Goal: Transaction & Acquisition: Register for event/course

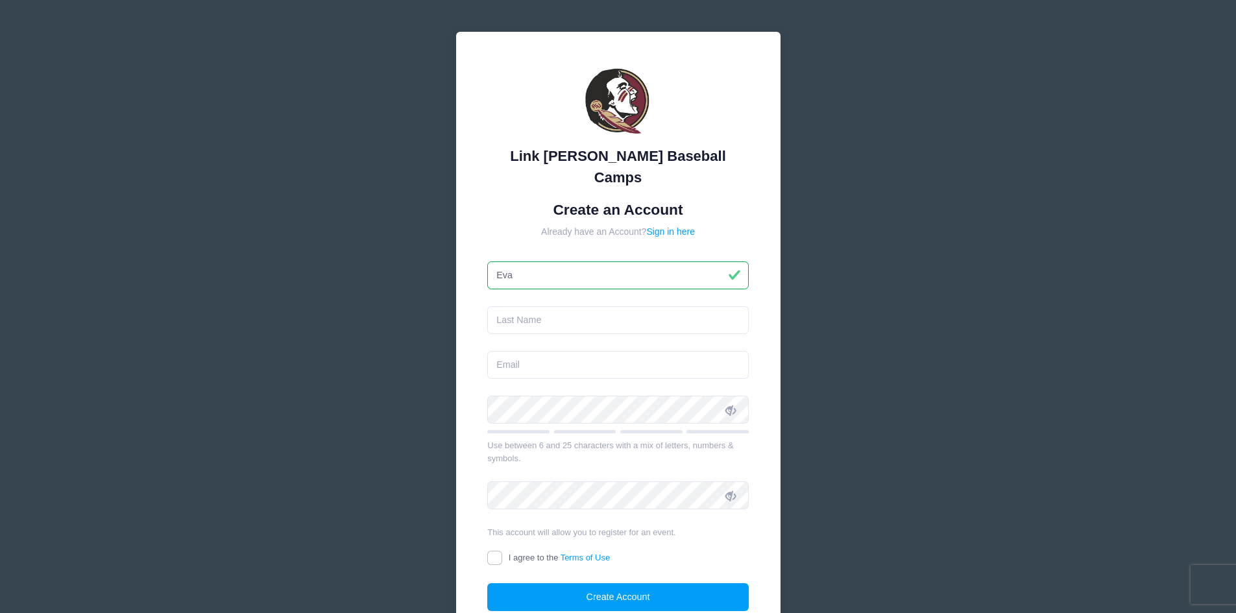
type input "Eva"
click at [561, 306] on input "text" at bounding box center [618, 320] width 262 height 28
type input "[PERSON_NAME]"
click at [548, 351] on input "email" at bounding box center [618, 365] width 262 height 28
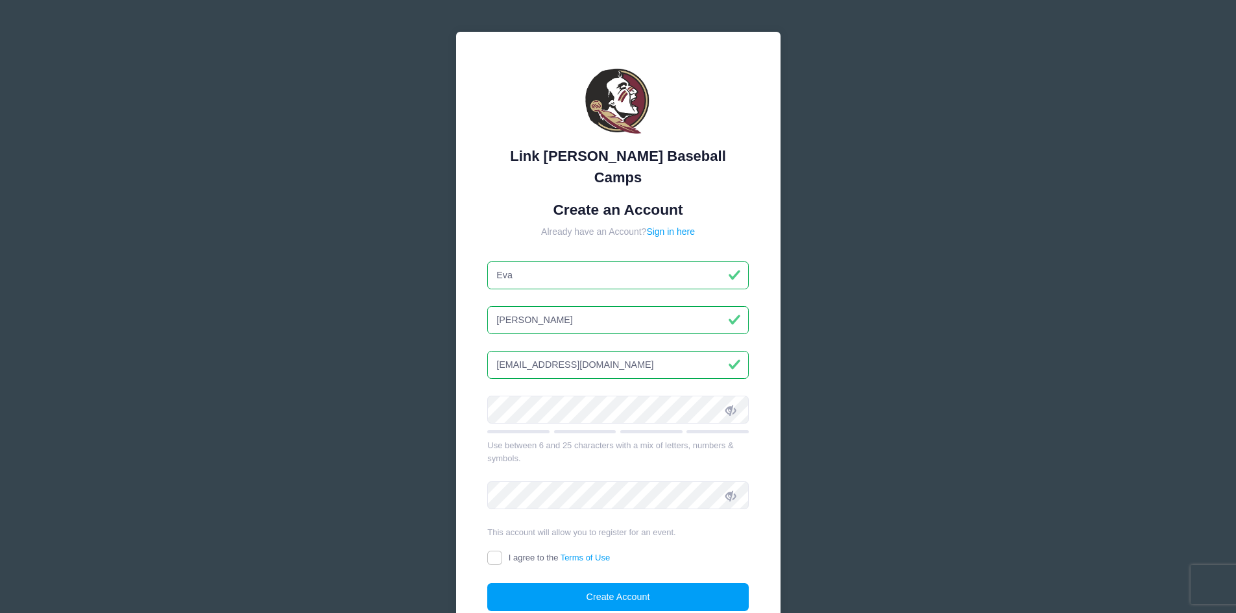
type input "melendrez3@yahoo.com"
click at [465, 394] on div "Link Jarrett Baseball Camps Create an Account Already have an Account? Sign in …" at bounding box center [618, 348] width 325 height 633
click at [495, 551] on input "I agree to the Terms of Use" at bounding box center [494, 558] width 15 height 15
checkbox input "true"
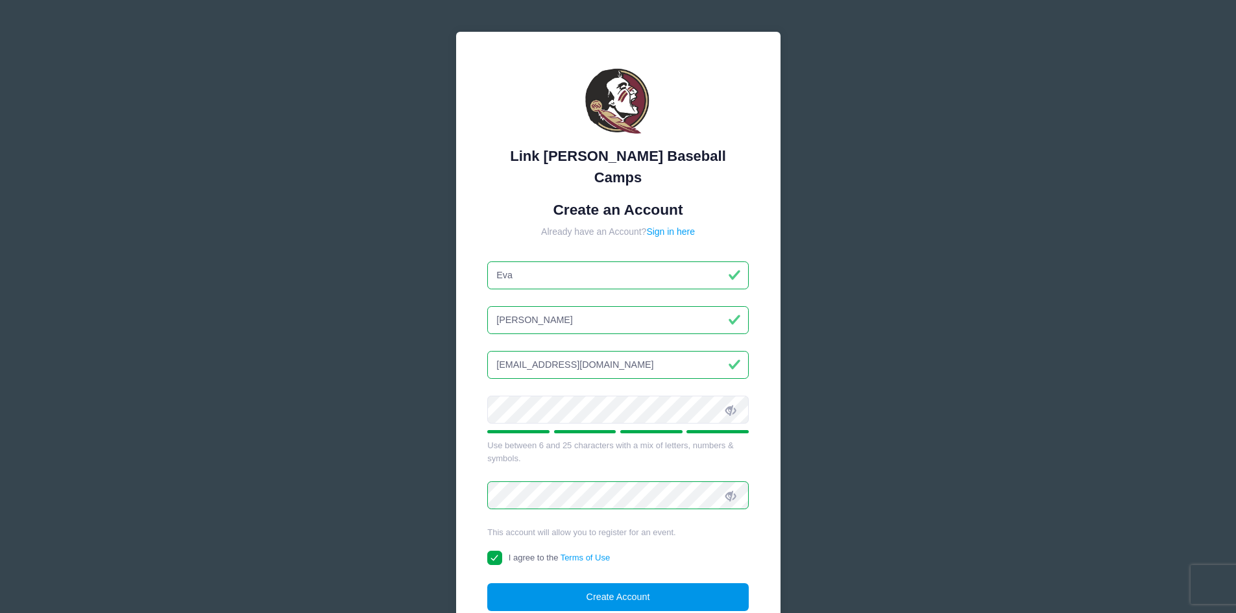
click at [622, 584] on button "Create Account" at bounding box center [618, 598] width 262 height 28
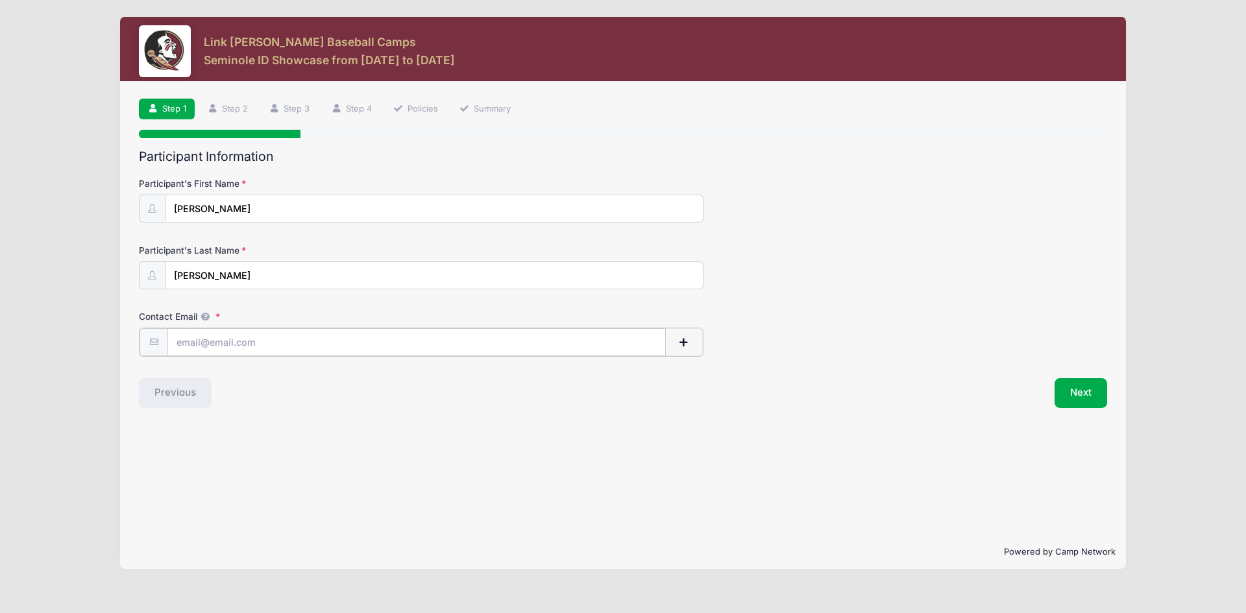
click at [221, 343] on input "Contact Email" at bounding box center [416, 342] width 498 height 28
type input "adan.melendrez18@gmail.com"
click at [1075, 389] on button "Next" at bounding box center [1081, 392] width 53 height 30
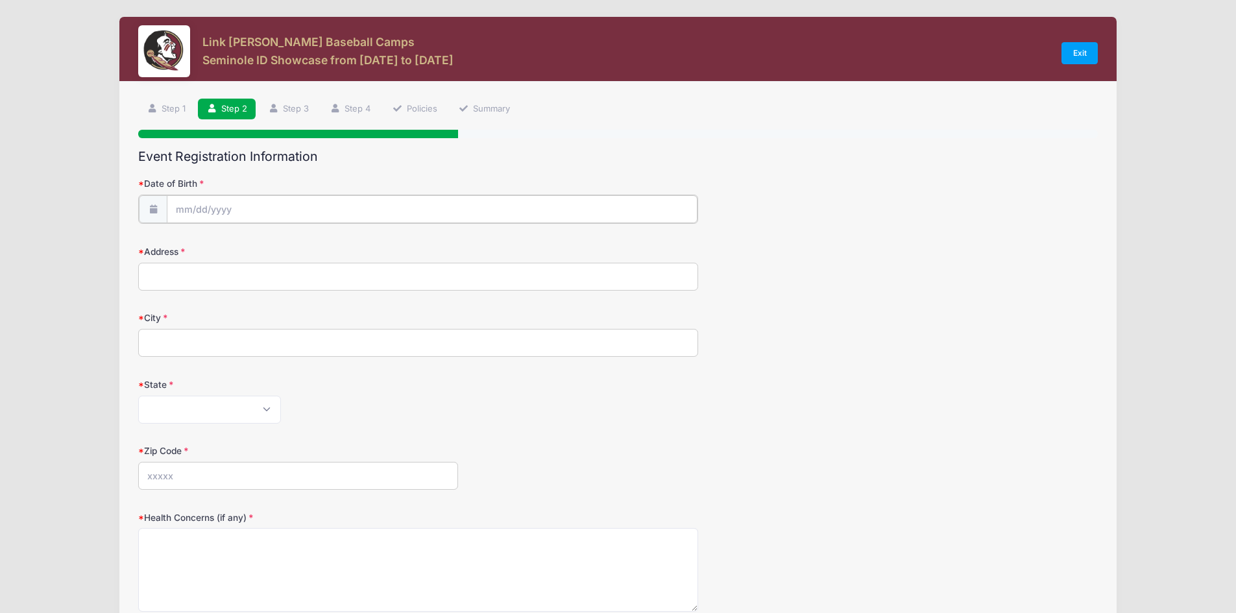
click at [203, 210] on input "Date of Birth" at bounding box center [432, 209] width 531 height 28
click at [190, 243] on icon at bounding box center [186, 244] width 8 height 8
click at [189, 243] on icon at bounding box center [186, 244] width 8 height 8
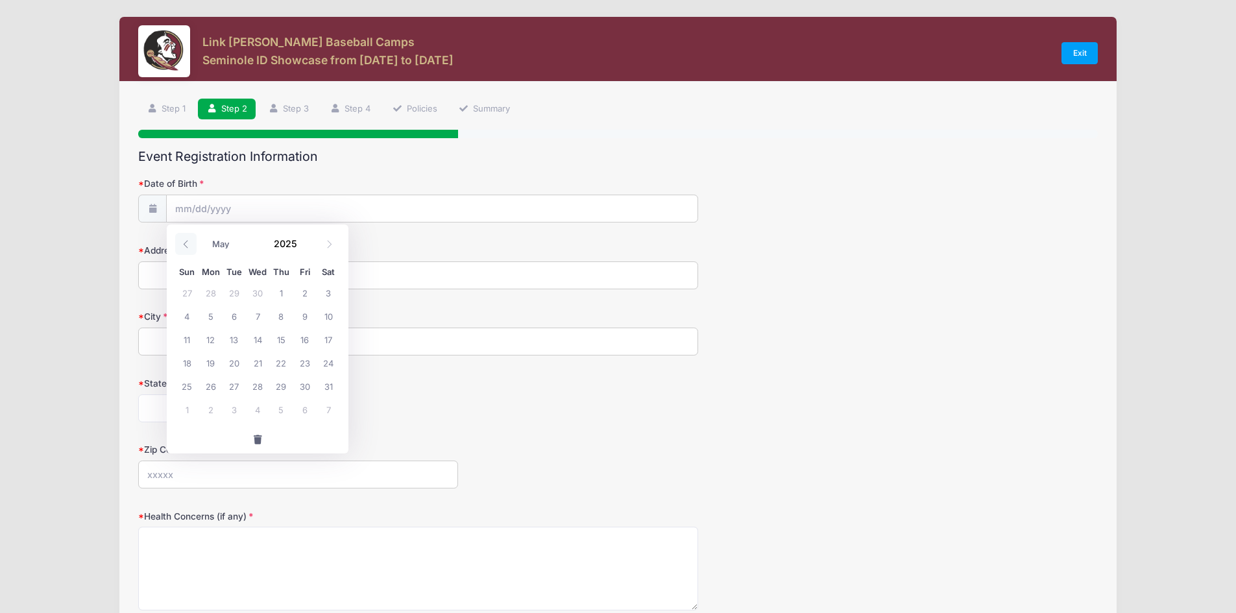
click at [188, 242] on icon at bounding box center [186, 244] width 8 height 8
click at [184, 207] on input "Date of Birth" at bounding box center [432, 209] width 531 height 28
click at [180, 241] on span at bounding box center [185, 244] width 21 height 22
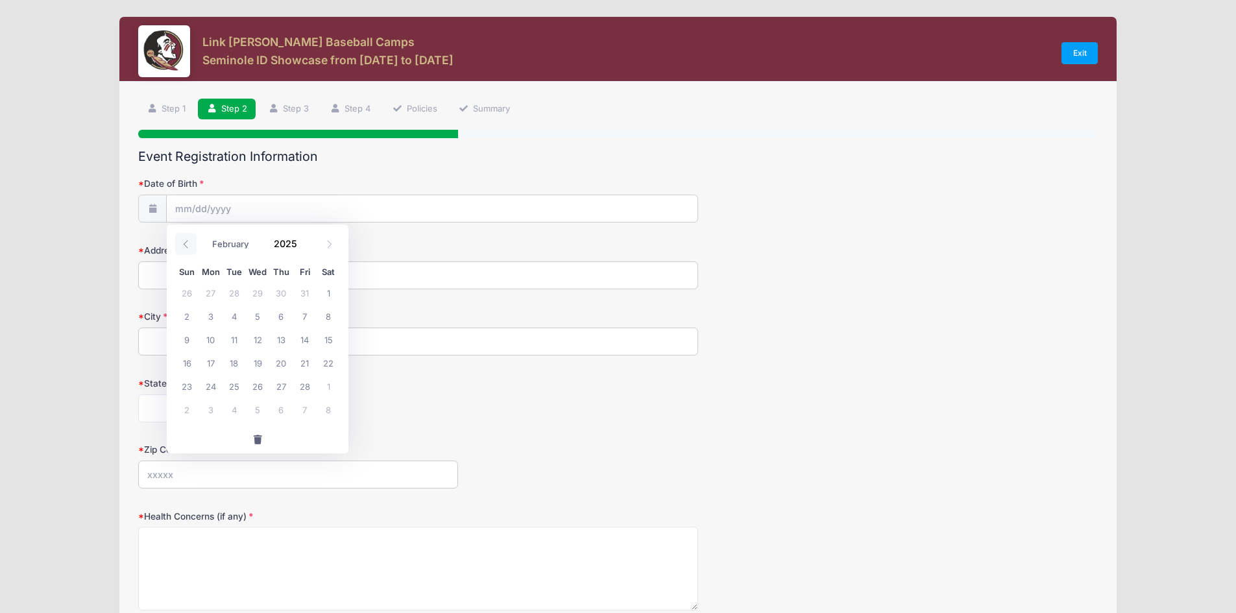
select select "0"
click at [183, 241] on icon at bounding box center [186, 244] width 8 height 8
type input "2024"
click at [183, 241] on icon at bounding box center [186, 244] width 8 height 8
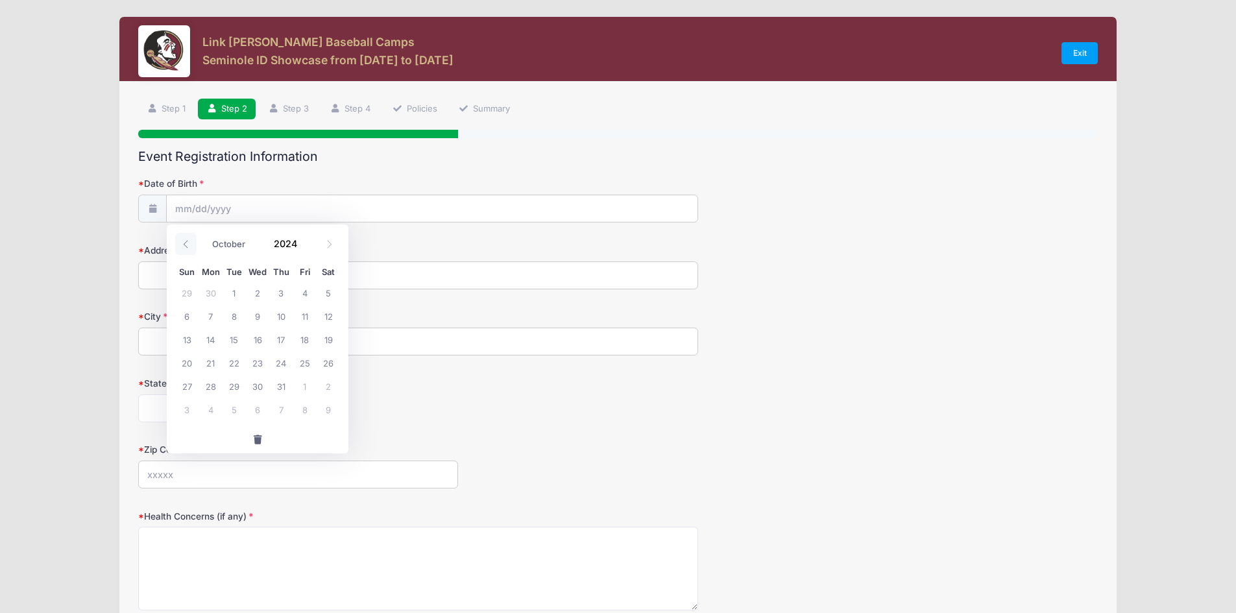
click at [183, 241] on icon at bounding box center [186, 244] width 8 height 8
click at [197, 245] on span at bounding box center [185, 244] width 21 height 22
select select "6"
click at [256, 316] on span "10" at bounding box center [257, 315] width 23 height 23
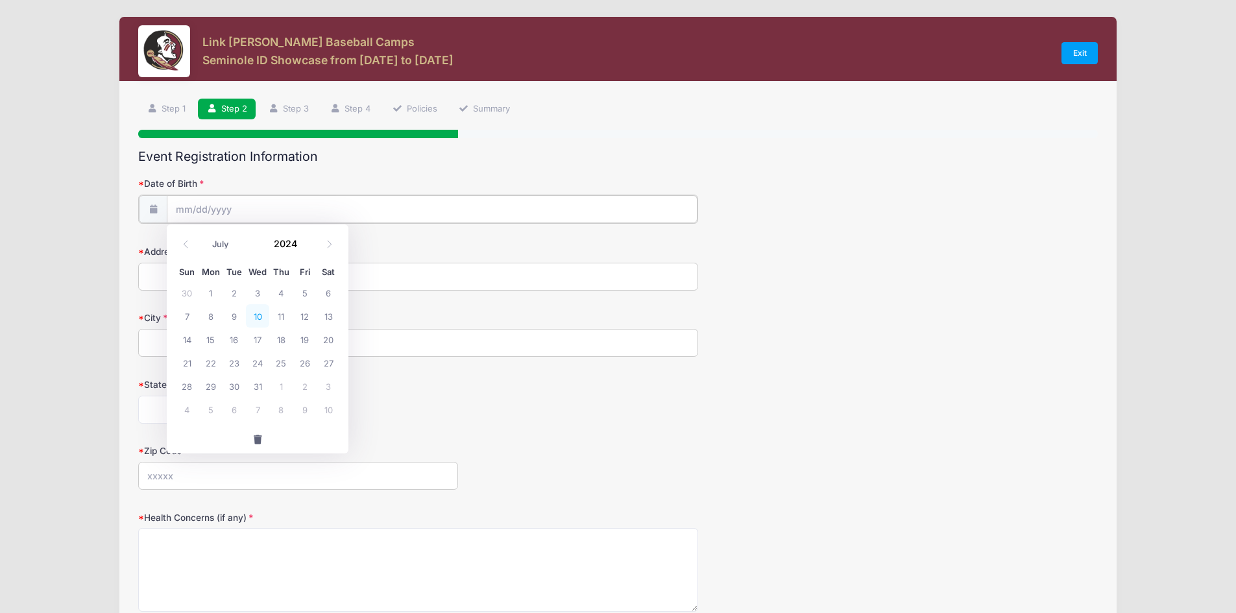
type input "07/10/2024"
click at [234, 208] on input "07/10/2024" at bounding box center [432, 209] width 531 height 28
click at [228, 205] on input "07/10/2024" at bounding box center [432, 209] width 531 height 28
click at [180, 242] on span at bounding box center [185, 244] width 21 height 22
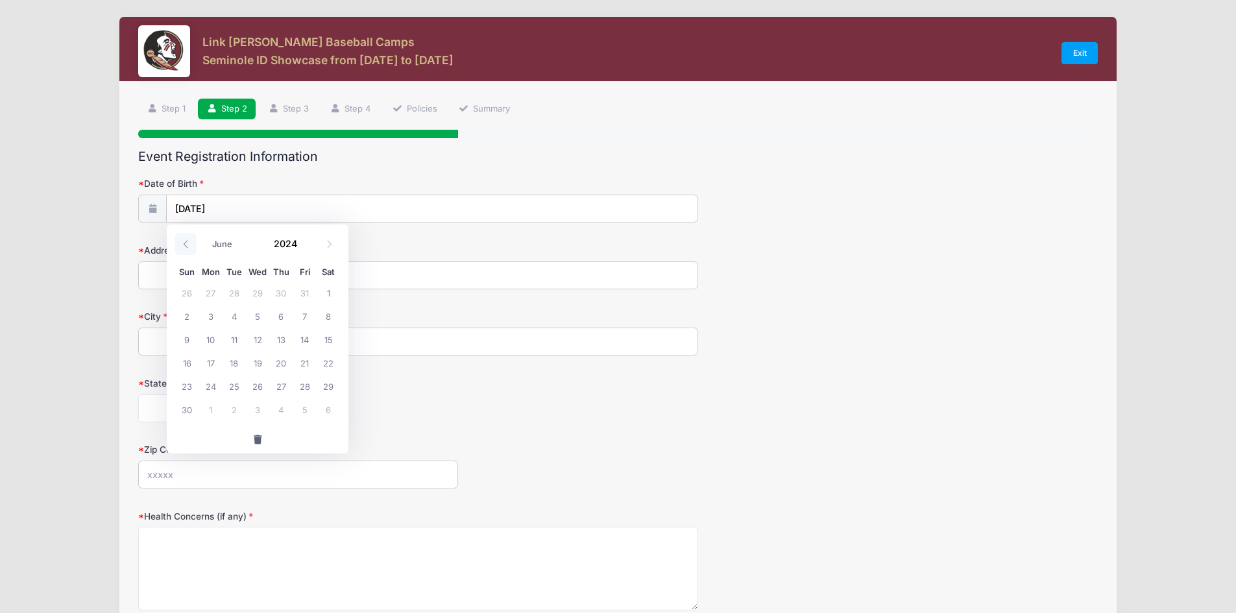
click at [180, 242] on span at bounding box center [185, 244] width 21 height 22
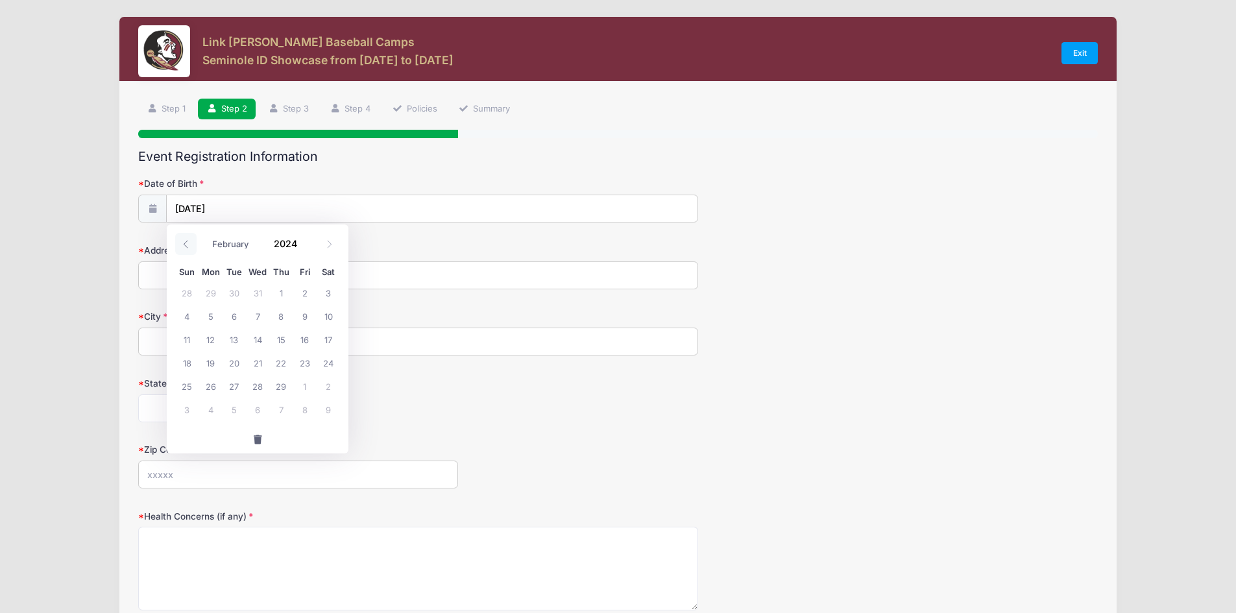
select select "0"
click at [180, 242] on span at bounding box center [185, 244] width 21 height 22
type input "2023"
click at [180, 242] on span at bounding box center [185, 244] width 21 height 22
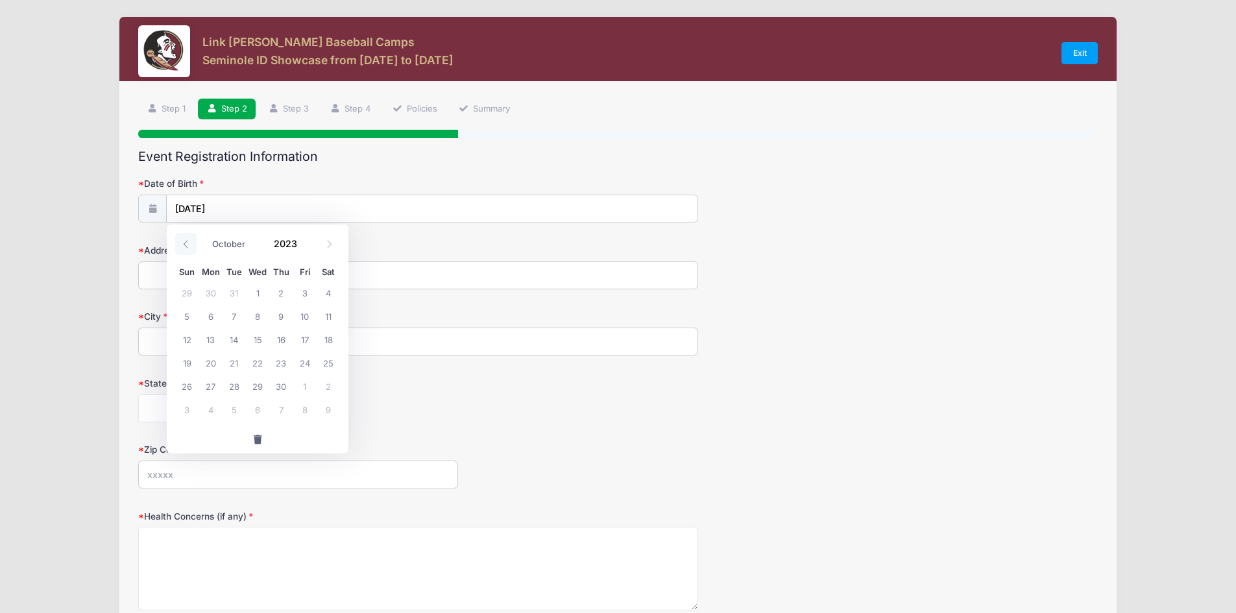
click at [182, 241] on icon at bounding box center [186, 244] width 8 height 8
click at [183, 240] on icon at bounding box center [186, 244] width 8 height 8
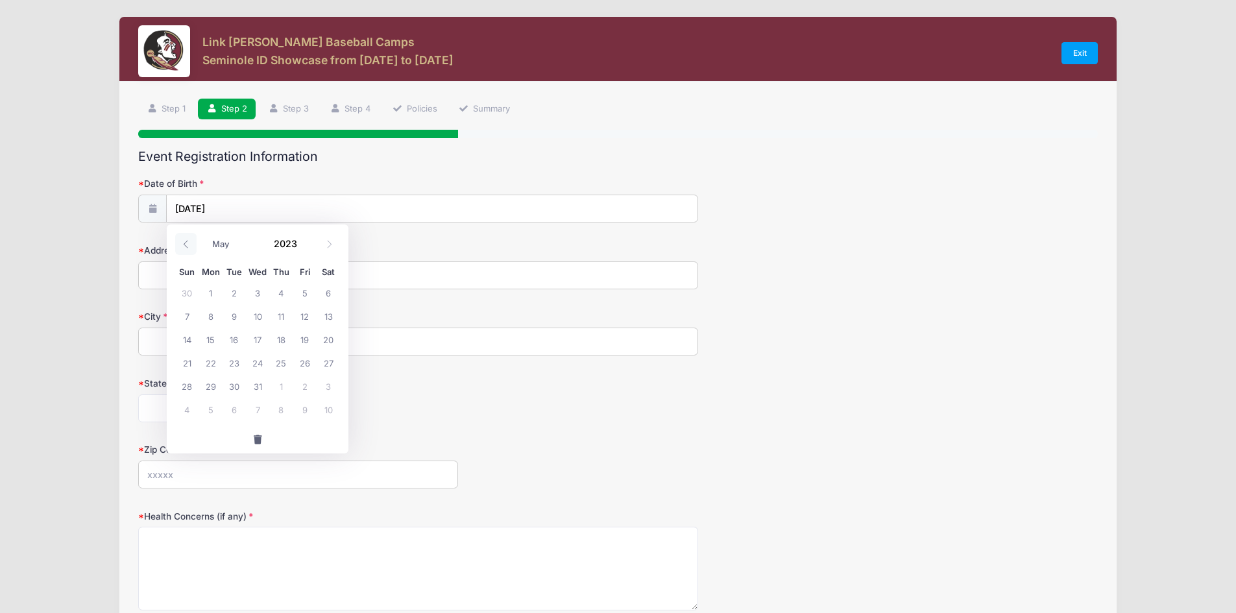
click at [183, 240] on icon at bounding box center [186, 244] width 8 height 8
click at [185, 238] on span at bounding box center [185, 244] width 21 height 22
select select "0"
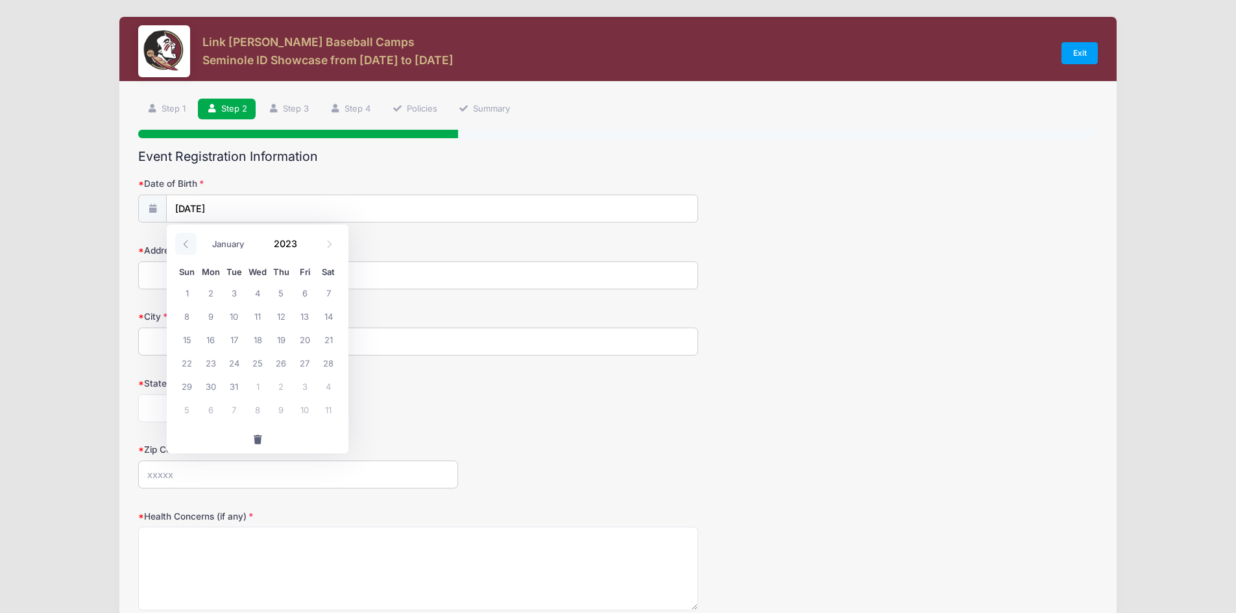
click at [185, 238] on span at bounding box center [185, 244] width 21 height 22
type input "2022"
click at [185, 238] on span at bounding box center [185, 244] width 21 height 22
click at [186, 238] on span at bounding box center [185, 244] width 21 height 22
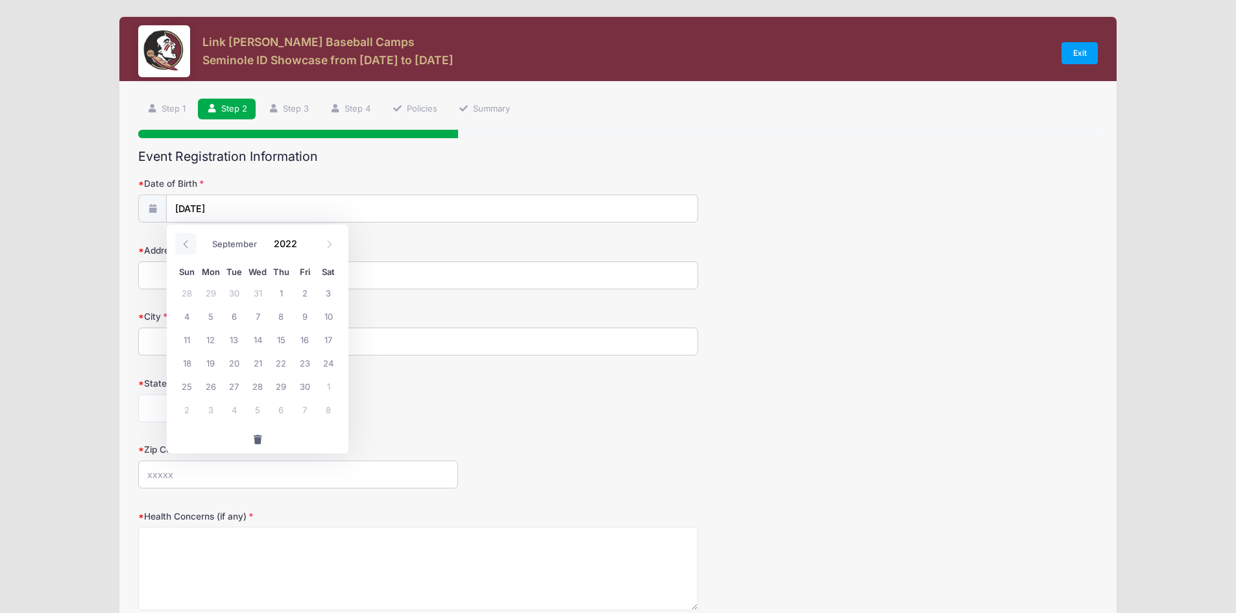
click at [186, 238] on span at bounding box center [185, 244] width 21 height 22
click at [186, 237] on span at bounding box center [185, 244] width 21 height 22
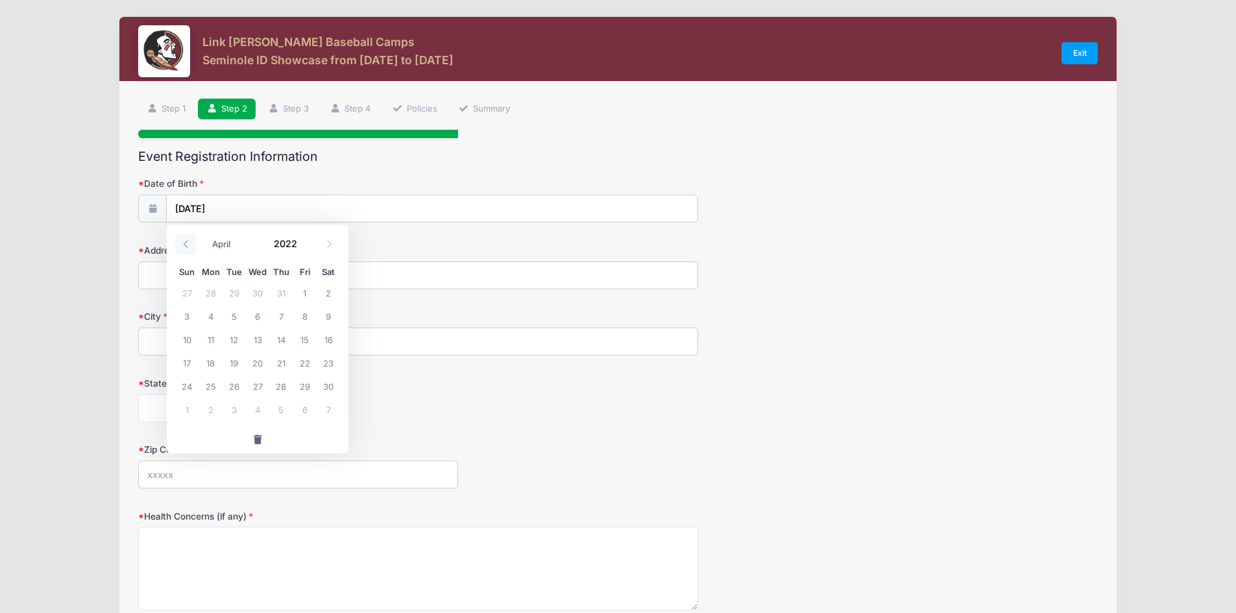
click at [186, 237] on span at bounding box center [185, 244] width 21 height 22
select select "0"
click at [186, 237] on span at bounding box center [185, 244] width 21 height 22
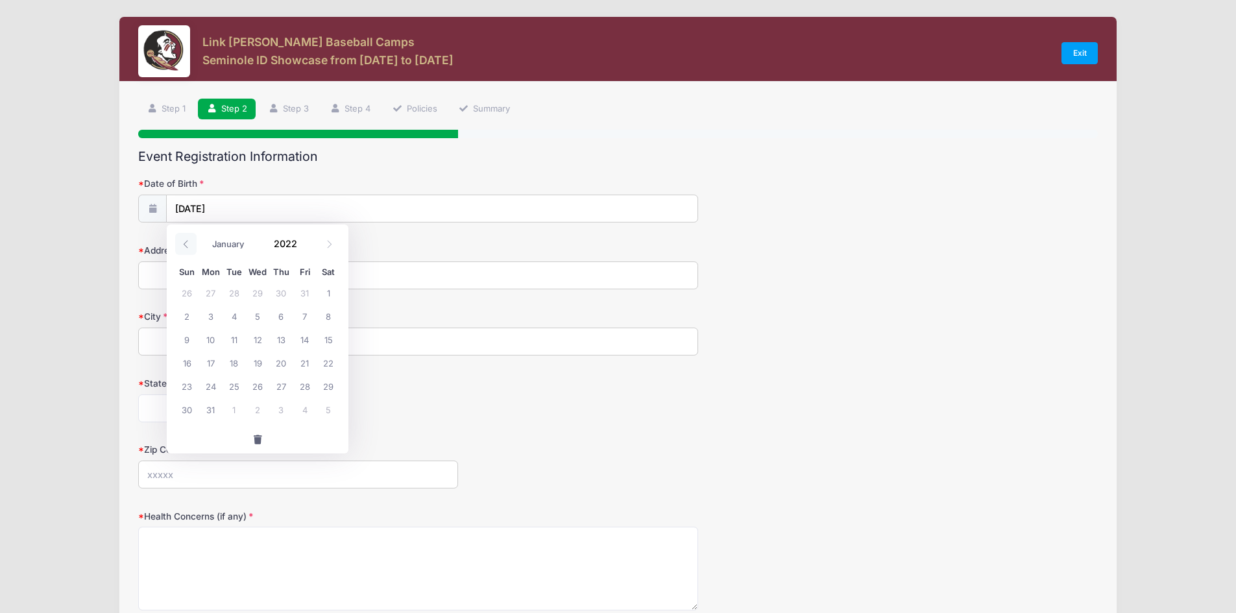
type input "2021"
click at [188, 236] on span at bounding box center [185, 244] width 21 height 22
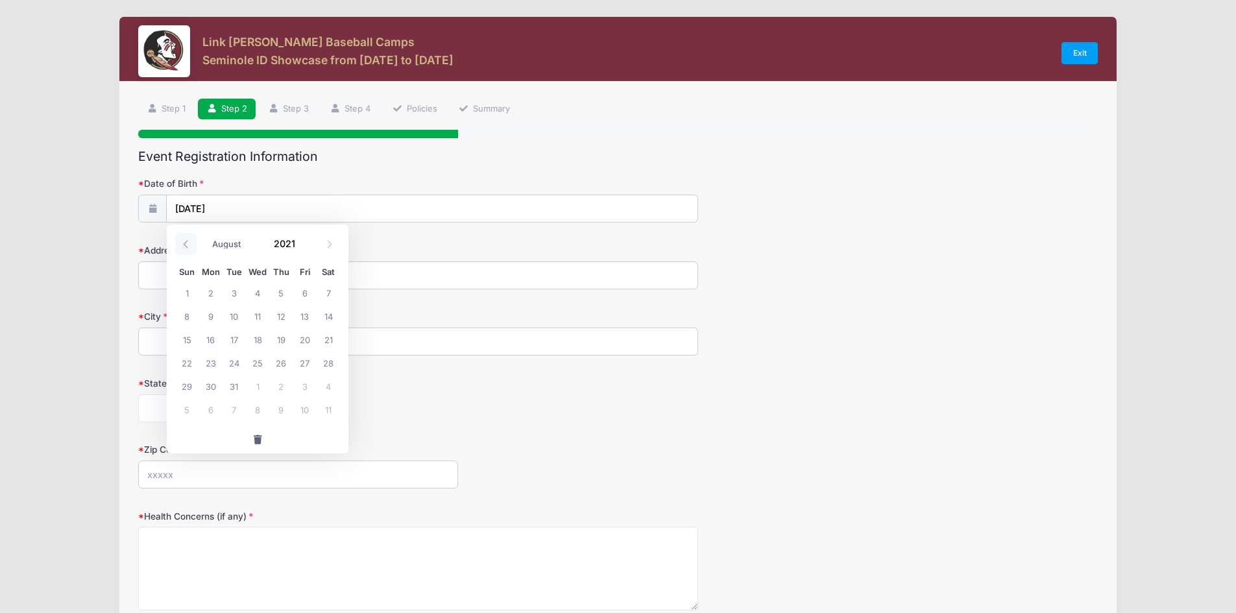
click at [188, 236] on span at bounding box center [185, 244] width 21 height 22
click at [188, 235] on span at bounding box center [185, 244] width 21 height 22
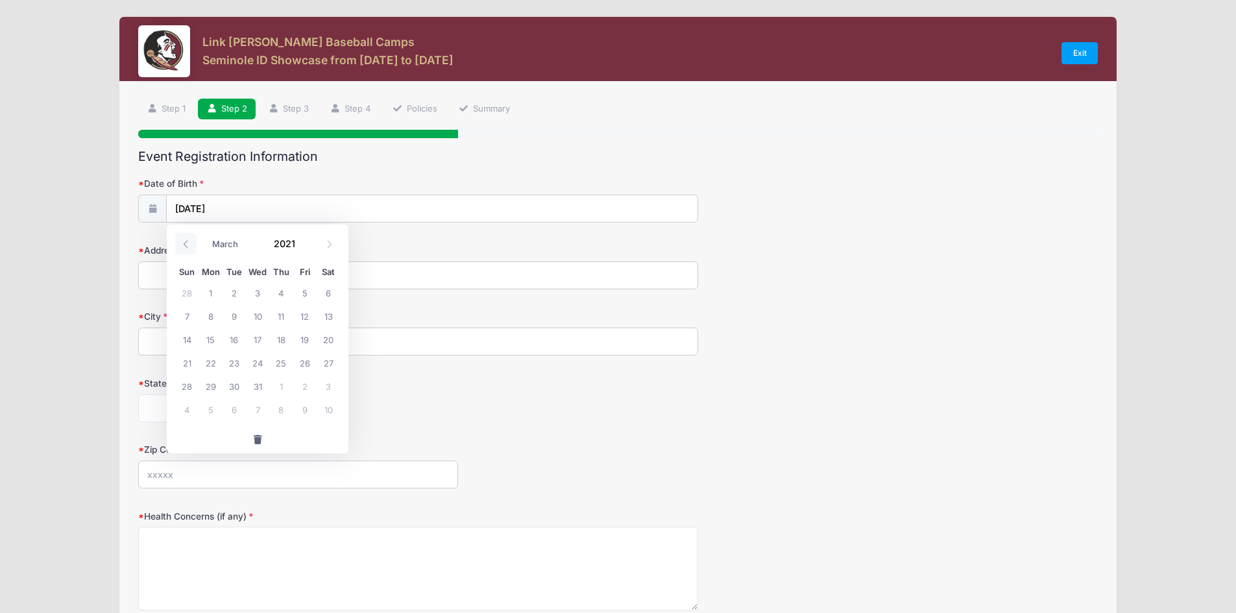
click at [188, 235] on span at bounding box center [185, 244] width 21 height 22
select select "0"
click at [188, 235] on span at bounding box center [185, 244] width 21 height 22
type input "2020"
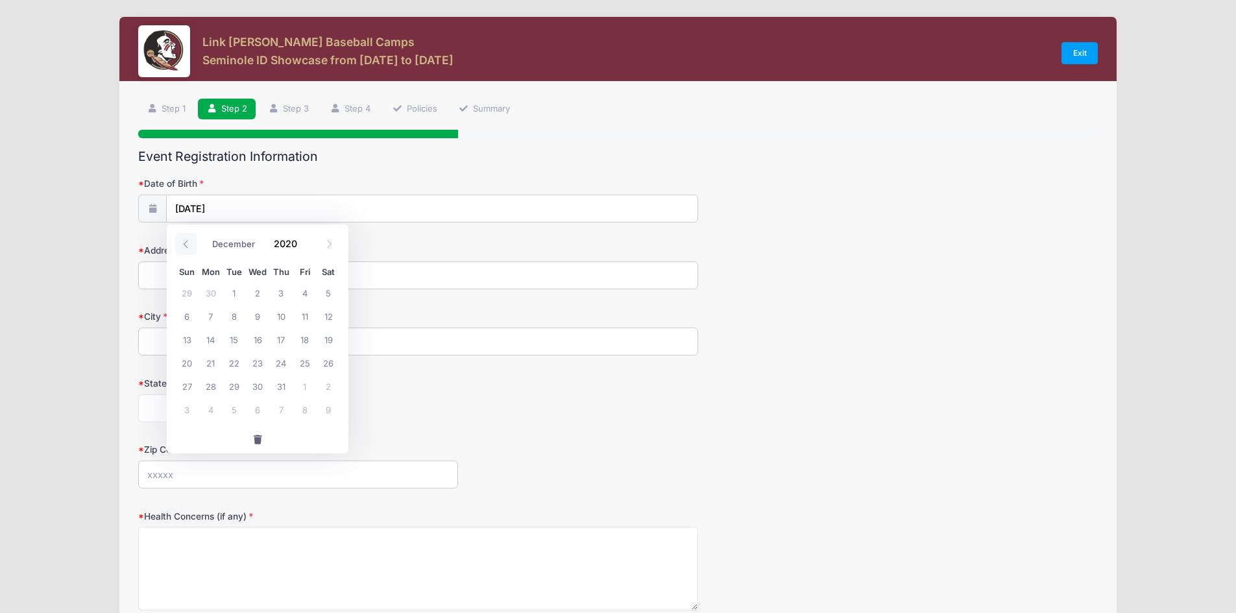
click at [188, 235] on span at bounding box center [185, 244] width 21 height 22
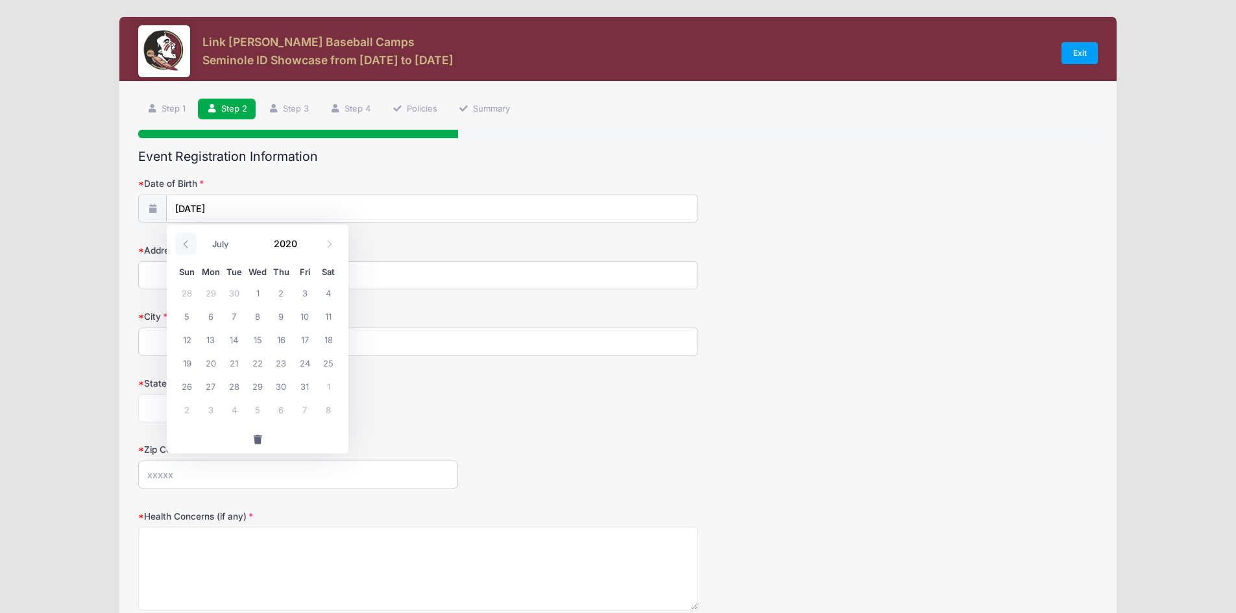
click at [188, 235] on span at bounding box center [185, 244] width 21 height 22
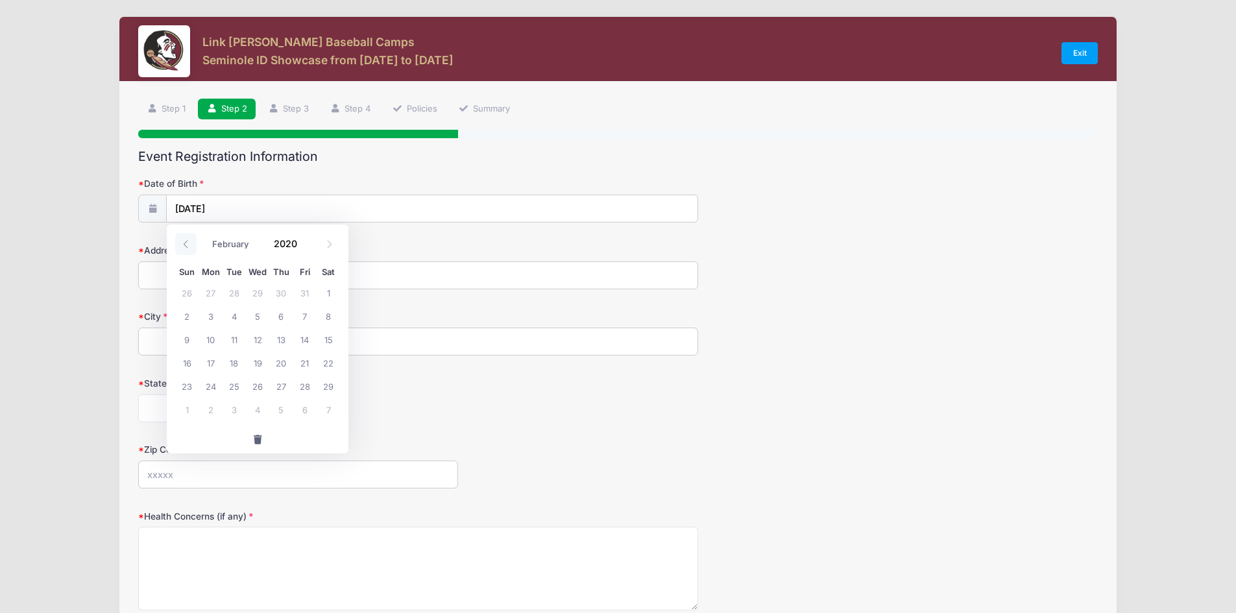
click at [188, 235] on span at bounding box center [185, 244] width 21 height 22
select select "0"
click at [188, 235] on span at bounding box center [185, 244] width 21 height 22
type input "2019"
click at [188, 235] on span at bounding box center [185, 244] width 21 height 22
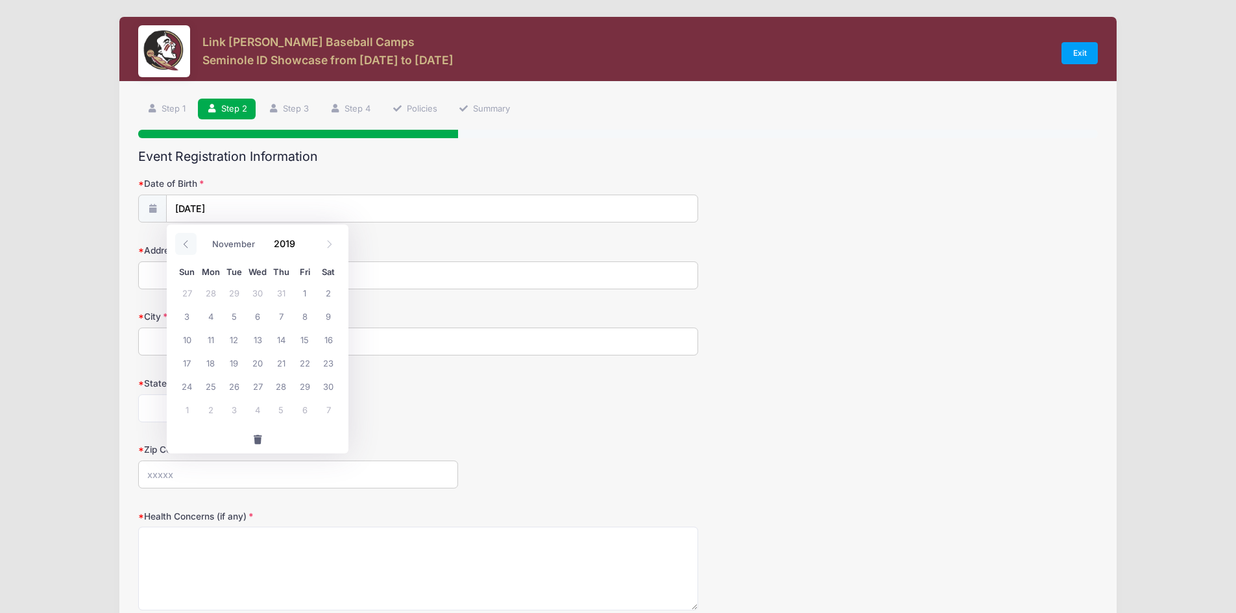
click at [188, 235] on span at bounding box center [185, 244] width 21 height 22
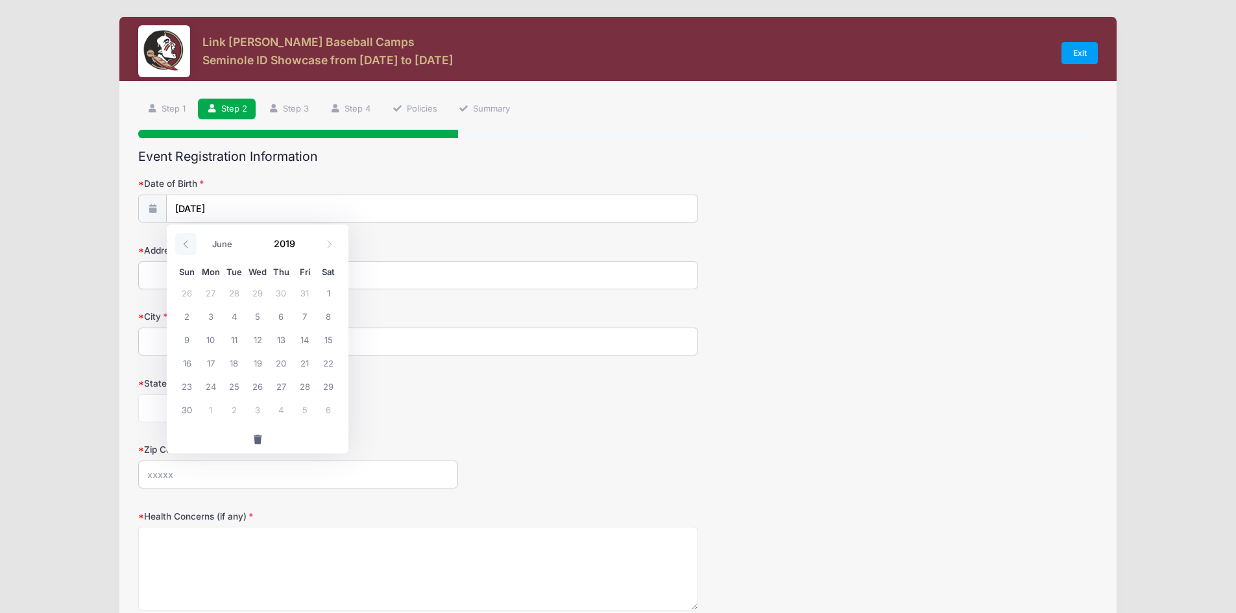
click at [188, 235] on span at bounding box center [185, 244] width 21 height 22
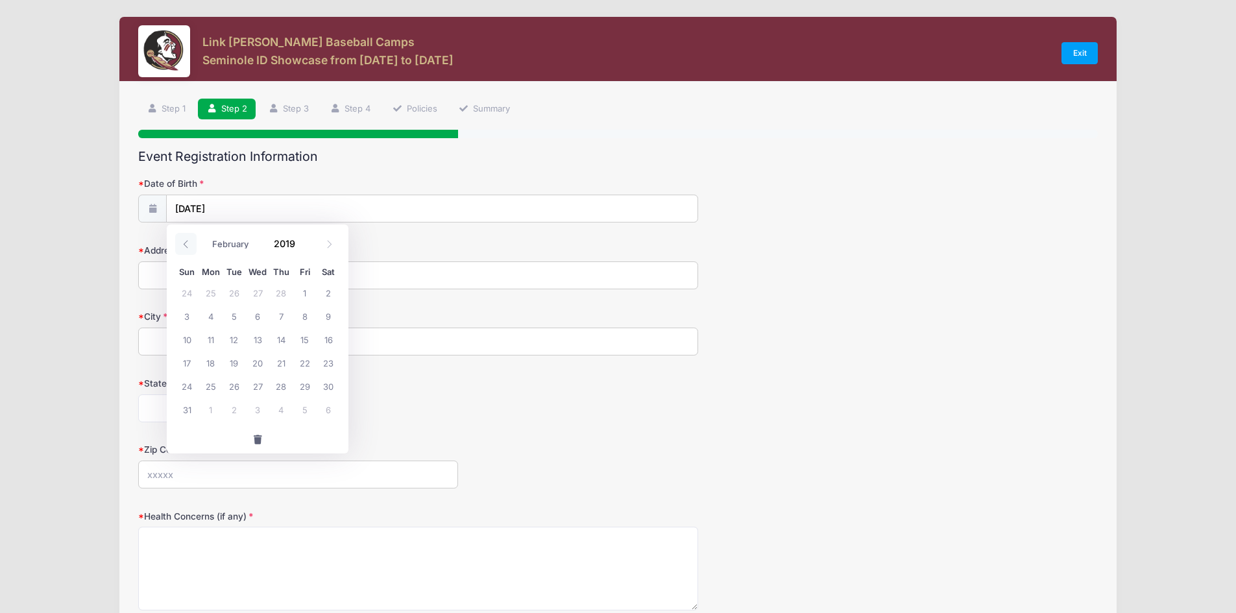
select select "0"
click at [188, 235] on span at bounding box center [185, 244] width 21 height 22
type input "2018"
click at [188, 235] on span at bounding box center [185, 244] width 21 height 22
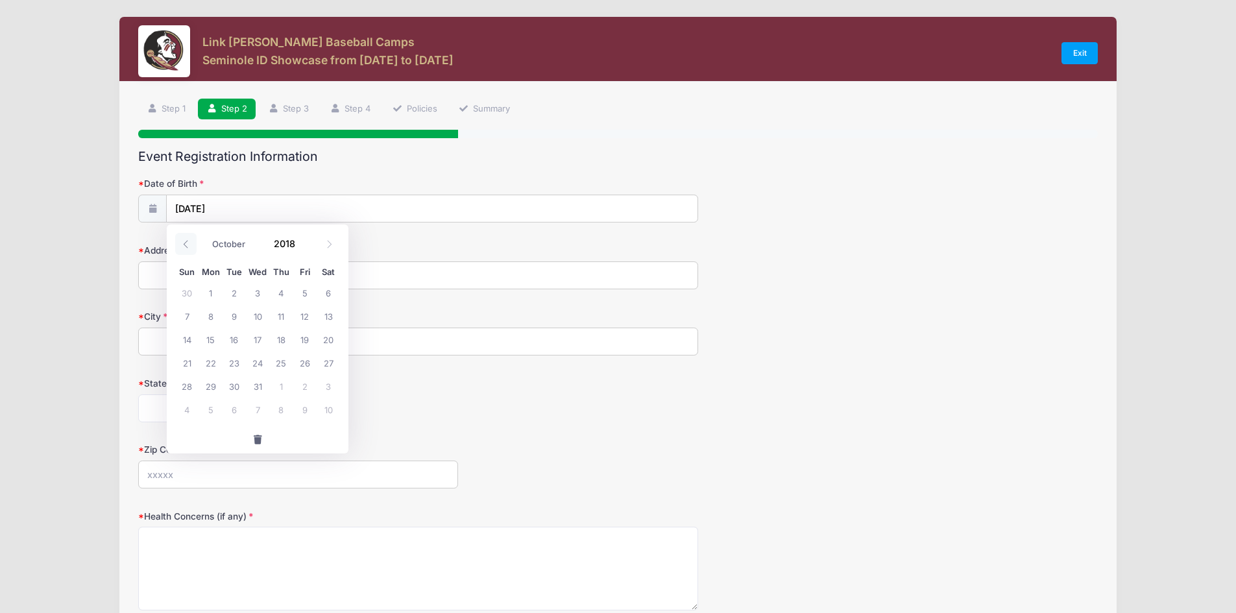
click at [188, 235] on span at bounding box center [185, 244] width 21 height 22
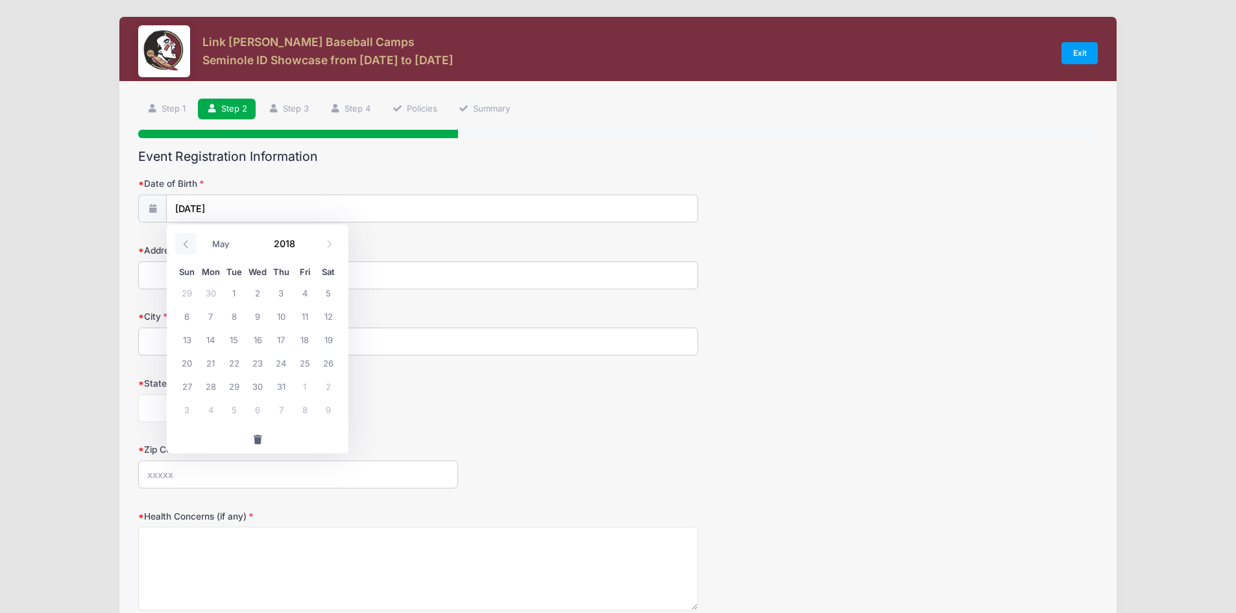
click at [188, 235] on span at bounding box center [185, 244] width 21 height 22
select select "0"
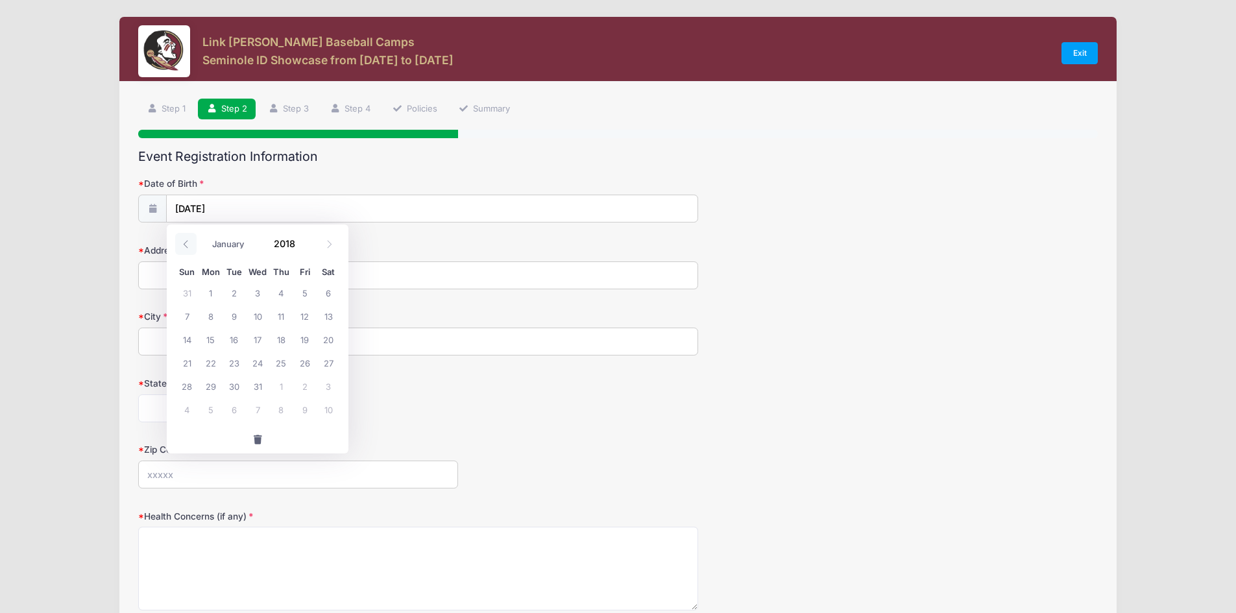
click at [188, 235] on span at bounding box center [185, 244] width 21 height 22
type input "2017"
click at [188, 235] on span at bounding box center [185, 244] width 21 height 22
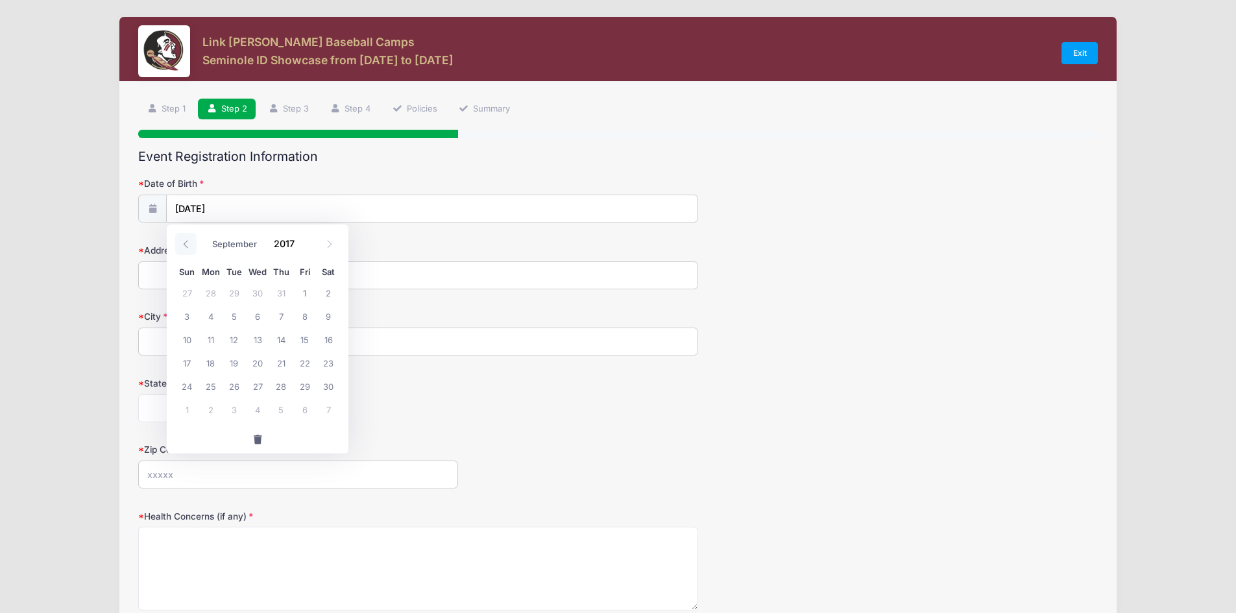
click at [188, 235] on span at bounding box center [185, 244] width 21 height 22
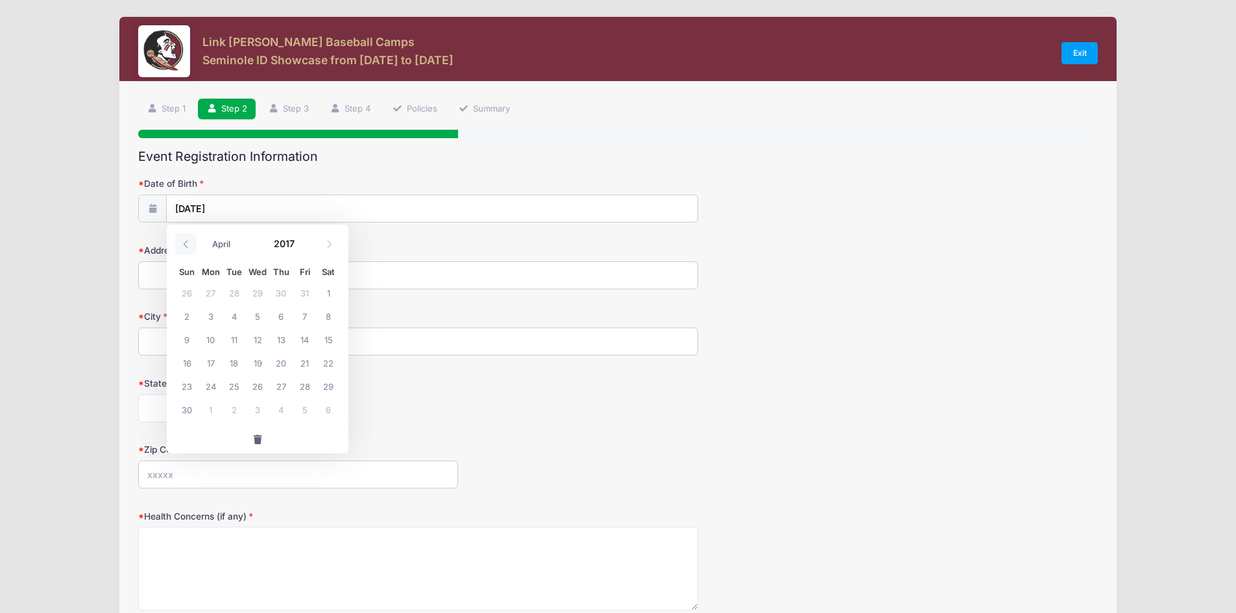
click at [188, 235] on span at bounding box center [185, 244] width 21 height 22
click at [188, 234] on span at bounding box center [185, 244] width 21 height 22
select select "0"
click at [188, 234] on span at bounding box center [185, 244] width 21 height 22
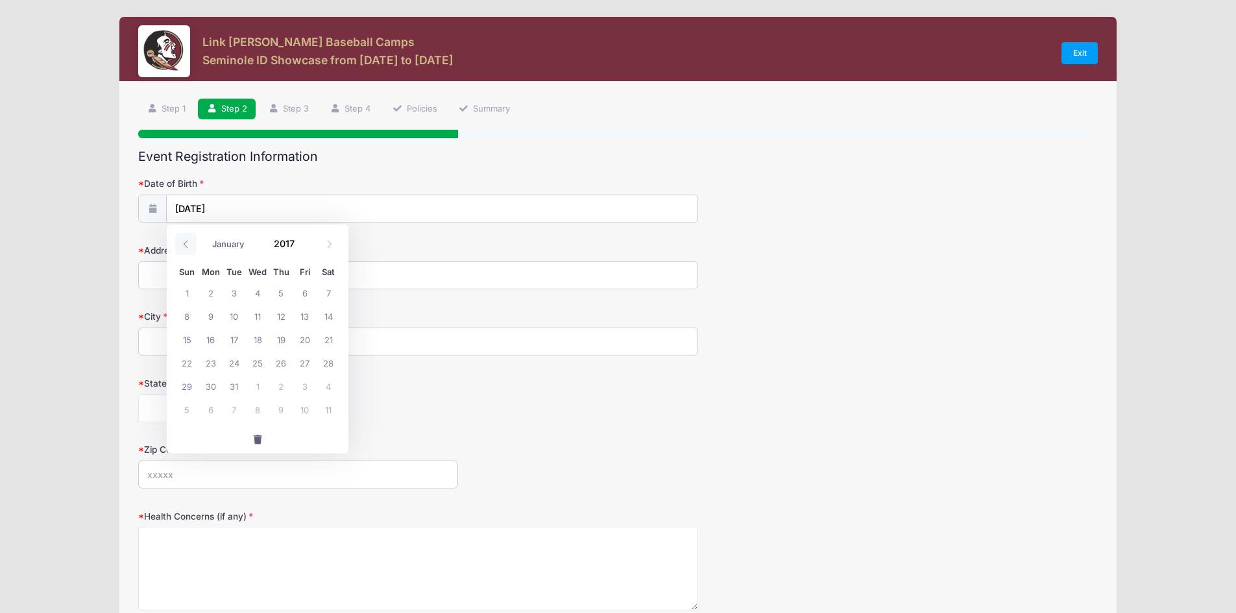
type input "2016"
click at [188, 234] on span at bounding box center [185, 244] width 21 height 22
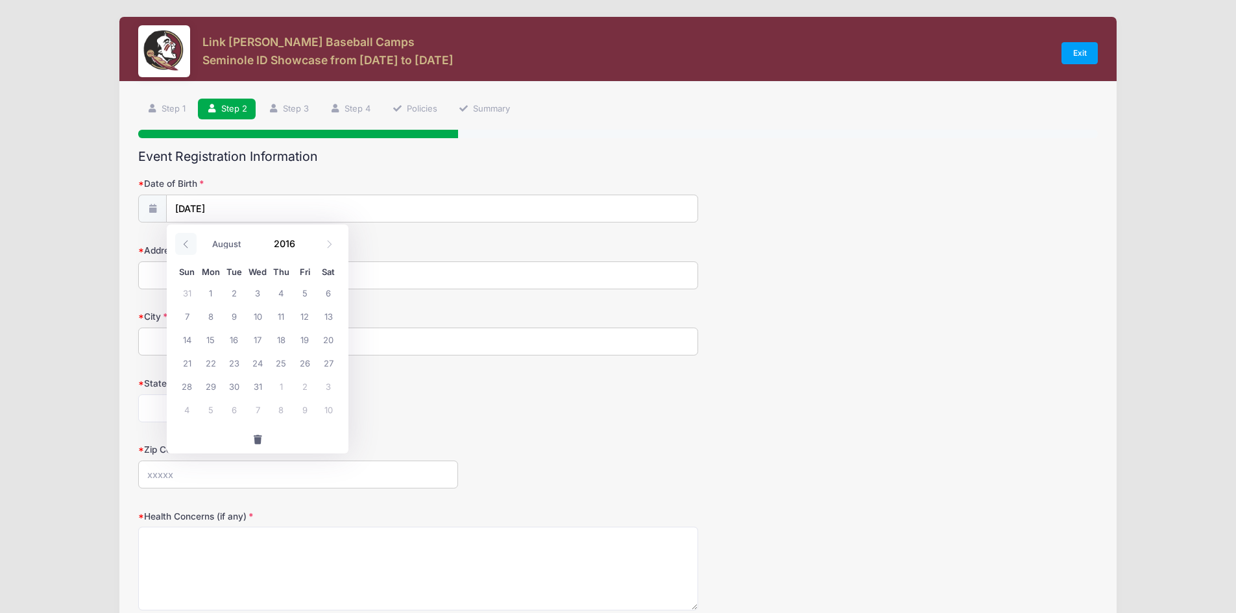
click at [188, 234] on span at bounding box center [185, 244] width 21 height 22
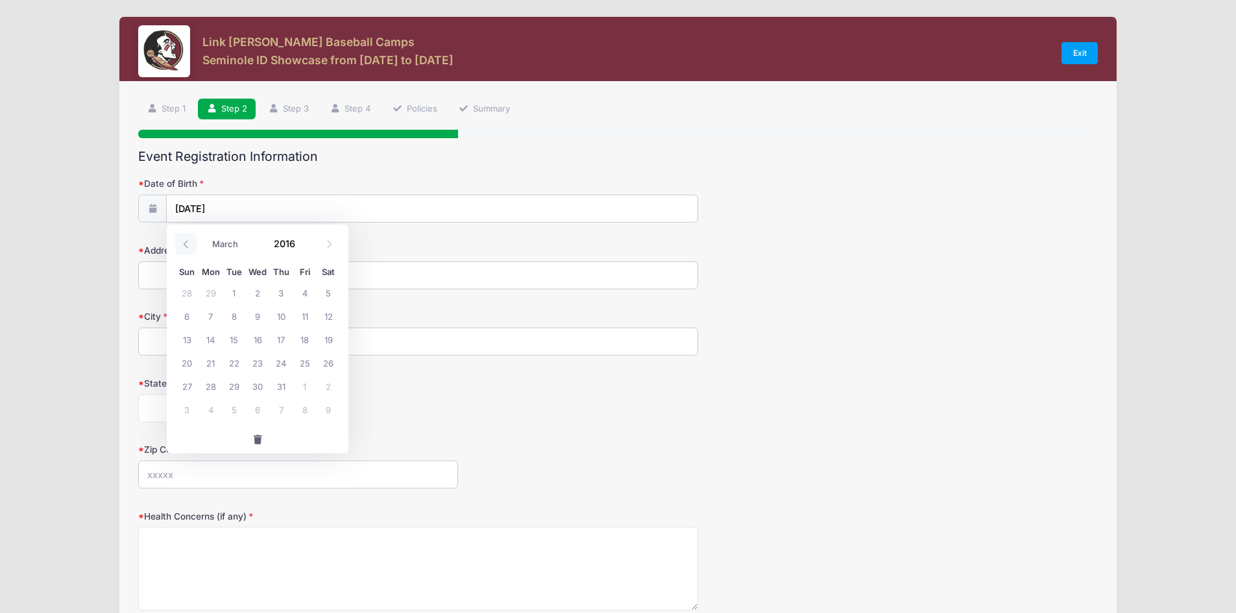
click at [188, 234] on span at bounding box center [185, 244] width 21 height 22
select select "0"
click at [188, 234] on span at bounding box center [185, 244] width 21 height 22
type input "2015"
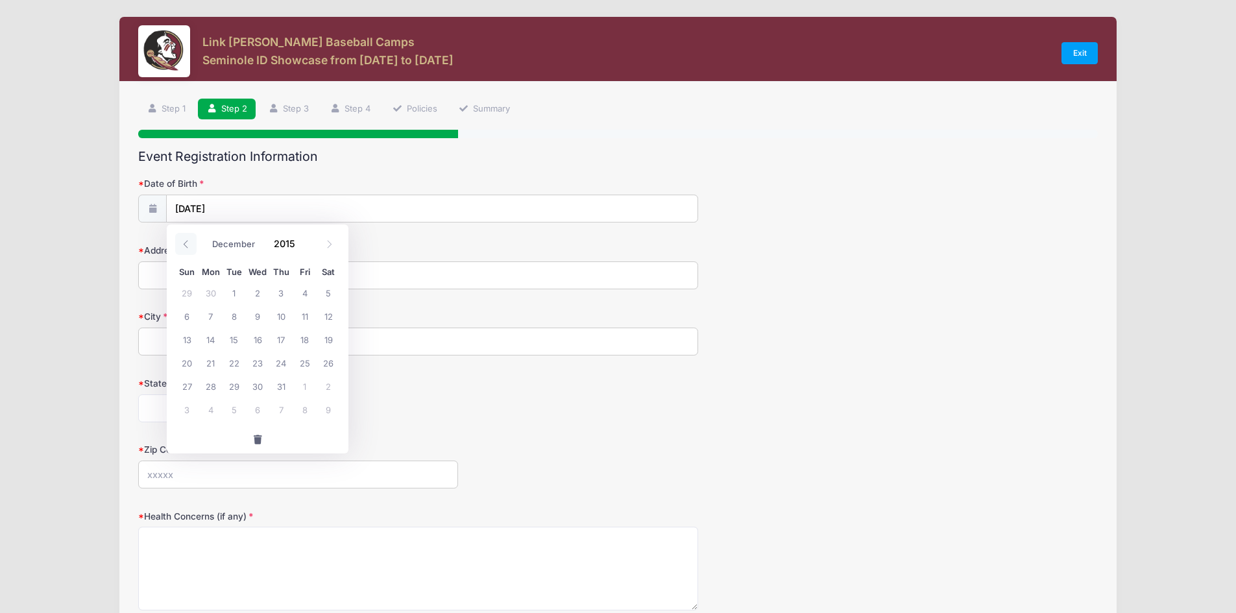
click at [188, 234] on span at bounding box center [185, 244] width 21 height 22
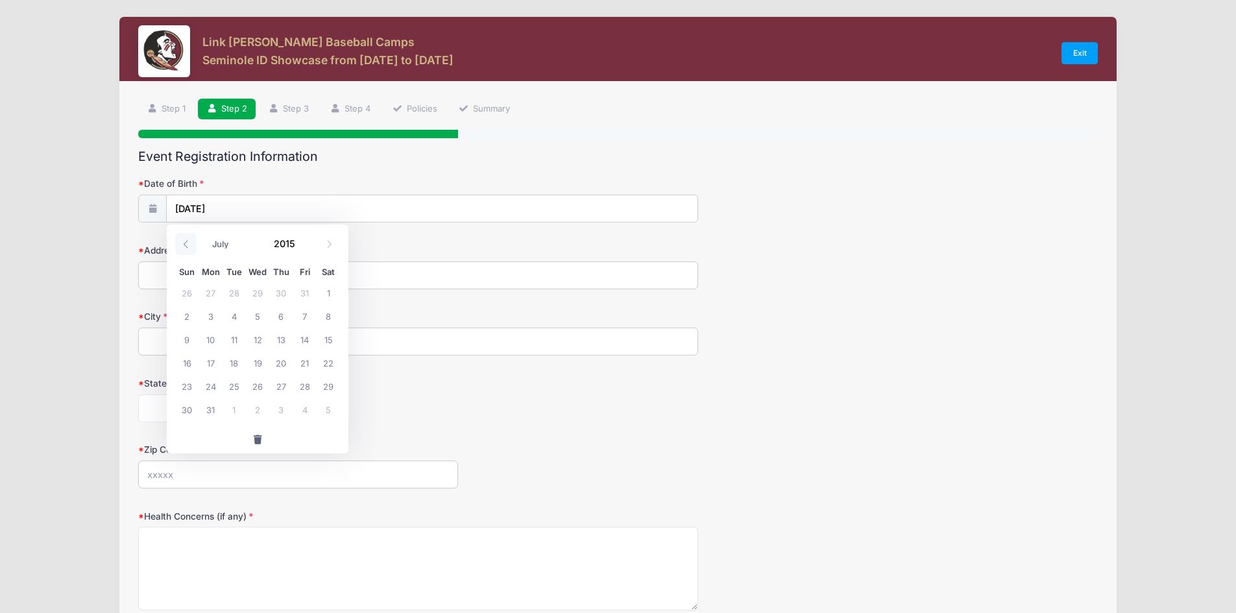
click at [188, 234] on span at bounding box center [185, 244] width 21 height 22
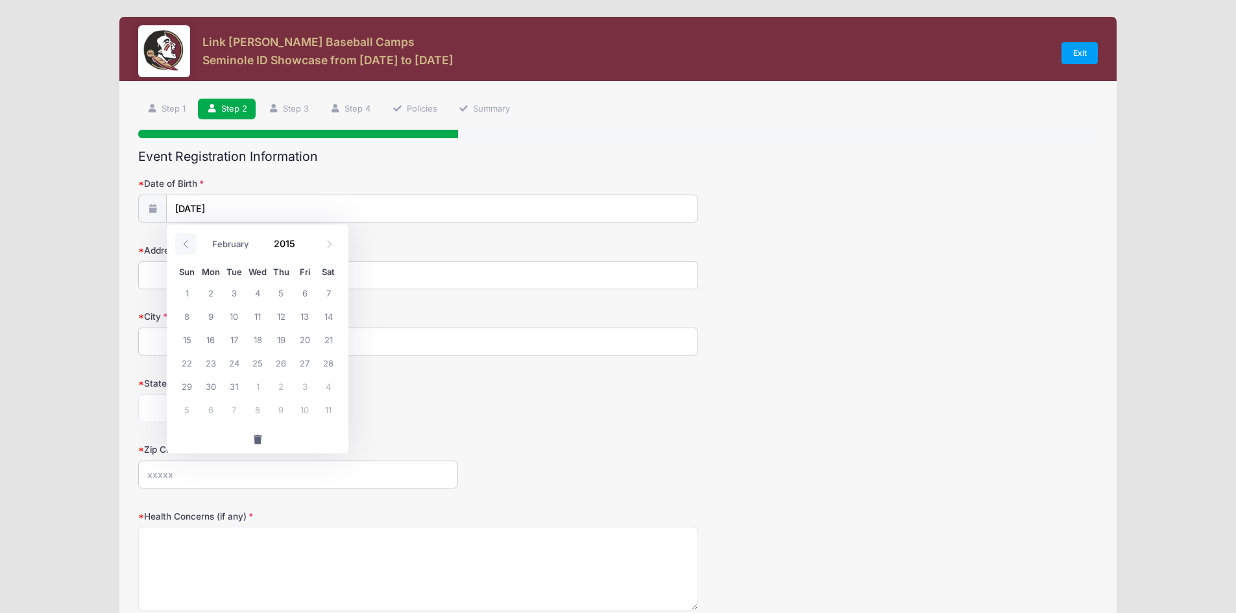
click at [188, 234] on span at bounding box center [185, 244] width 21 height 22
select select "0"
click at [188, 234] on span at bounding box center [185, 244] width 21 height 22
type input "2014"
click at [188, 234] on span at bounding box center [185, 244] width 21 height 22
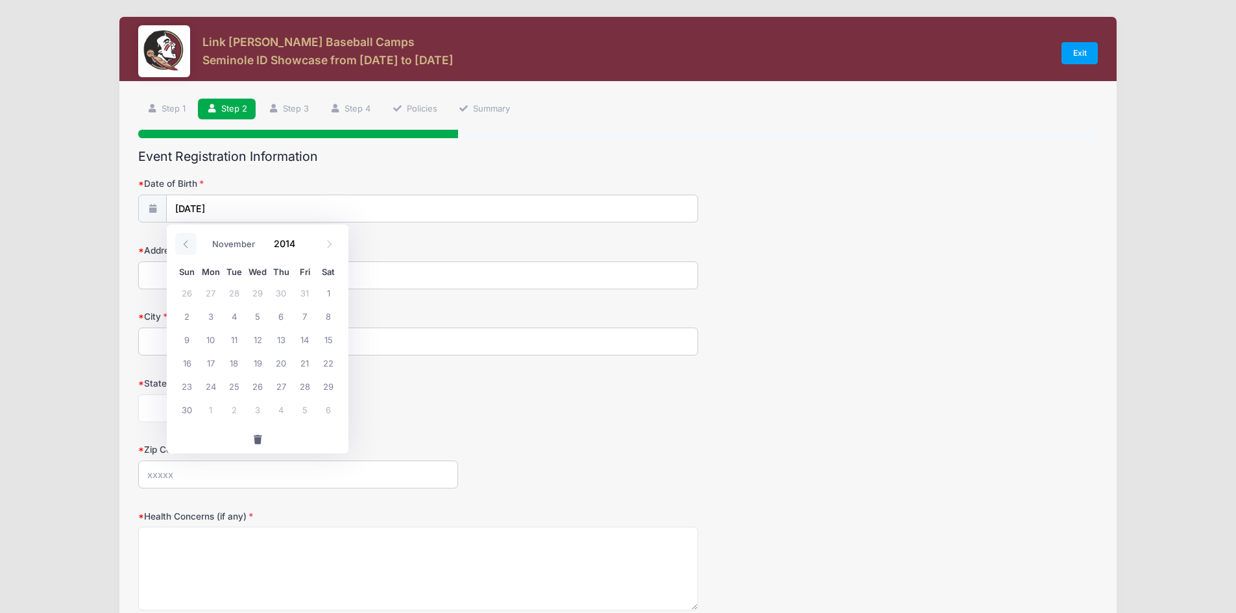
click at [188, 234] on span at bounding box center [185, 244] width 21 height 22
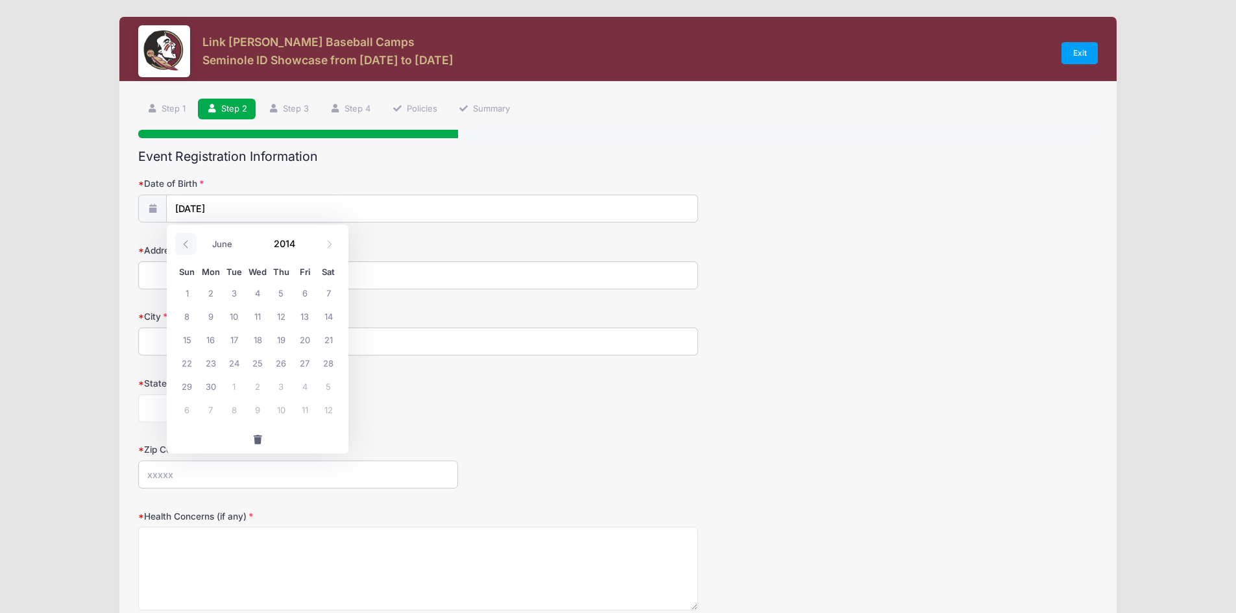
click at [188, 234] on span at bounding box center [185, 244] width 21 height 22
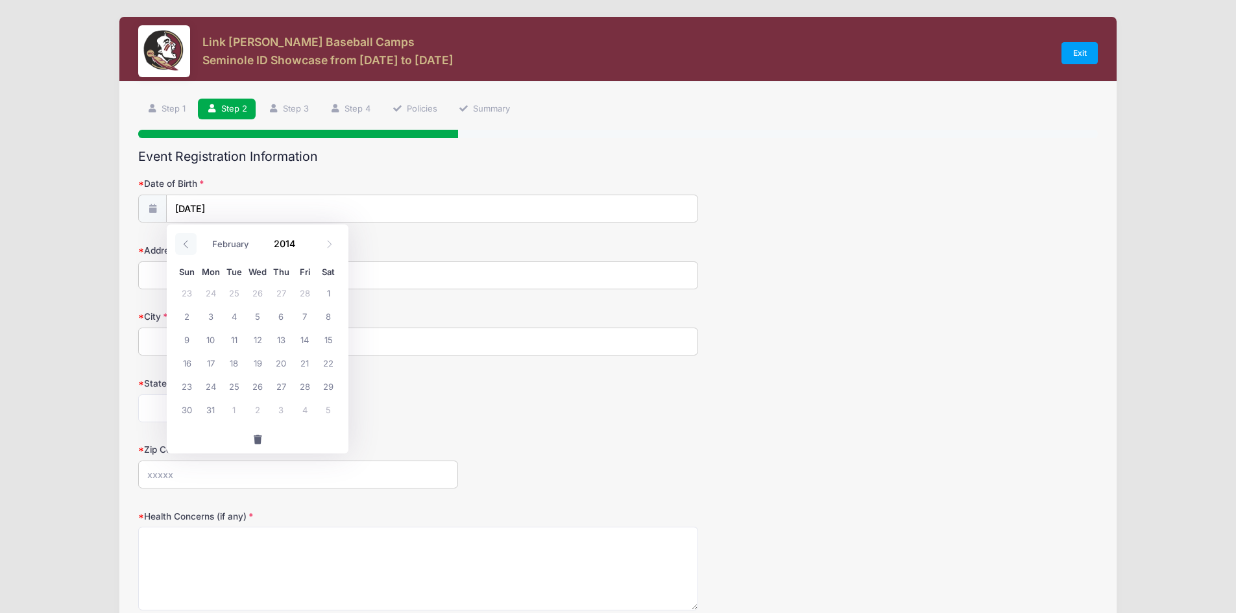
select select "0"
click at [188, 234] on span at bounding box center [185, 244] width 21 height 22
type input "2013"
click at [188, 234] on span at bounding box center [185, 244] width 21 height 22
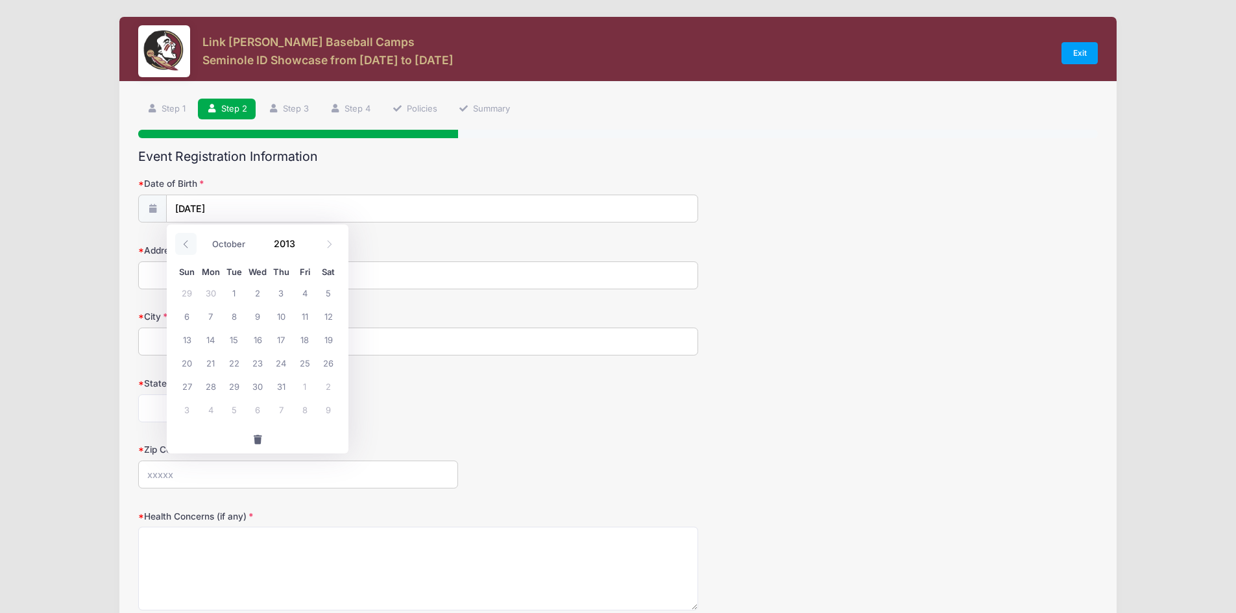
click at [188, 234] on span at bounding box center [185, 244] width 21 height 22
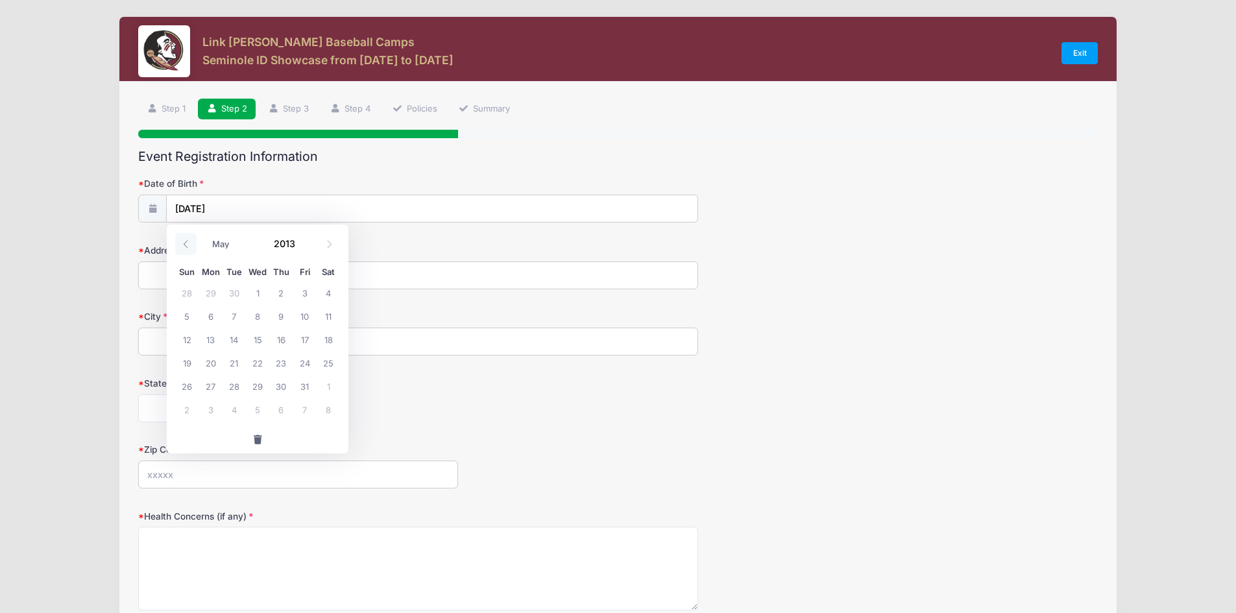
click at [188, 234] on span at bounding box center [185, 244] width 21 height 22
select select "0"
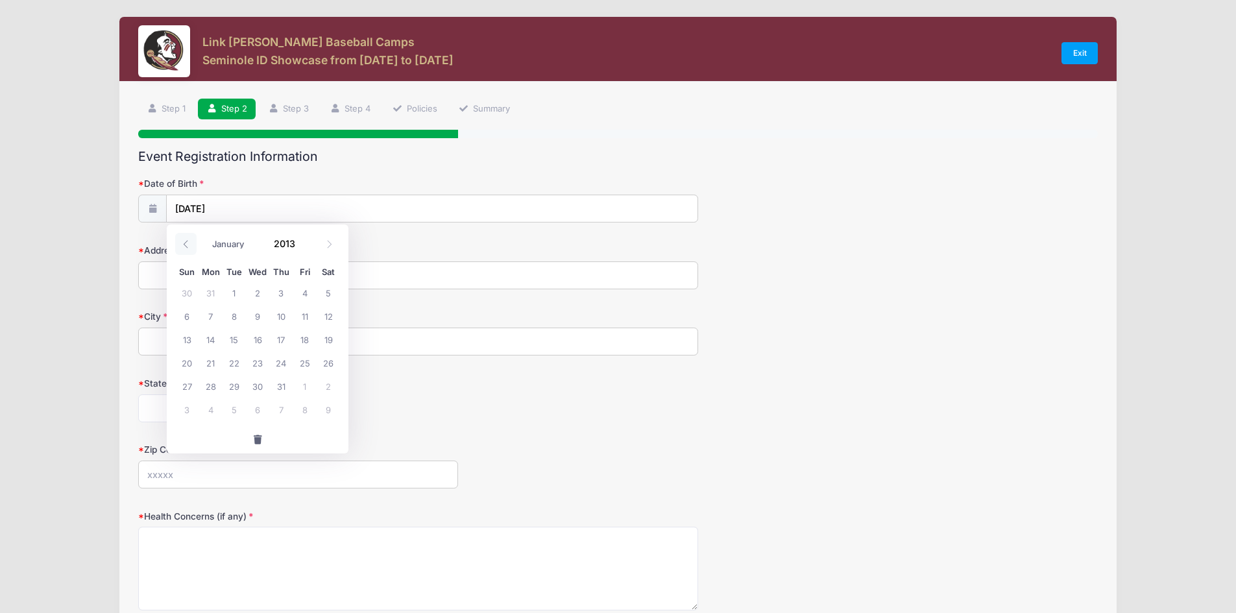
click at [188, 234] on span at bounding box center [185, 244] width 21 height 22
type input "2012"
click at [188, 234] on span at bounding box center [185, 244] width 21 height 22
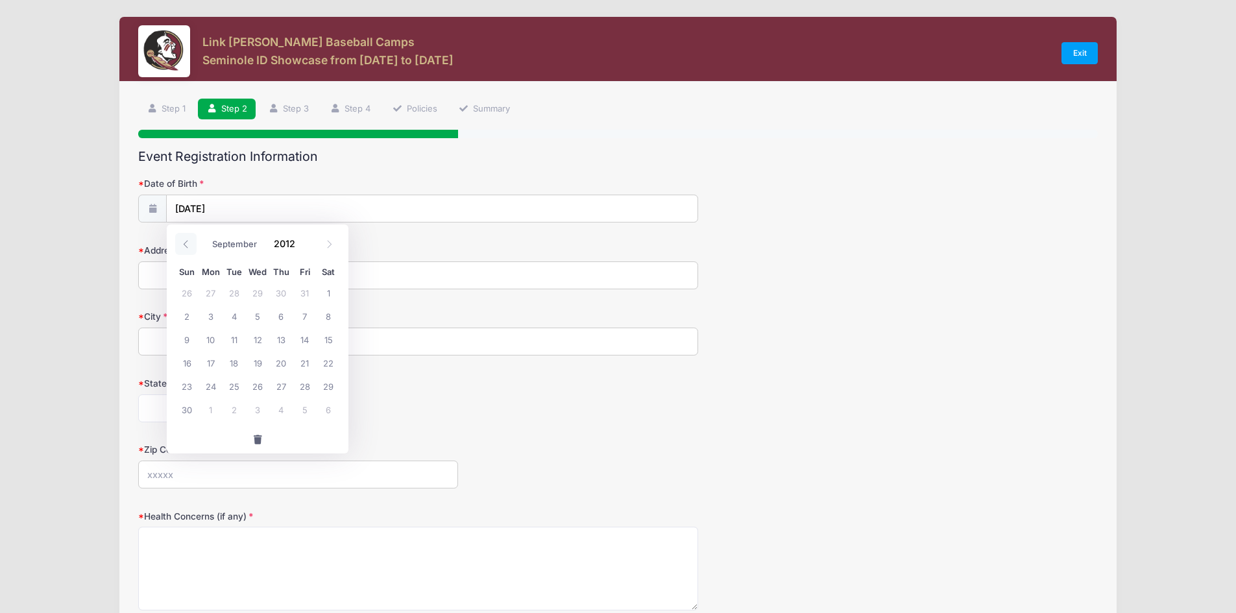
click at [188, 234] on span at bounding box center [185, 244] width 21 height 22
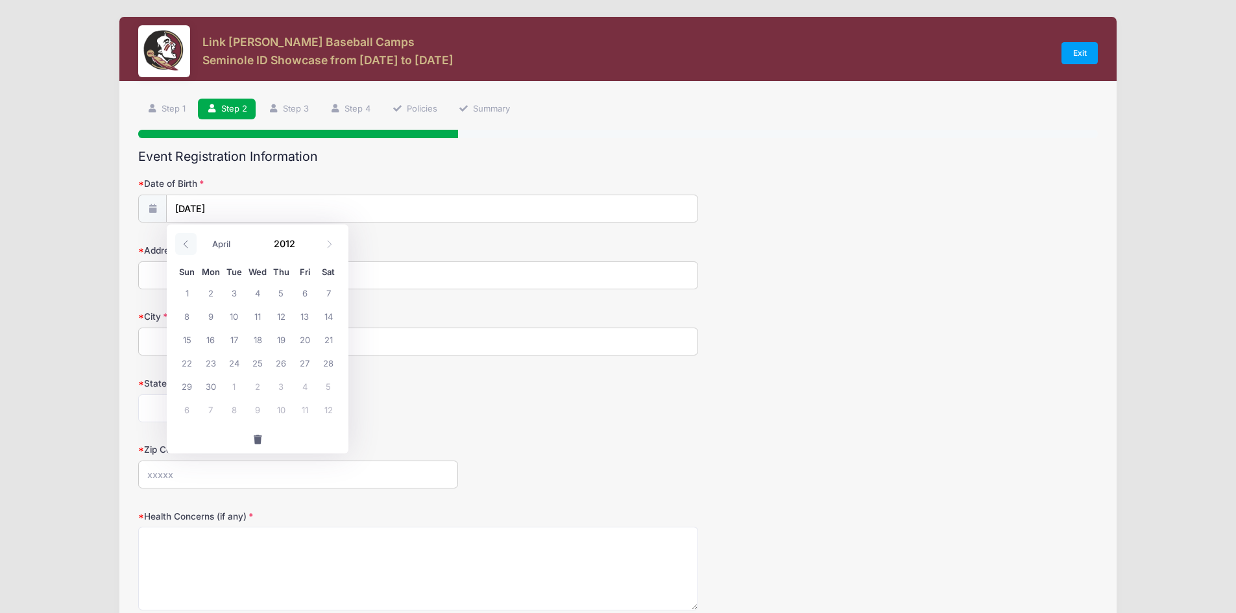
click at [188, 234] on span at bounding box center [185, 244] width 21 height 22
select select "0"
click at [188, 234] on span at bounding box center [185, 244] width 21 height 22
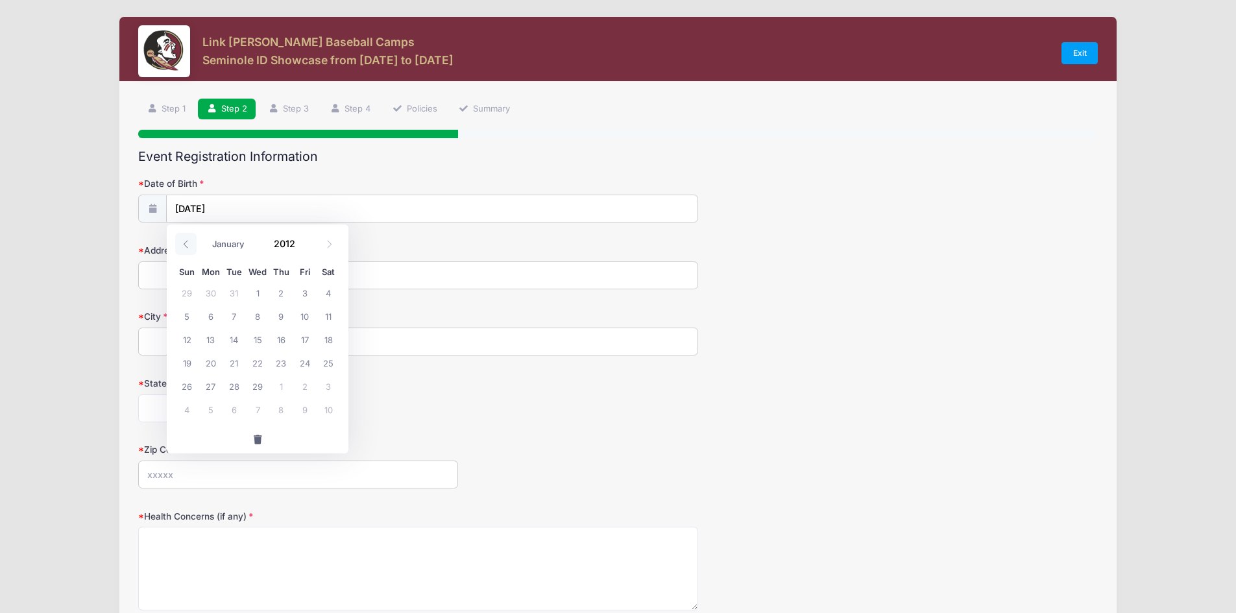
type input "2011"
click at [188, 234] on span at bounding box center [185, 244] width 21 height 22
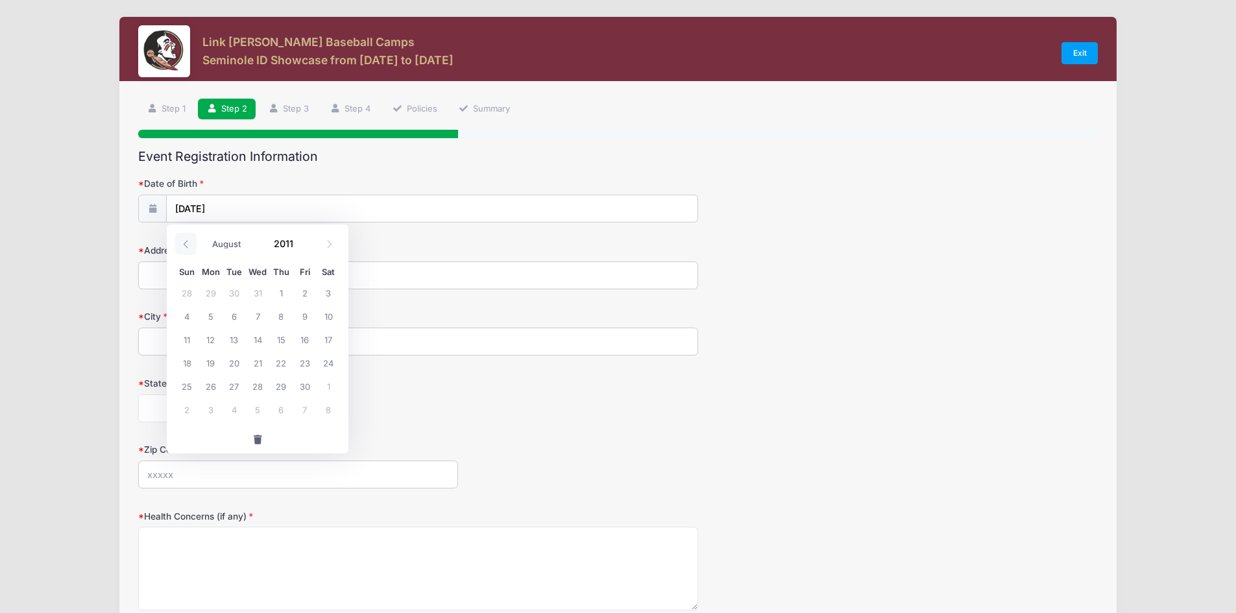
click at [188, 234] on span at bounding box center [185, 244] width 21 height 22
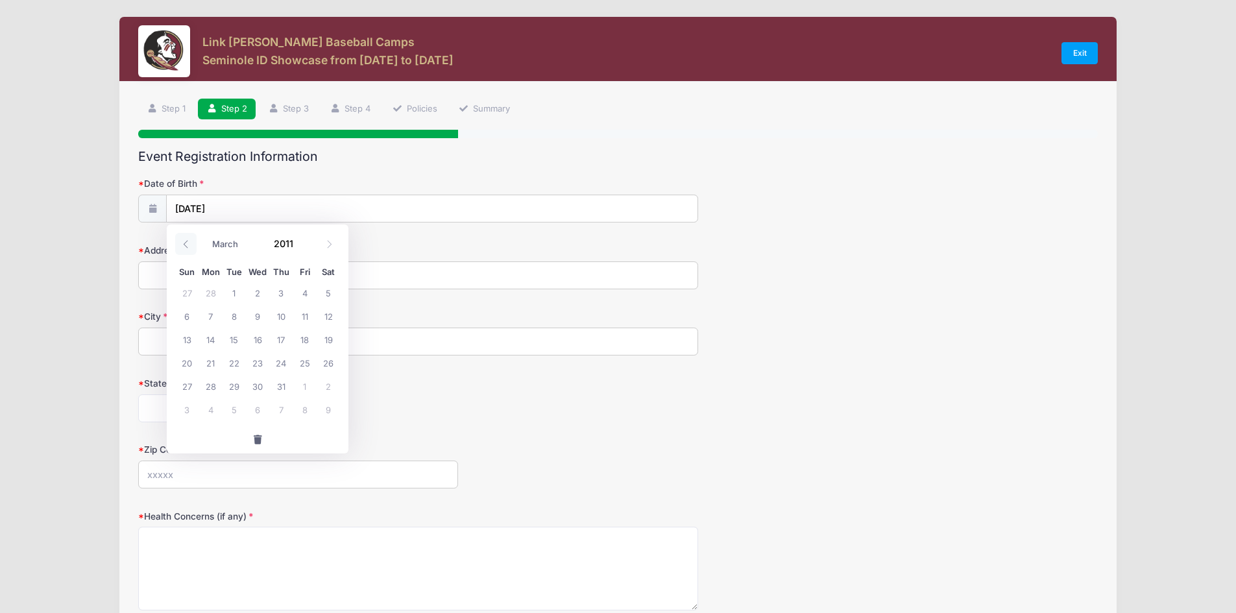
click at [188, 234] on span at bounding box center [185, 244] width 21 height 22
select select "0"
click at [188, 234] on span at bounding box center [185, 244] width 21 height 22
type input "2010"
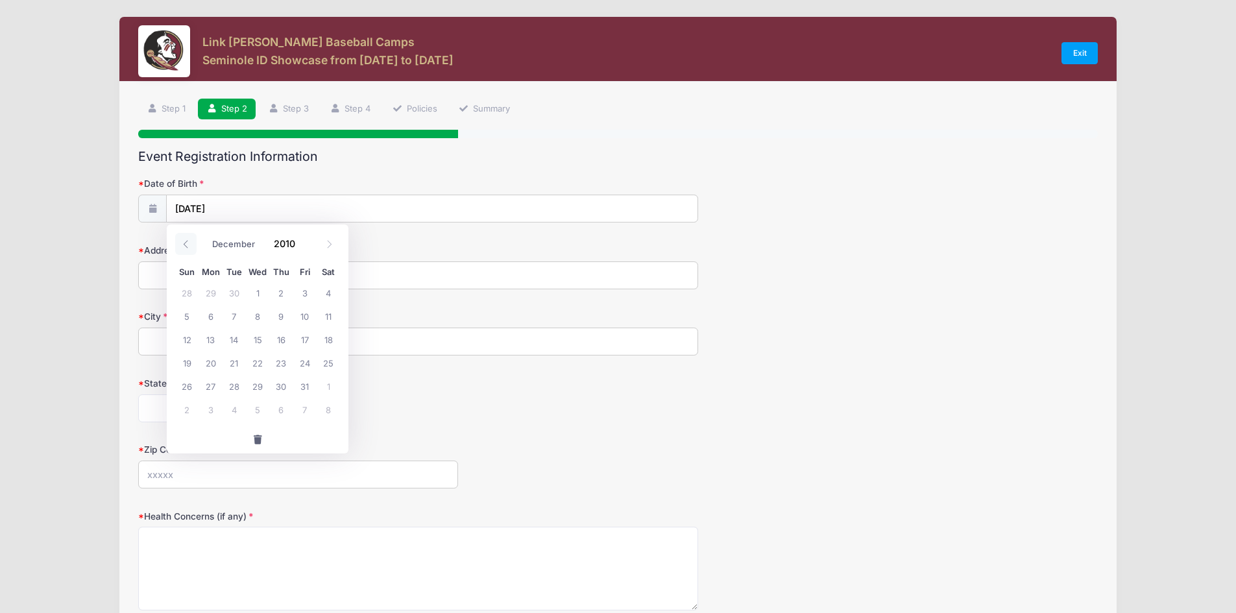
click at [188, 234] on span at bounding box center [185, 244] width 21 height 22
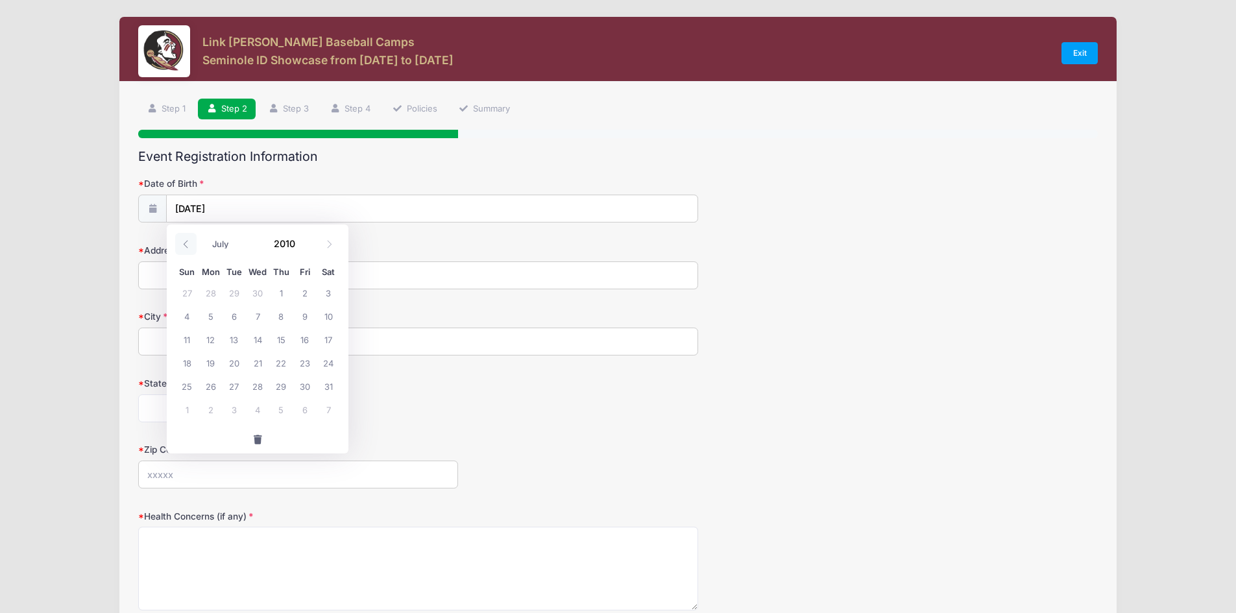
click at [188, 234] on span at bounding box center [185, 244] width 21 height 22
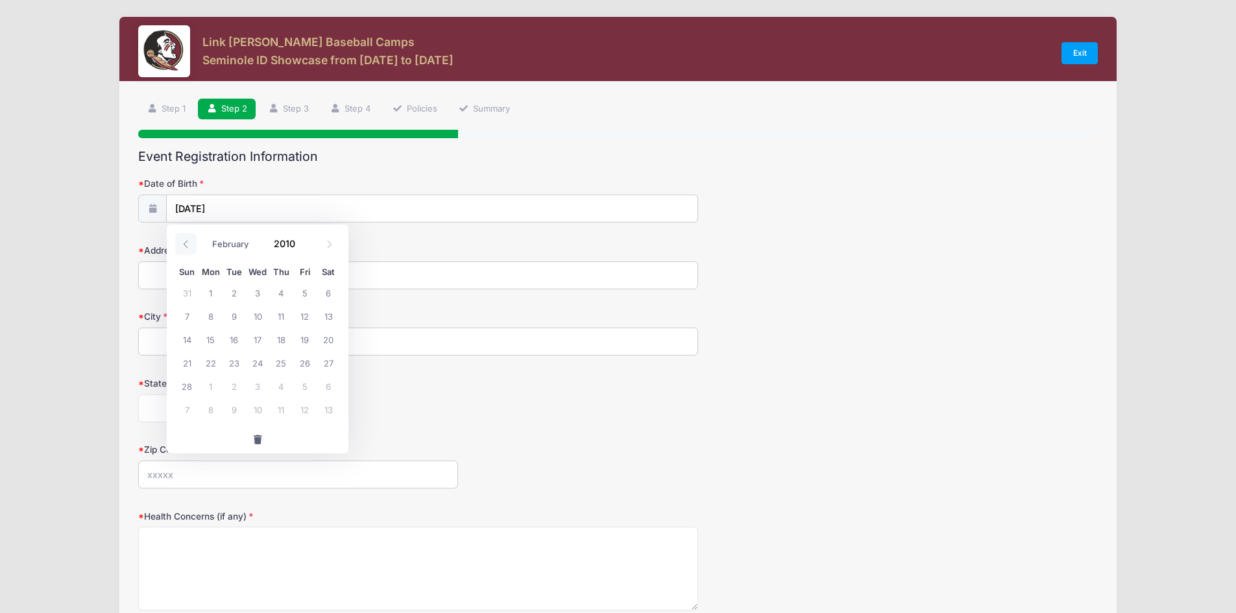
click at [188, 234] on span at bounding box center [185, 244] width 21 height 22
select select "0"
click at [188, 234] on span at bounding box center [185, 244] width 21 height 22
type input "2009"
click at [188, 234] on span at bounding box center [185, 244] width 21 height 22
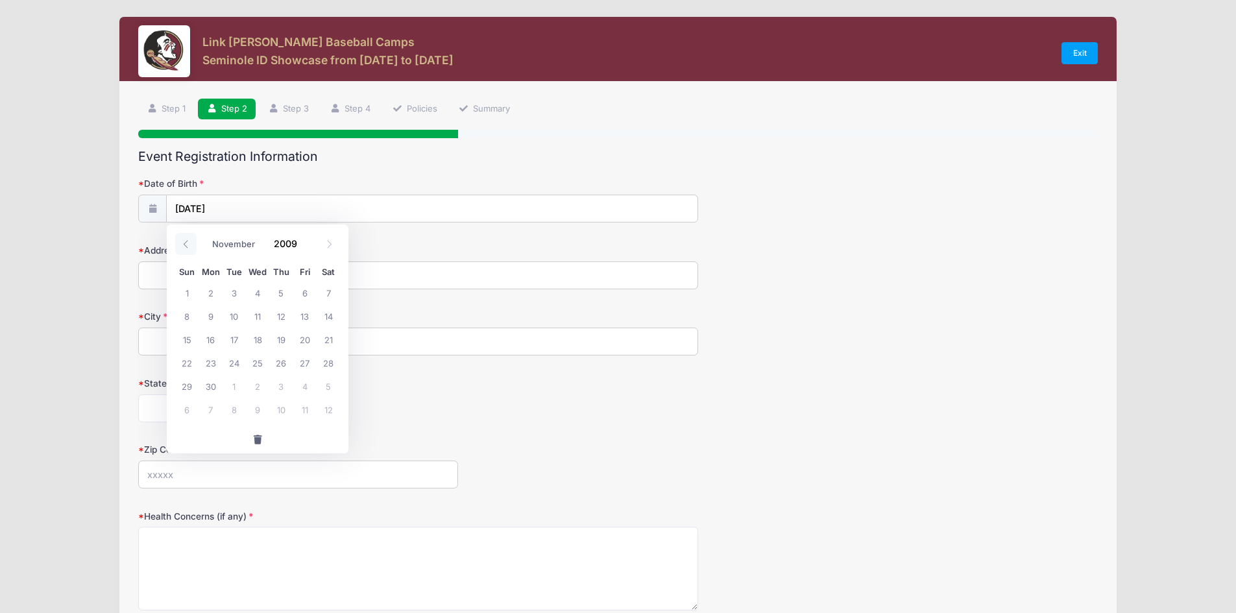
click at [188, 234] on span at bounding box center [185, 244] width 21 height 22
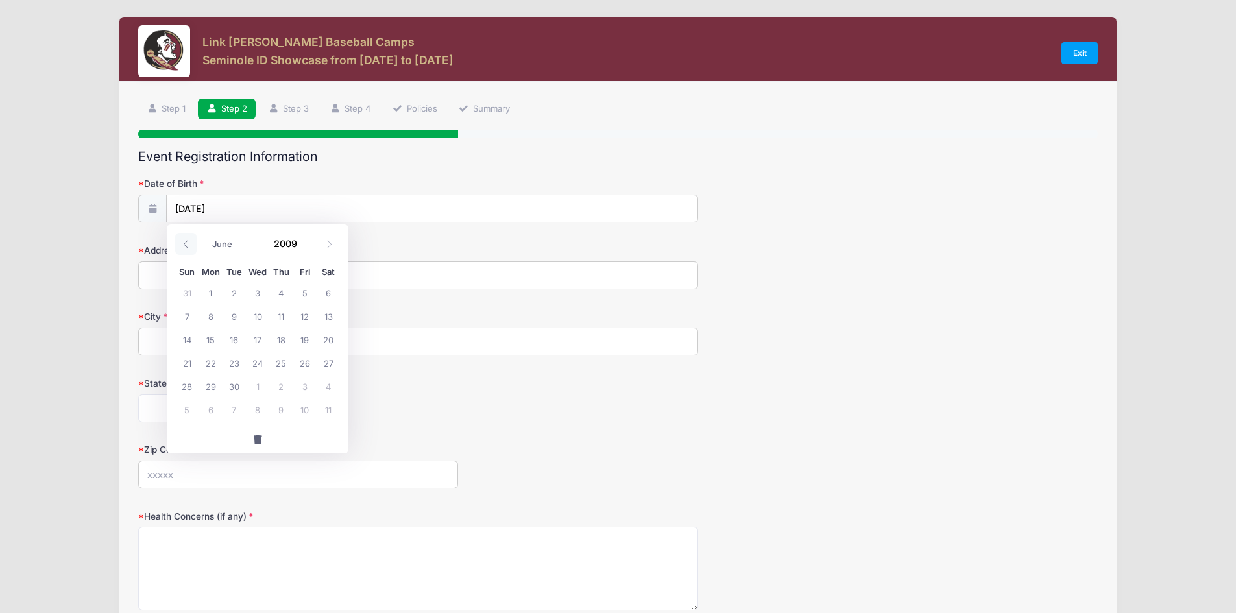
click at [188, 234] on span at bounding box center [185, 244] width 21 height 22
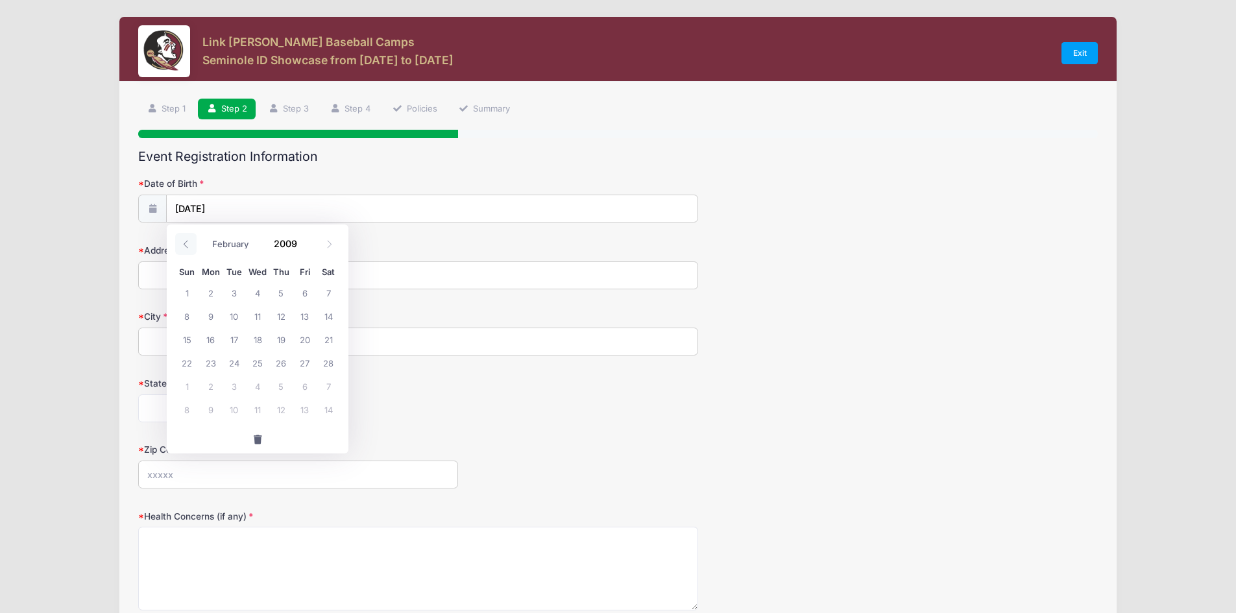
select select "0"
click at [188, 234] on span at bounding box center [185, 244] width 21 height 22
type input "2008"
click at [188, 234] on span at bounding box center [185, 244] width 21 height 22
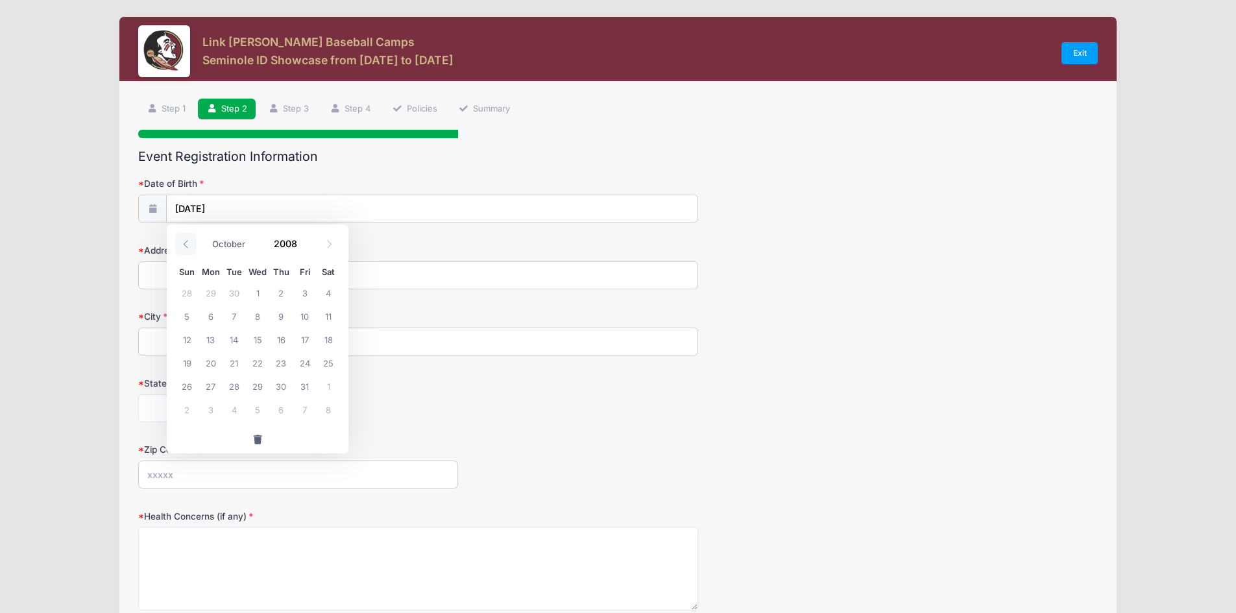
click at [188, 234] on span at bounding box center [185, 244] width 21 height 22
select select "6"
click at [278, 321] on span "10" at bounding box center [280, 315] width 23 height 23
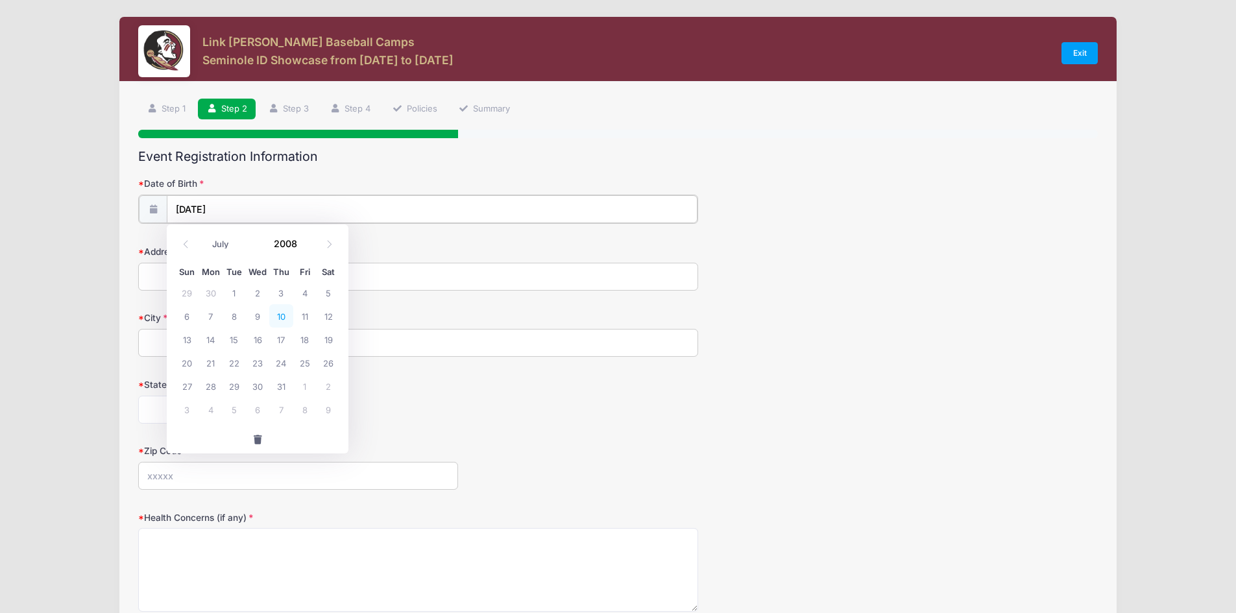
type input "07/10/2008"
click at [167, 278] on input "Address" at bounding box center [418, 276] width 560 height 28
type input "7987 Gorgas CT"
click at [166, 342] on input "City" at bounding box center [418, 342] width 560 height 28
type input "Las Vegas"
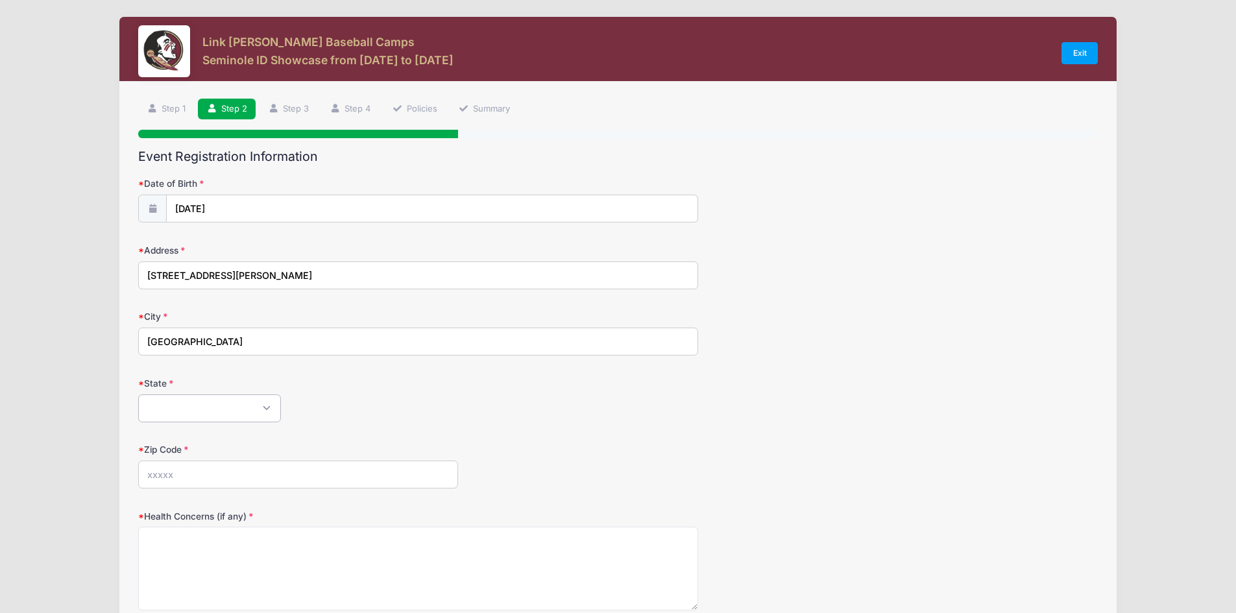
click at [258, 405] on select "Alabama Alaska American Samoa Arizona Arkansas Armed Forces Africa Armed Forces…" at bounding box center [209, 409] width 143 height 28
select select "NV"
click at [138, 395] on select "Alabama Alaska American Samoa Arizona Arkansas Armed Forces Africa Armed Forces…" at bounding box center [209, 409] width 143 height 28
click at [216, 477] on input "Zip Code" at bounding box center [298, 475] width 320 height 28
type input "89129"
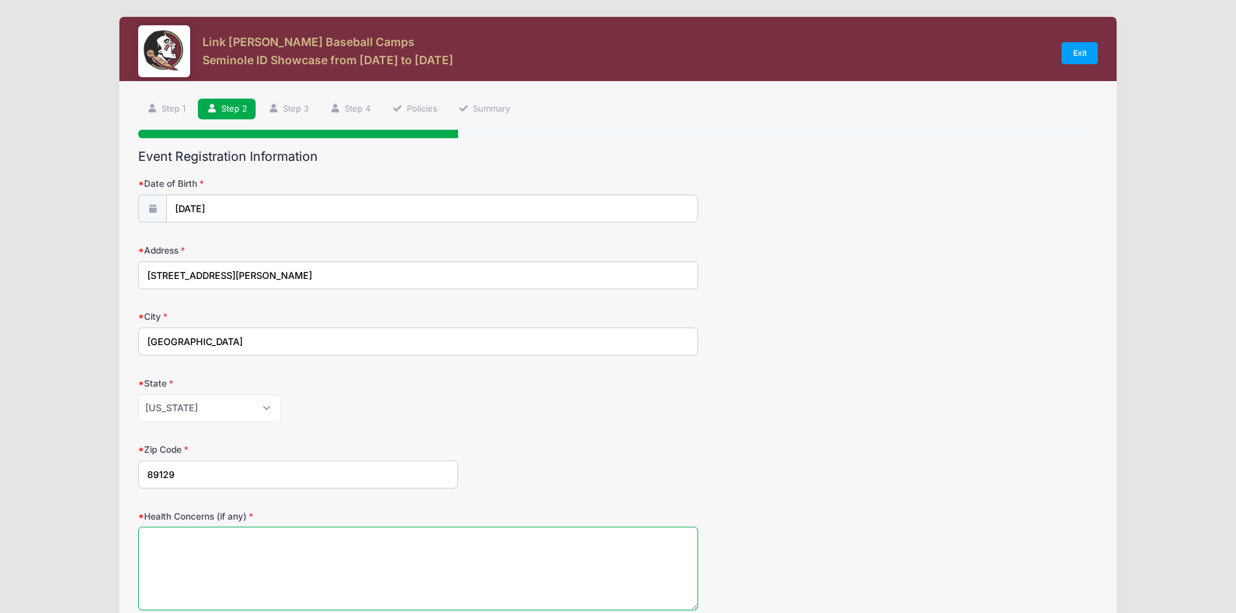
click at [214, 539] on textarea "Health Concerns (if any)" at bounding box center [418, 569] width 560 height 84
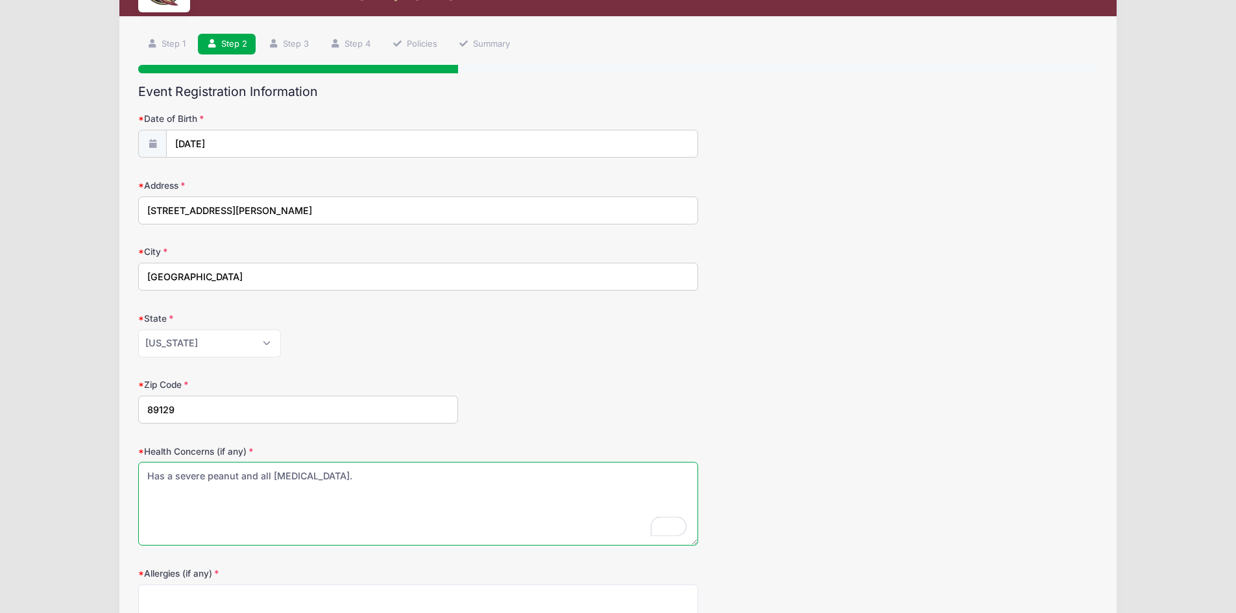
click at [304, 476] on textarea "Has a severe peanut and all tree nut allergy." at bounding box center [418, 504] width 560 height 84
click at [305, 476] on textarea "Has a severe peanut and all tree nut allergy." at bounding box center [418, 504] width 560 height 84
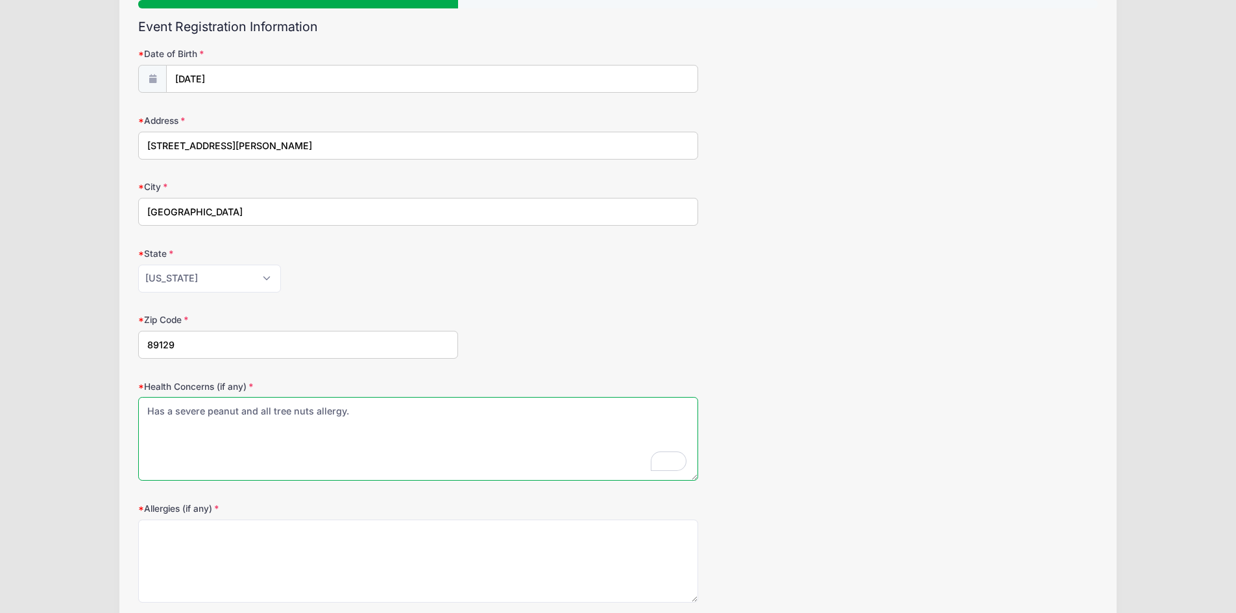
scroll to position [195, 0]
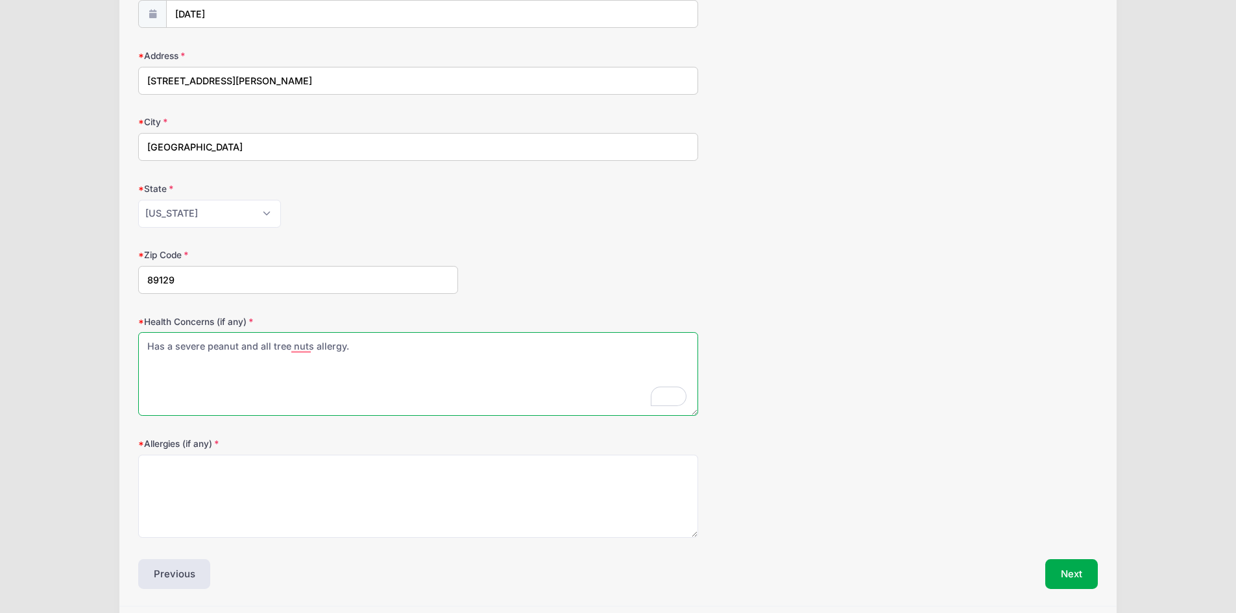
drag, startPoint x: 145, startPoint y: 347, endPoint x: 362, endPoint y: 349, distance: 216.8
click at [362, 347] on textarea "Has a severe peanut and all tree nuts allergy." at bounding box center [418, 374] width 560 height 84
type textarea "Has a severe peanut and all tree nuts allergy."
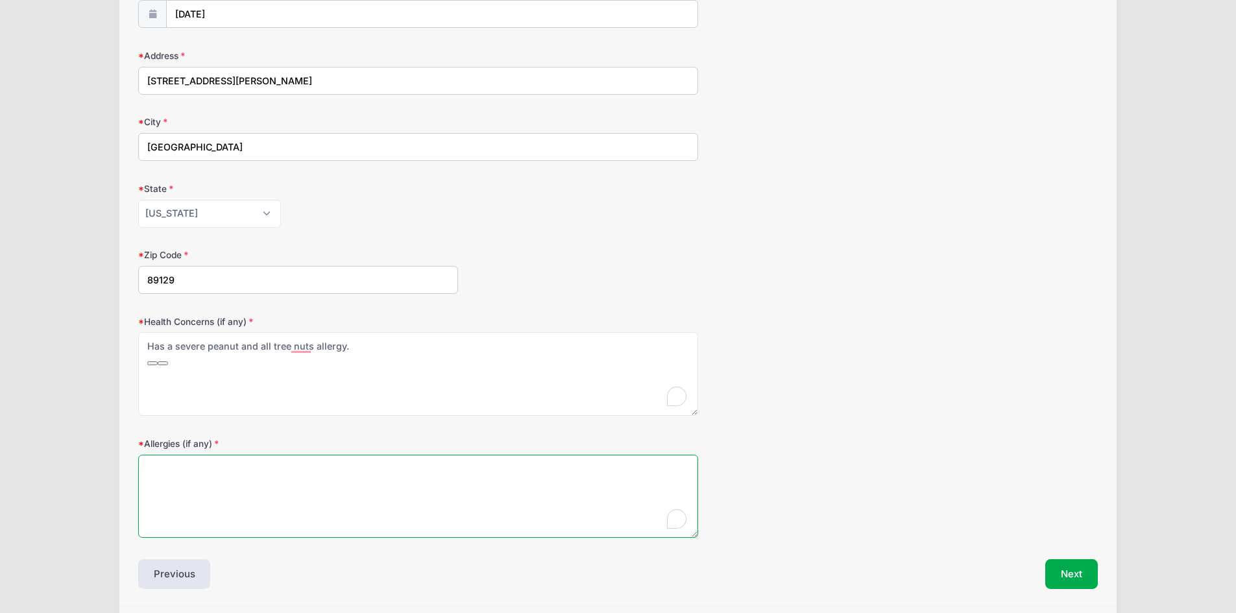
click at [224, 480] on textarea "Allergies (if any)" at bounding box center [418, 497] width 560 height 84
paste textarea "Has a severe peanut and all tree nuts allergy."
type textarea "Has a severe peanut and all tree nuts allergy."
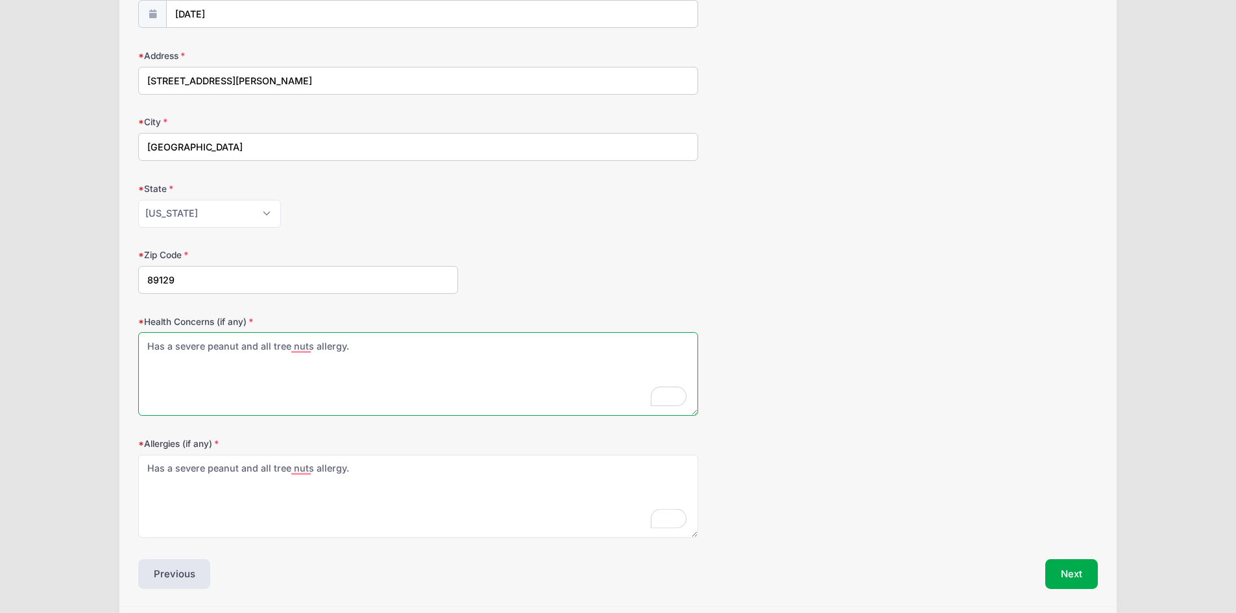
drag, startPoint x: 350, startPoint y: 347, endPoint x: 144, endPoint y: 361, distance: 206.3
click at [144, 361] on textarea "Has a severe peanut and all tree nuts allergy." at bounding box center [418, 374] width 560 height 84
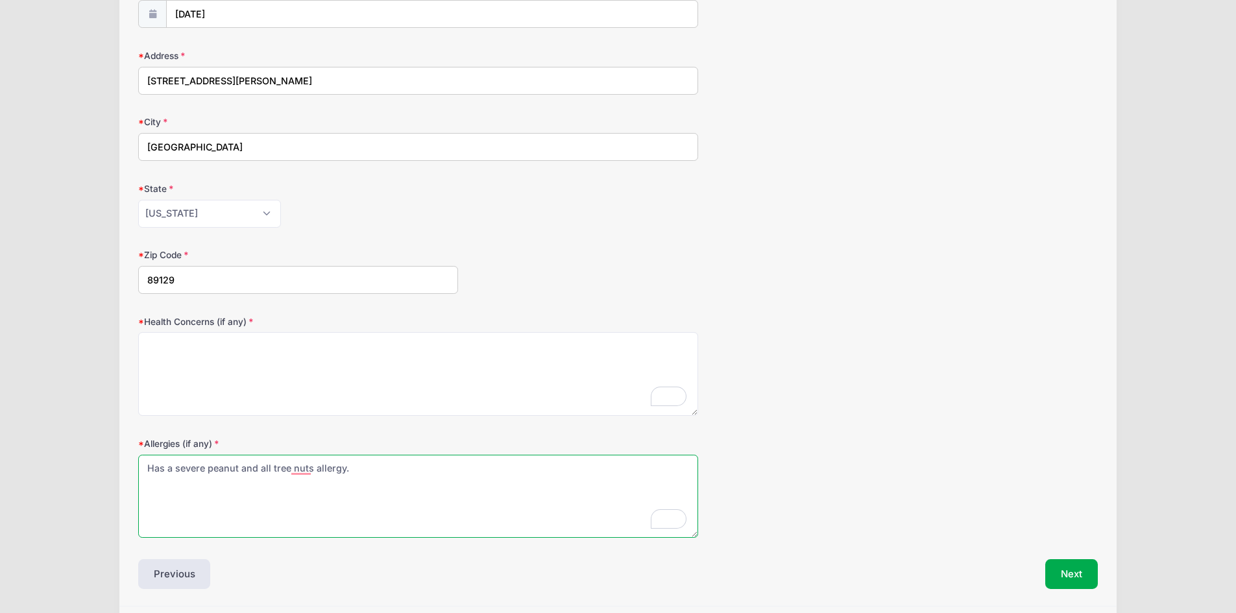
click at [368, 485] on textarea "Has a severe peanut and all tree nuts allergy." at bounding box center [418, 497] width 560 height 84
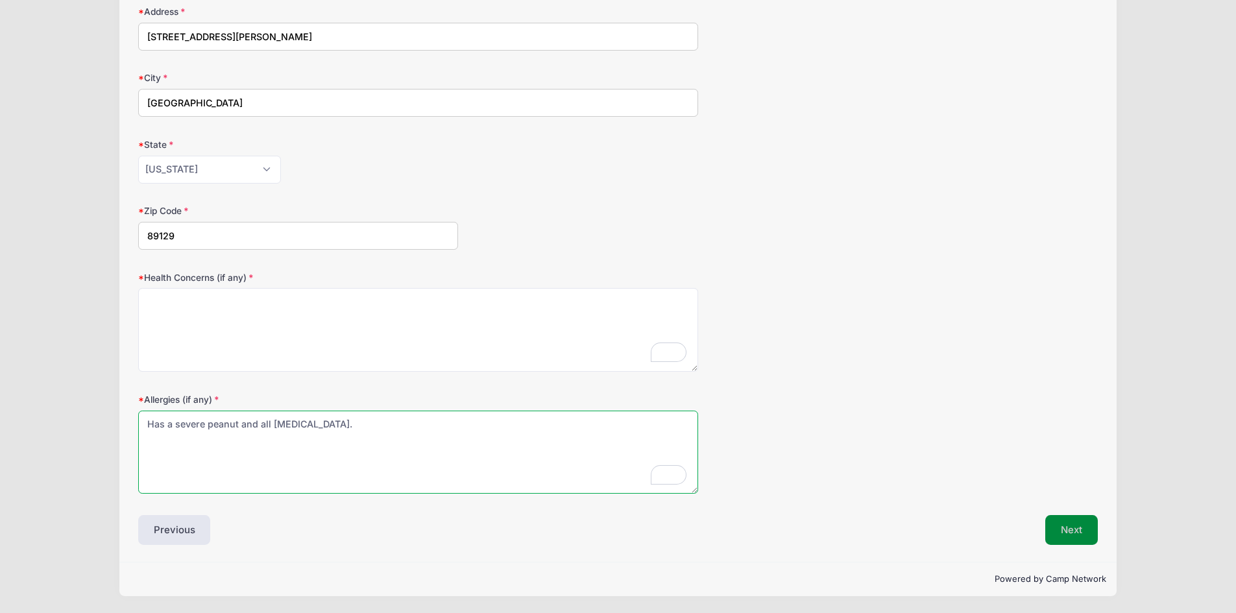
type textarea "Has a severe peanut and all tree nut allergy."
click at [1072, 526] on button "Next" at bounding box center [1072, 530] width 53 height 30
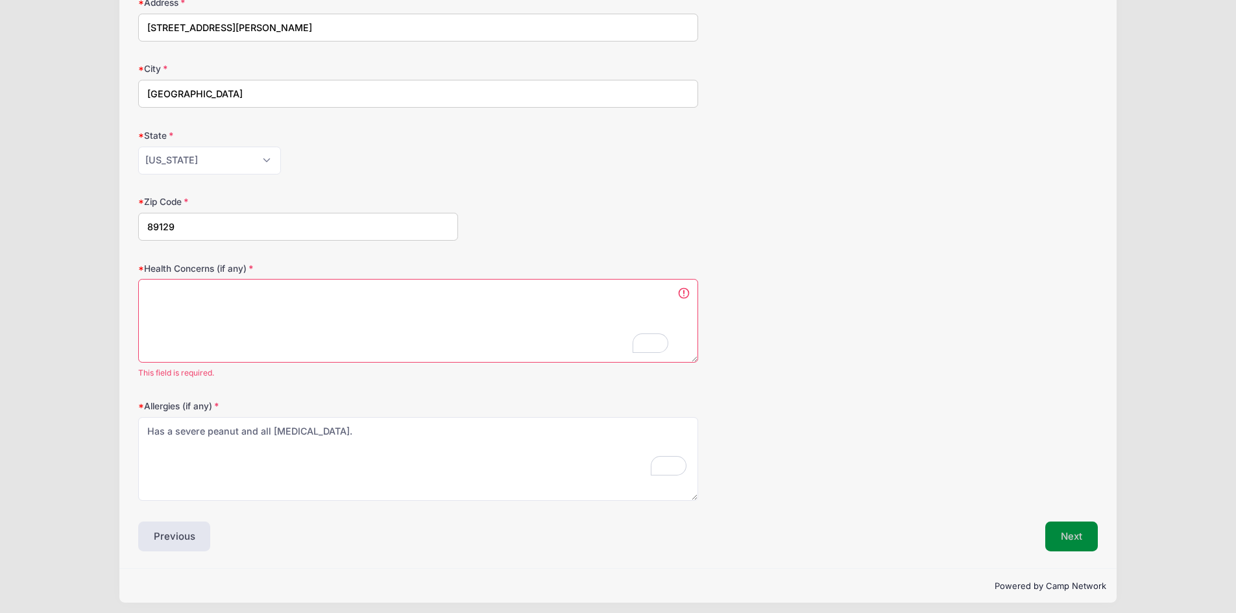
scroll to position [0, 0]
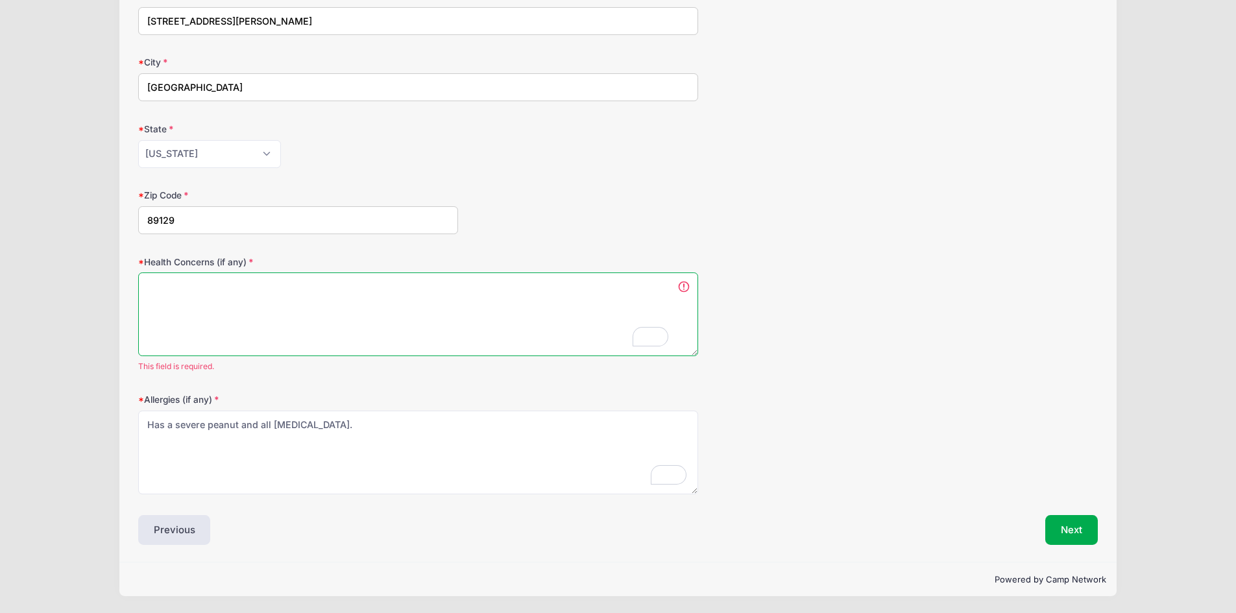
click at [182, 318] on textarea "Health Concerns (if any)" at bounding box center [418, 315] width 560 height 84
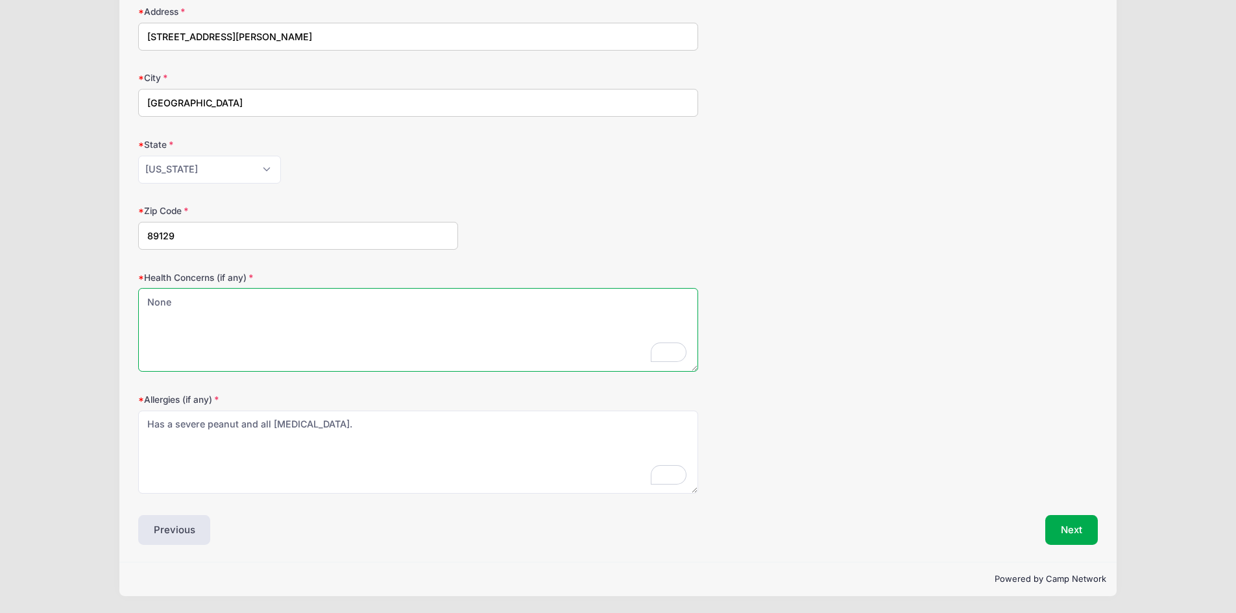
type textarea "None"
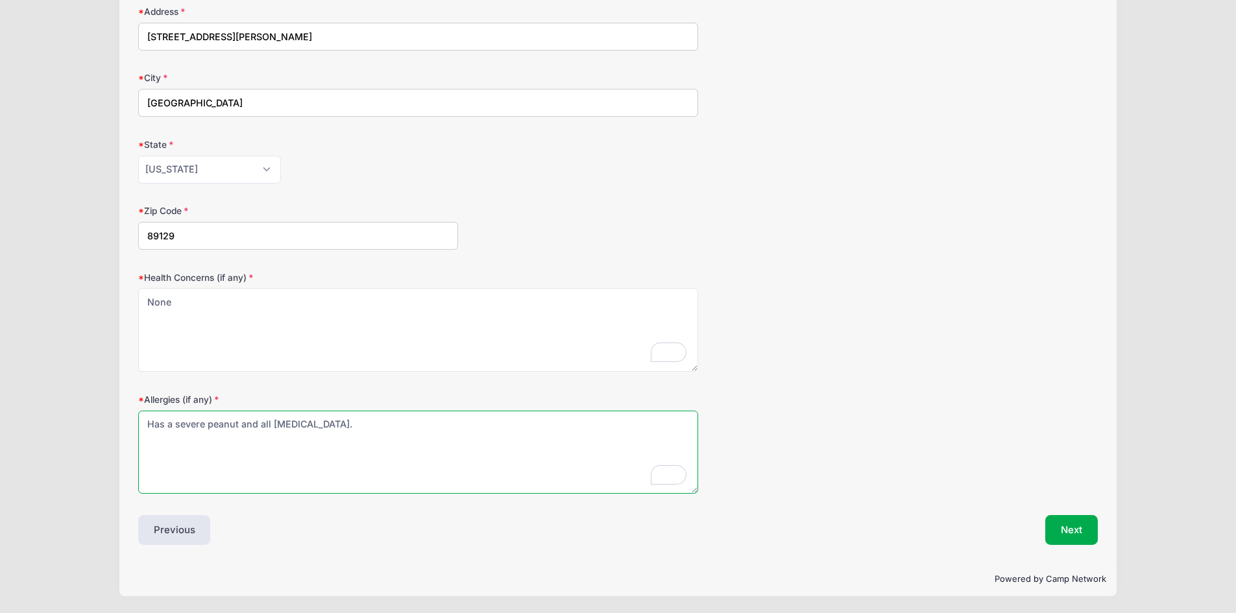
click at [364, 478] on textarea "Has a severe peanut and all tree nut allergy." at bounding box center [418, 453] width 560 height 84
click at [1073, 524] on button "Next" at bounding box center [1072, 530] width 53 height 30
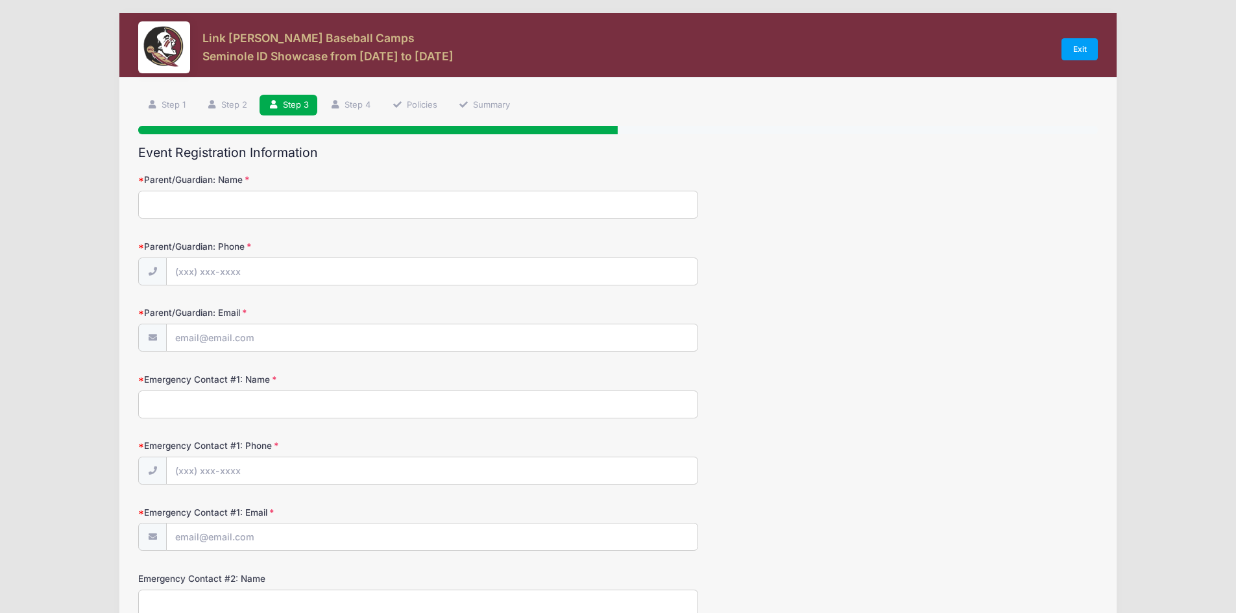
scroll to position [0, 0]
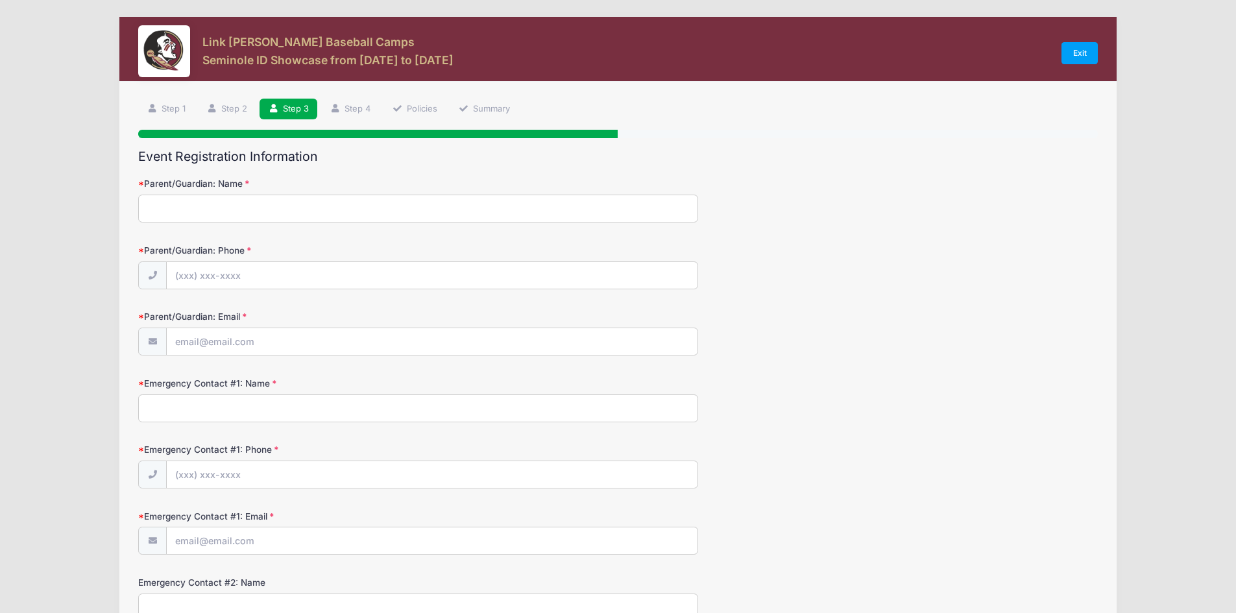
click at [153, 210] on input "Parent/Guardian: Name" at bounding box center [418, 209] width 560 height 28
type input "Eva Melendrez"
click at [211, 270] on input "Parent/Guardian: Phone" at bounding box center [432, 276] width 531 height 28
type input "(702) 561-7787"
click at [217, 341] on input "Parent/Guardian: Email" at bounding box center [432, 342] width 531 height 28
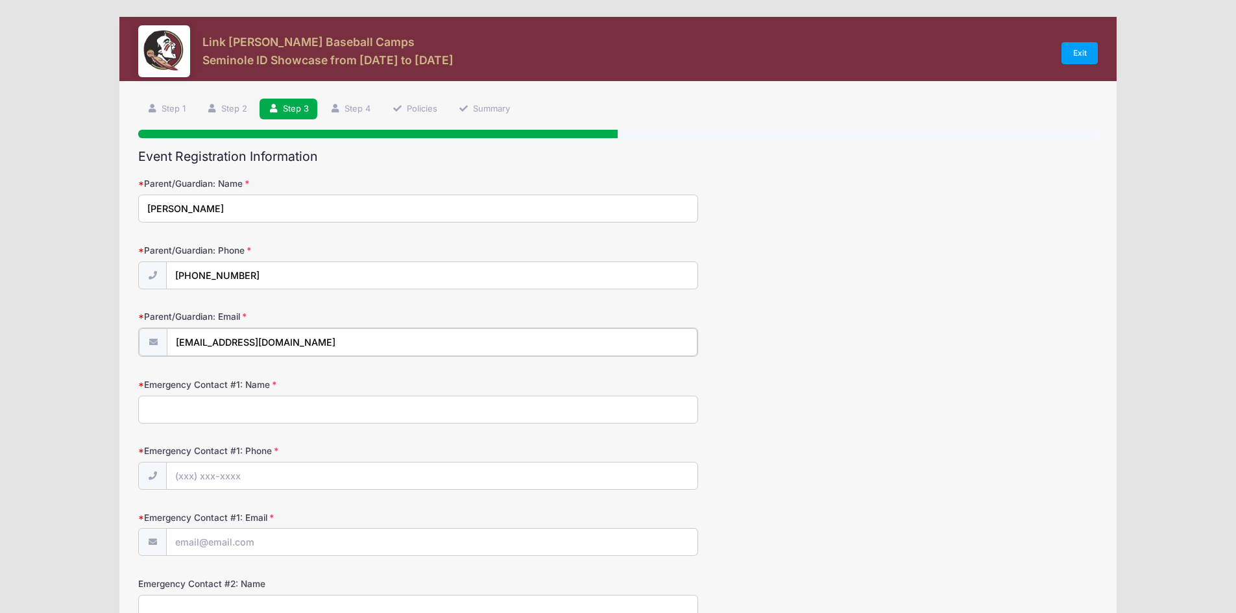
type input "melendrez3@yahoo.com"
click at [180, 400] on input "Emergency Contact #1: Name" at bounding box center [418, 409] width 560 height 28
type input "Eva Melendrez"
click at [191, 475] on input "Emergency Contact #1: Phone" at bounding box center [432, 475] width 531 height 28
type input "(702) 561-7787"
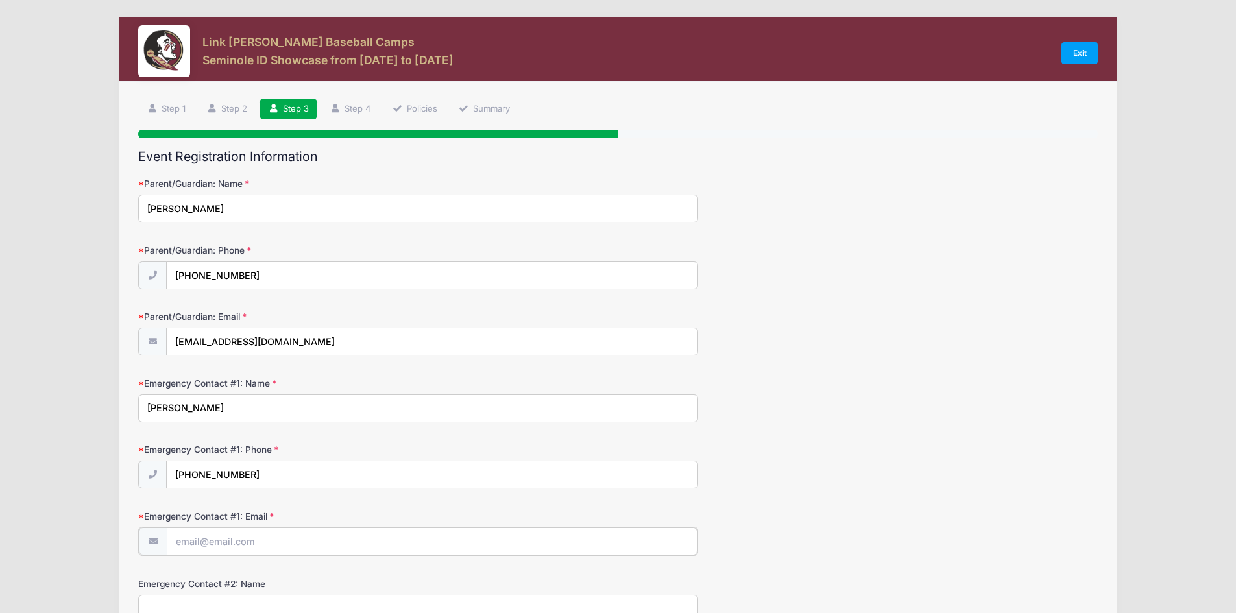
click at [188, 543] on input "Emergency Contact #1: Email" at bounding box center [432, 542] width 531 height 28
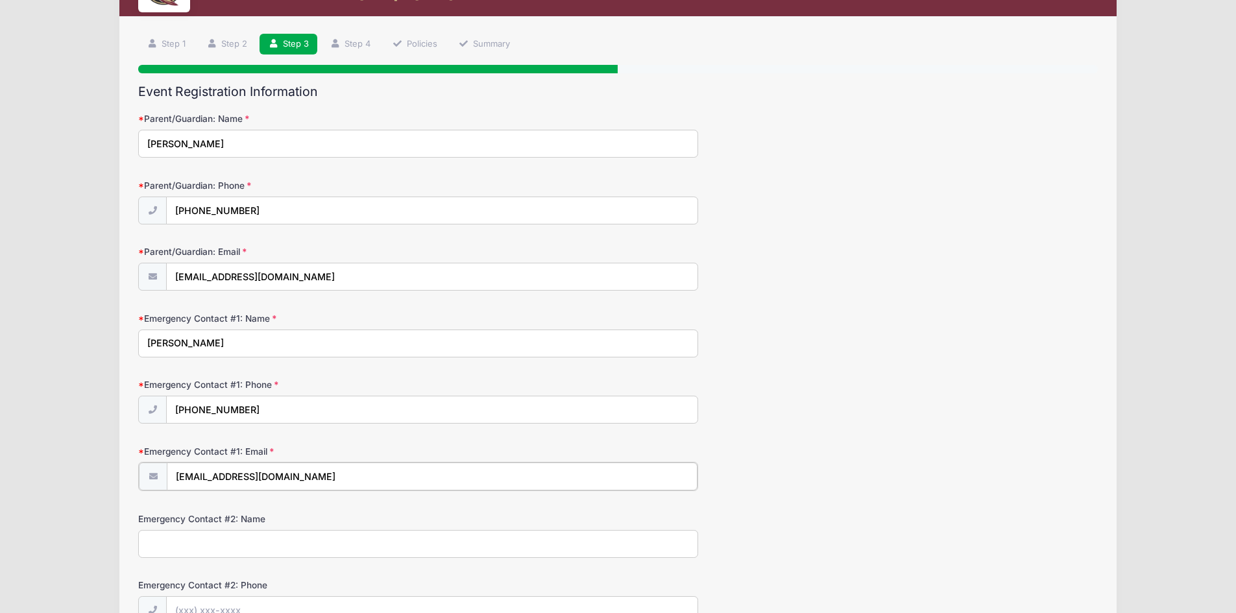
type input "melendrez3@yahoo.com"
click at [221, 546] on input "Emergency Contact #2: Name" at bounding box center [418, 543] width 560 height 28
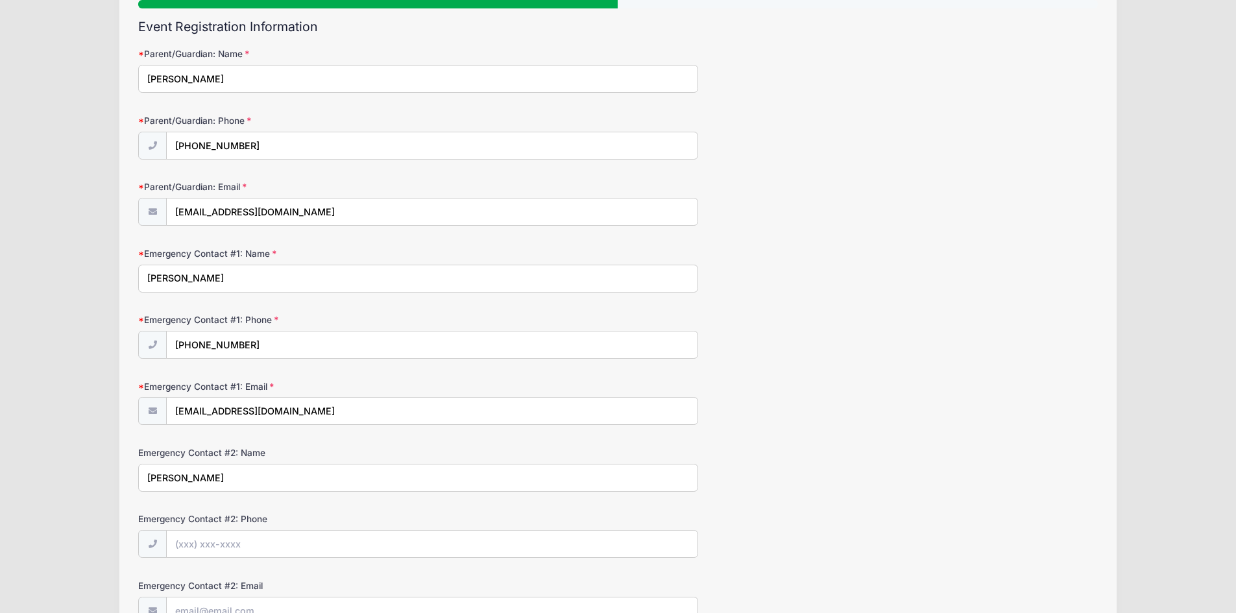
type input "Miguel Melendrez"
click at [191, 550] on input "Emergency Contact #2: Phone" at bounding box center [432, 545] width 531 height 28
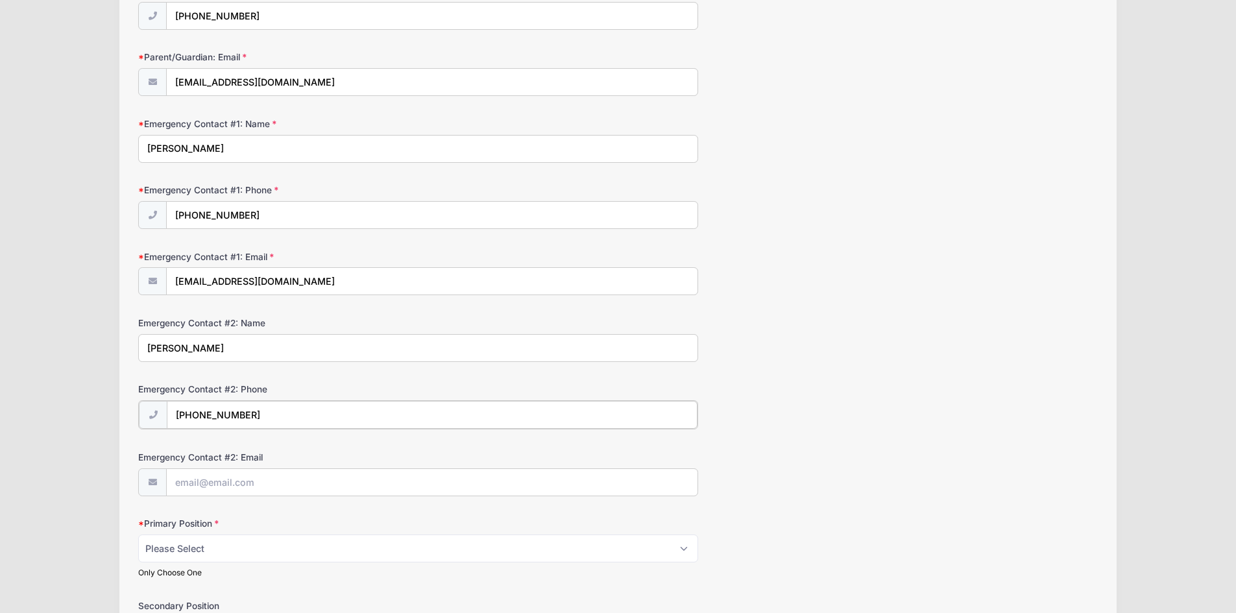
type input "(702) 245-7739"
click at [214, 484] on input "Emergency Contact #2: Email" at bounding box center [432, 482] width 531 height 28
click at [251, 479] on input "melendrez1985@" at bounding box center [432, 482] width 531 height 28
type input "melendrez1985@gmail.com"
click at [216, 547] on select "Please Select RHP LHP C 1B 2B 3B SS OF" at bounding box center [418, 548] width 560 height 28
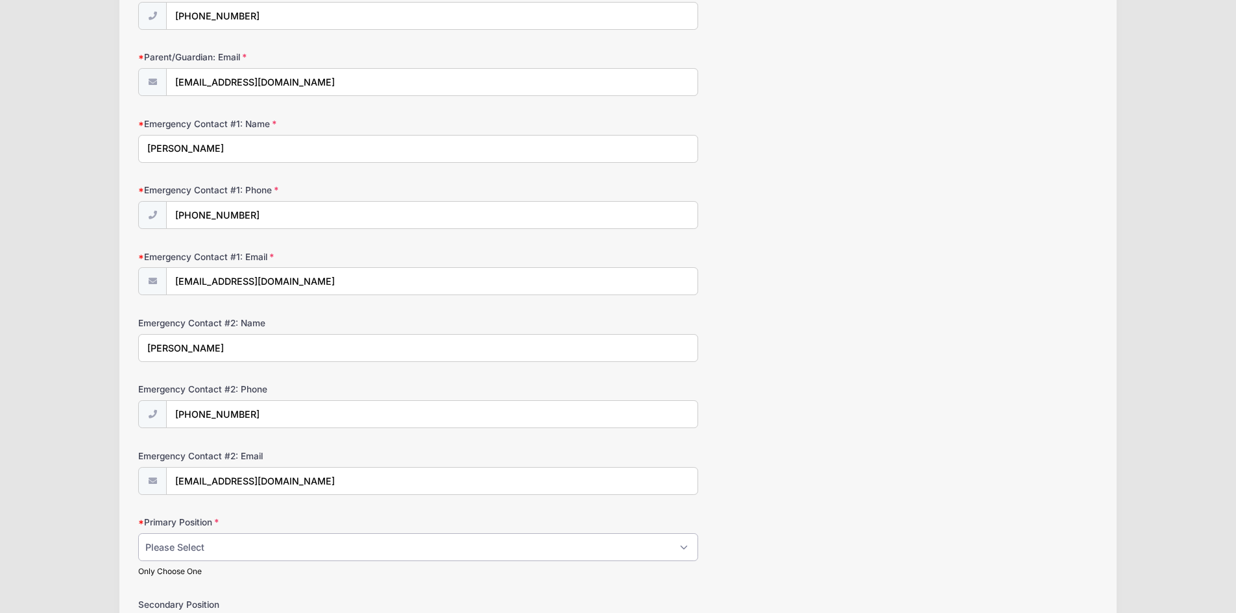
select select "C"
click at [138, 534] on select "Please Select RHP LHP C 1B 2B 3B SS OF" at bounding box center [418, 548] width 560 height 28
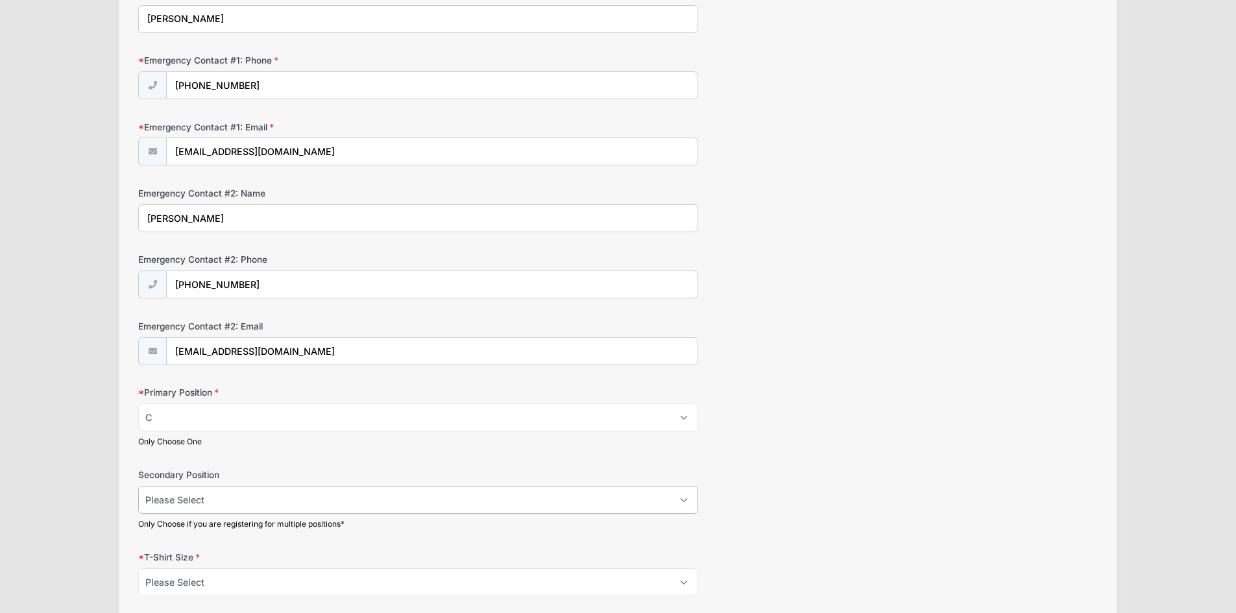
click at [250, 502] on select "Please Select RHP LHP C 1B 2B 3B SS OF" at bounding box center [418, 500] width 560 height 28
select select "OF"
click at [138, 486] on select "Please Select RHP LHP C 1B 2B 3B SS OF" at bounding box center [418, 500] width 560 height 28
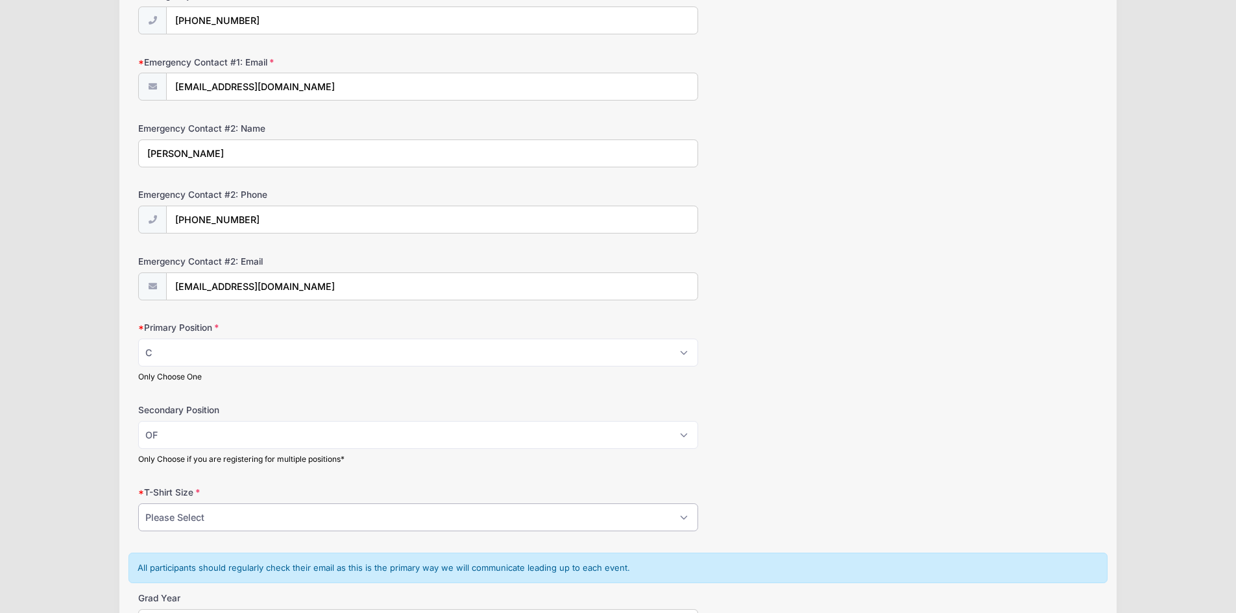
click at [254, 519] on select "Please Select YS YM YL YXL S M L XL XXL" at bounding box center [418, 518] width 560 height 28
select select "L"
click at [138, 504] on select "Please Select YS YM YL YXL S M L XL XXL" at bounding box center [418, 518] width 560 height 28
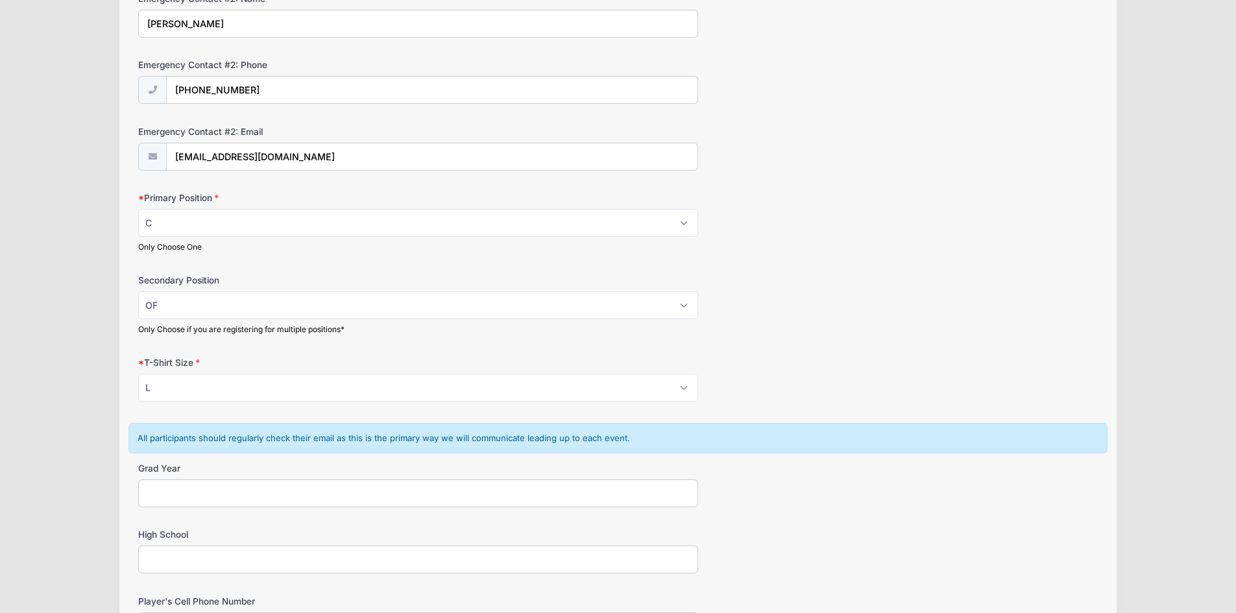
click at [247, 492] on input "Grad Year" at bounding box center [418, 494] width 560 height 28
type input "2027"
click at [246, 561] on input "High School" at bounding box center [418, 560] width 560 height 28
click at [171, 559] on input "Doral Red Rock Academy" at bounding box center [418, 560] width 560 height 28
click at [304, 561] on input "Doral Academy Red Rock Academy" at bounding box center [418, 560] width 560 height 28
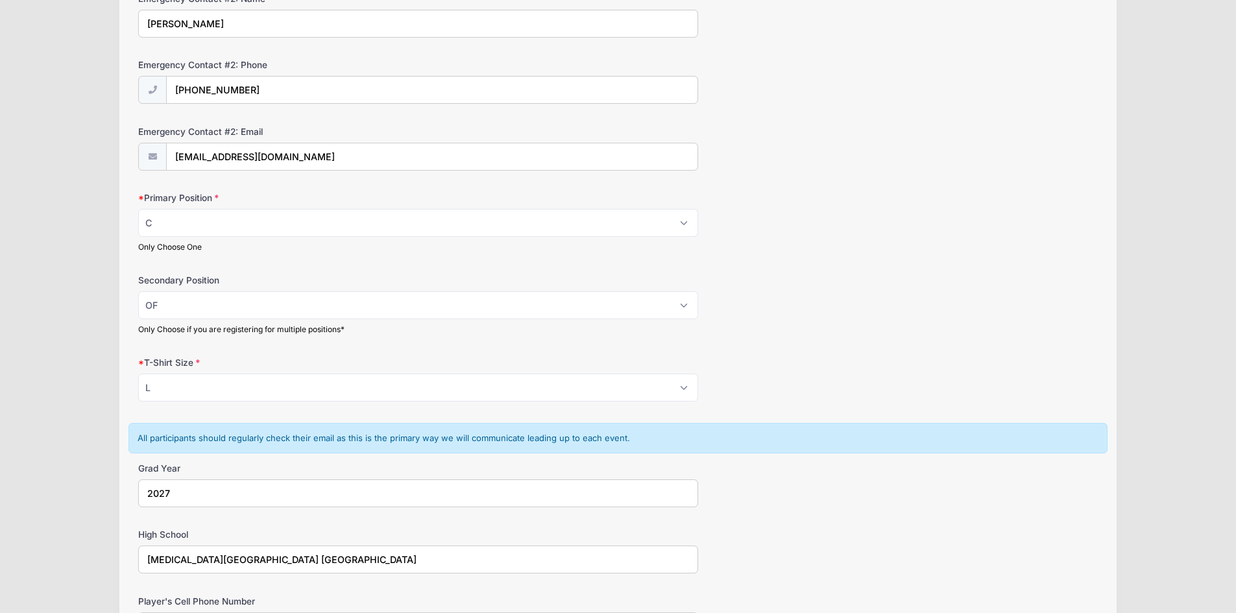
scroll to position [649, 0]
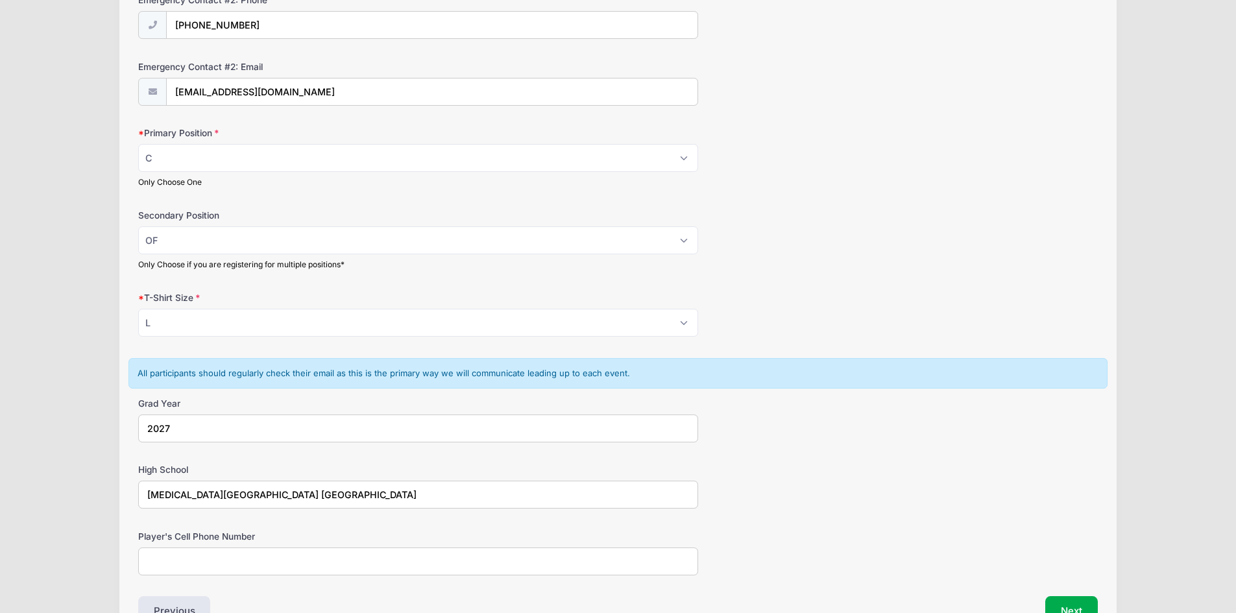
type input "Doral Academy Red Rock High School"
click at [212, 561] on input "Player's Cell Phone Number" at bounding box center [418, 562] width 560 height 28
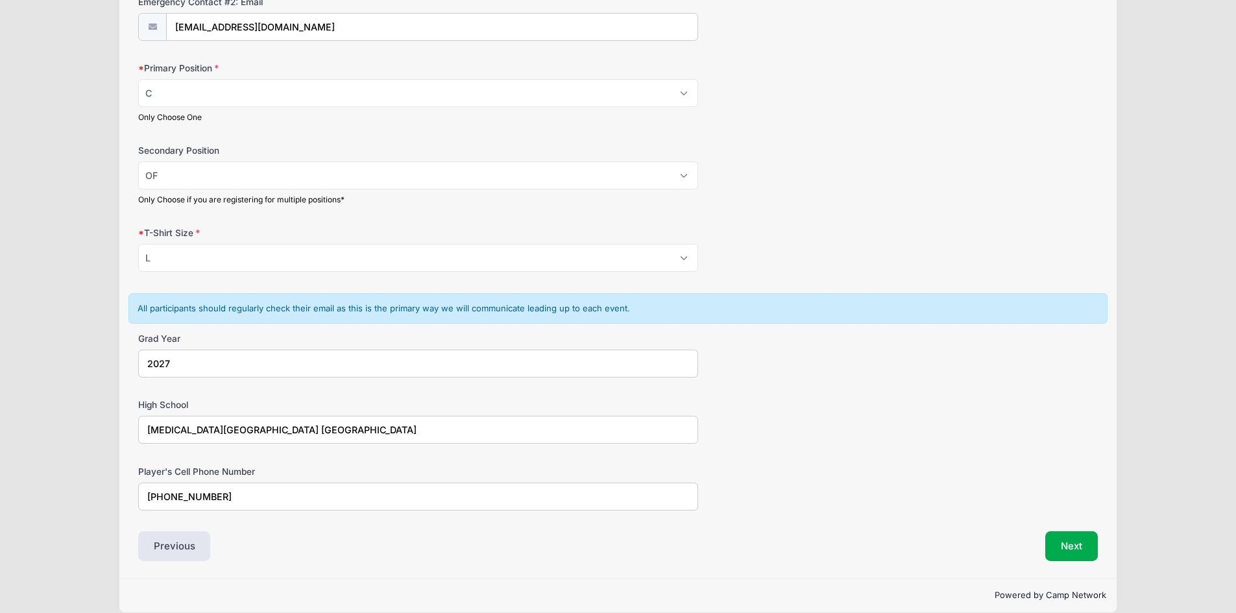
scroll to position [730, 0]
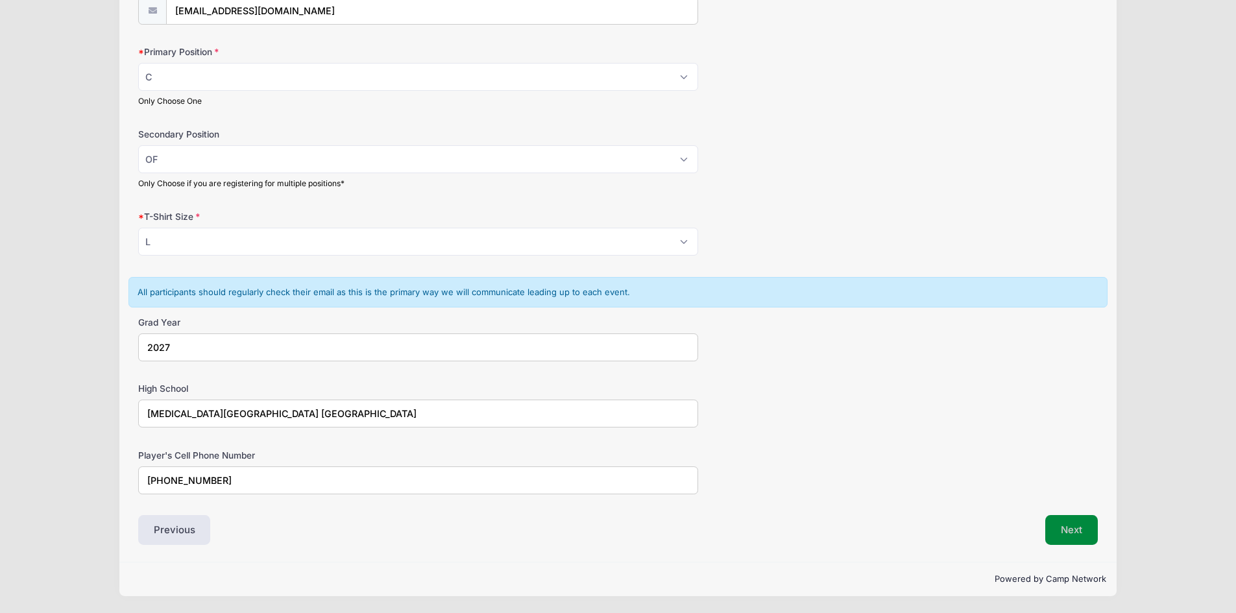
type input "(702)769-2657"
click at [1076, 528] on button "Next" at bounding box center [1072, 530] width 53 height 30
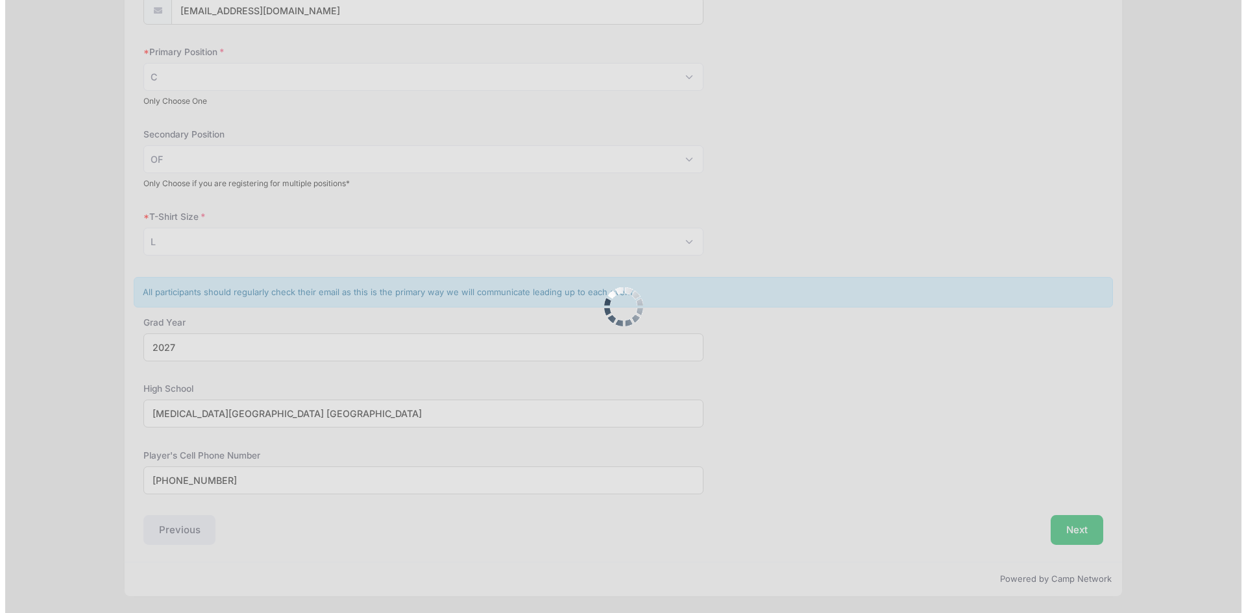
scroll to position [0, 0]
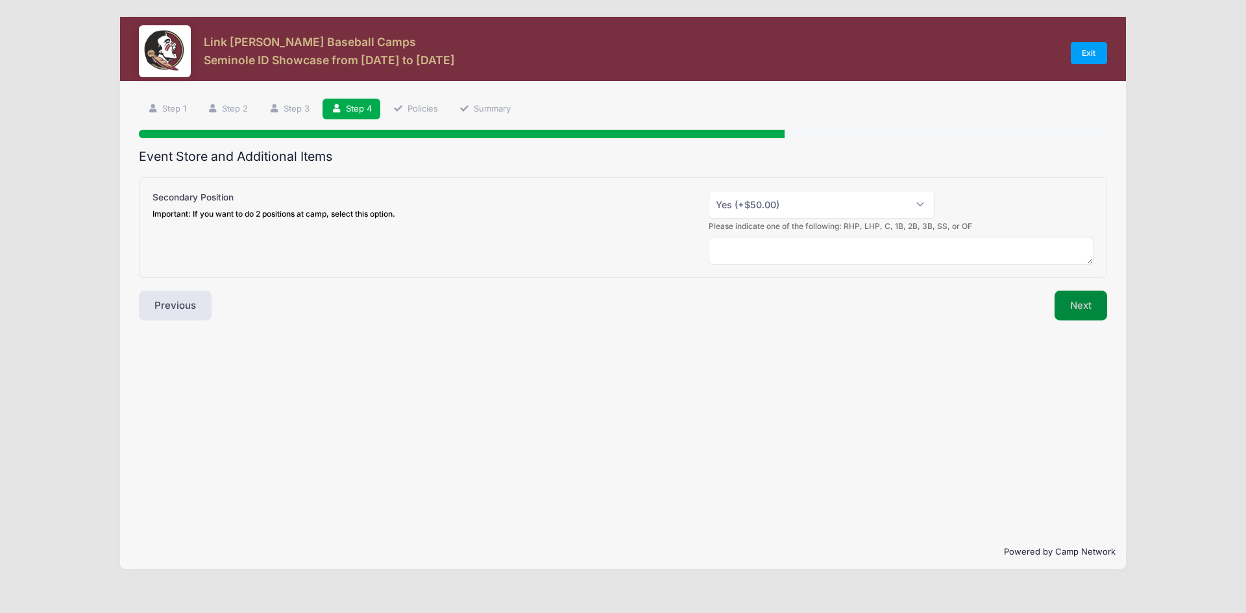
click at [1077, 303] on button "Next" at bounding box center [1081, 306] width 53 height 30
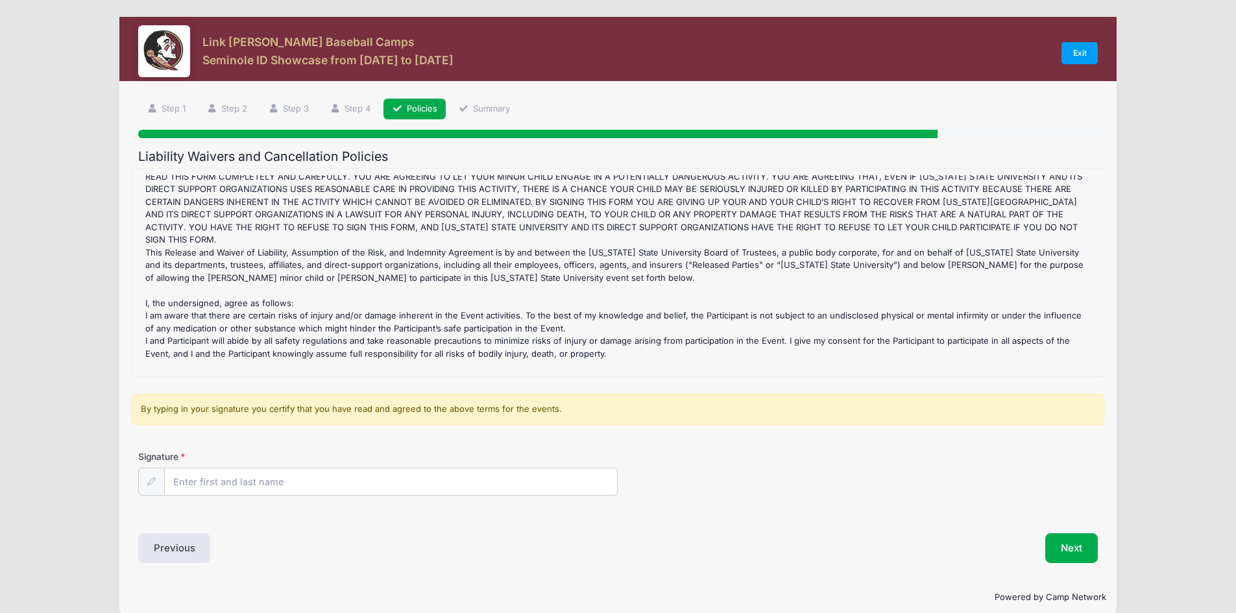
scroll to position [387, 0]
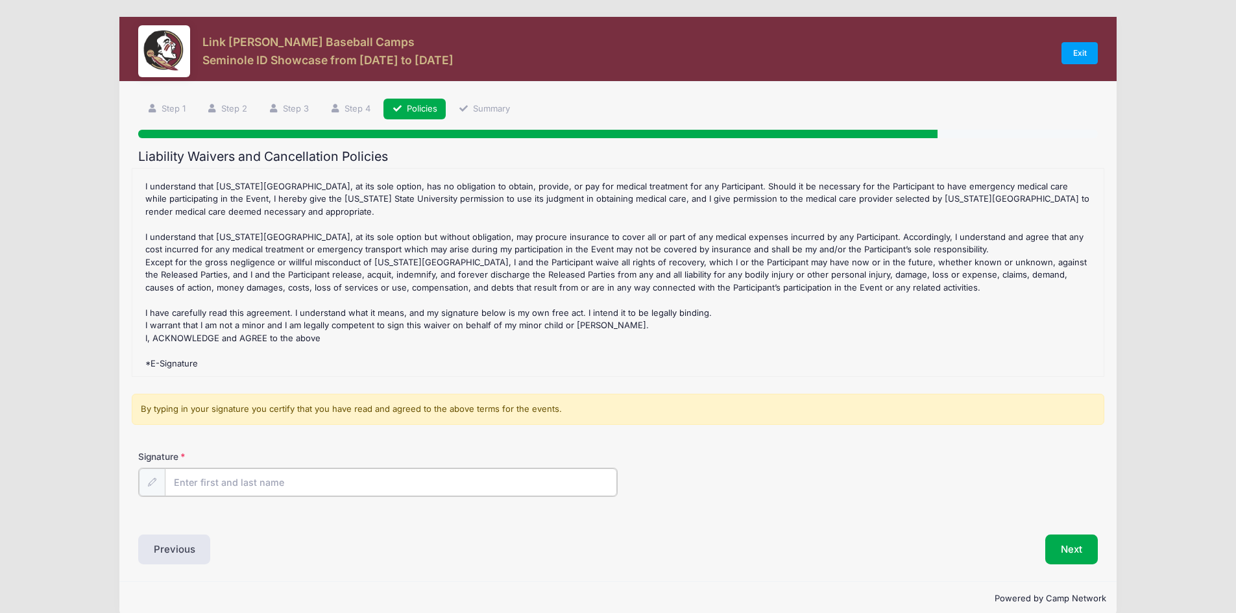
click at [236, 485] on input "Signature" at bounding box center [391, 483] width 453 height 28
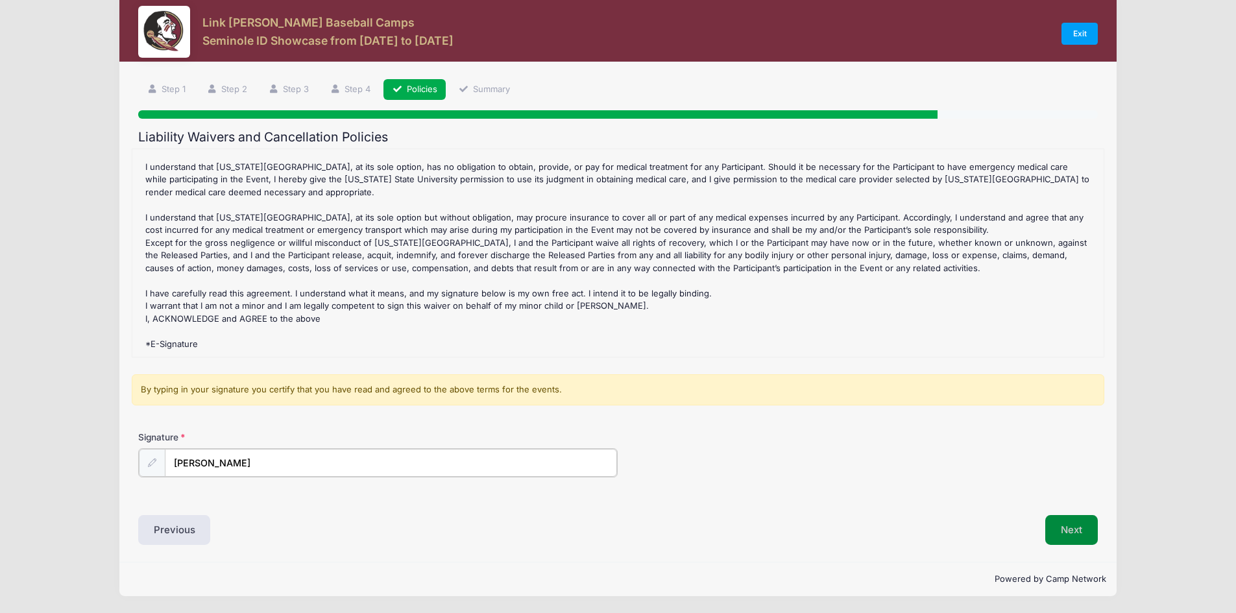
type input "Eva Melendrez"
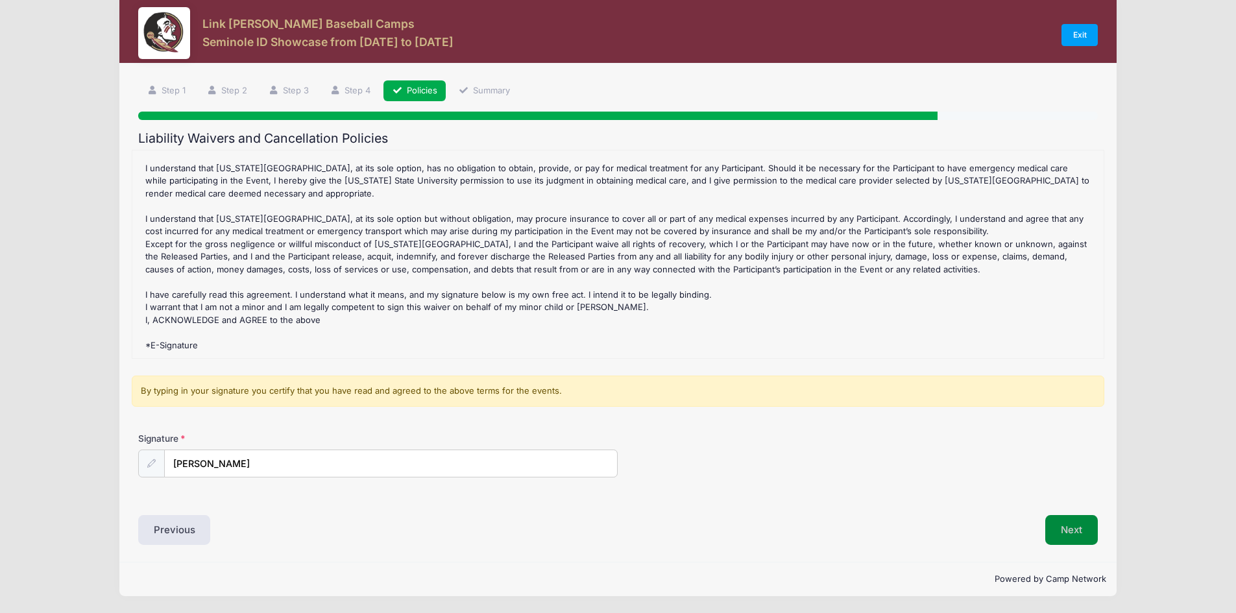
click at [1059, 533] on button "Next" at bounding box center [1072, 530] width 53 height 30
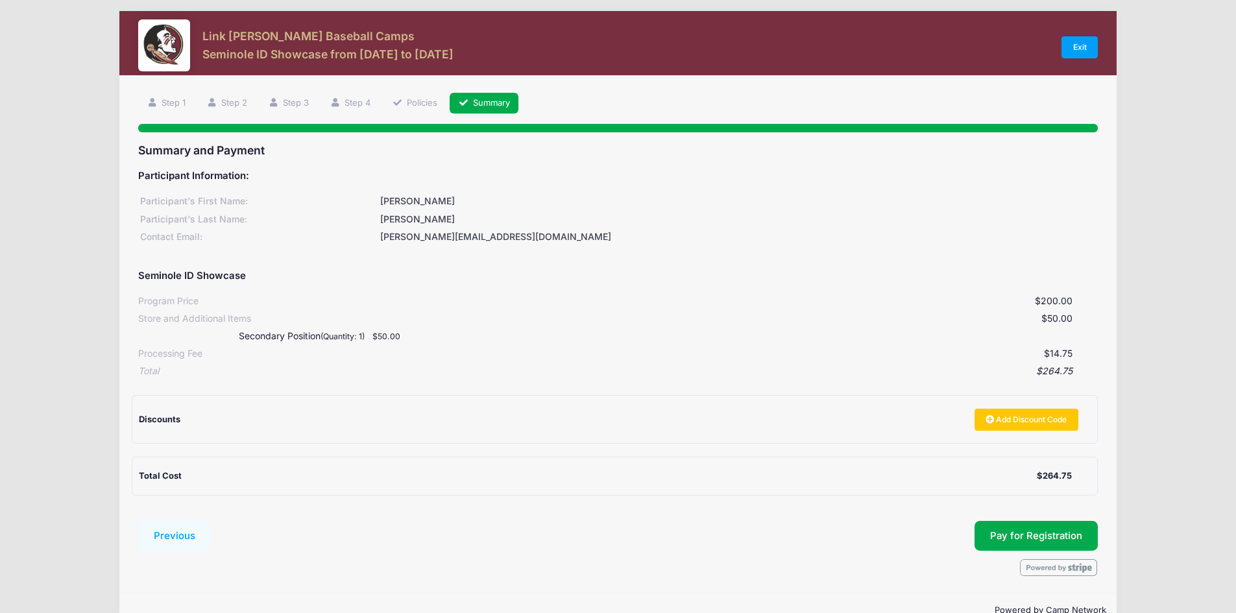
scroll to position [0, 0]
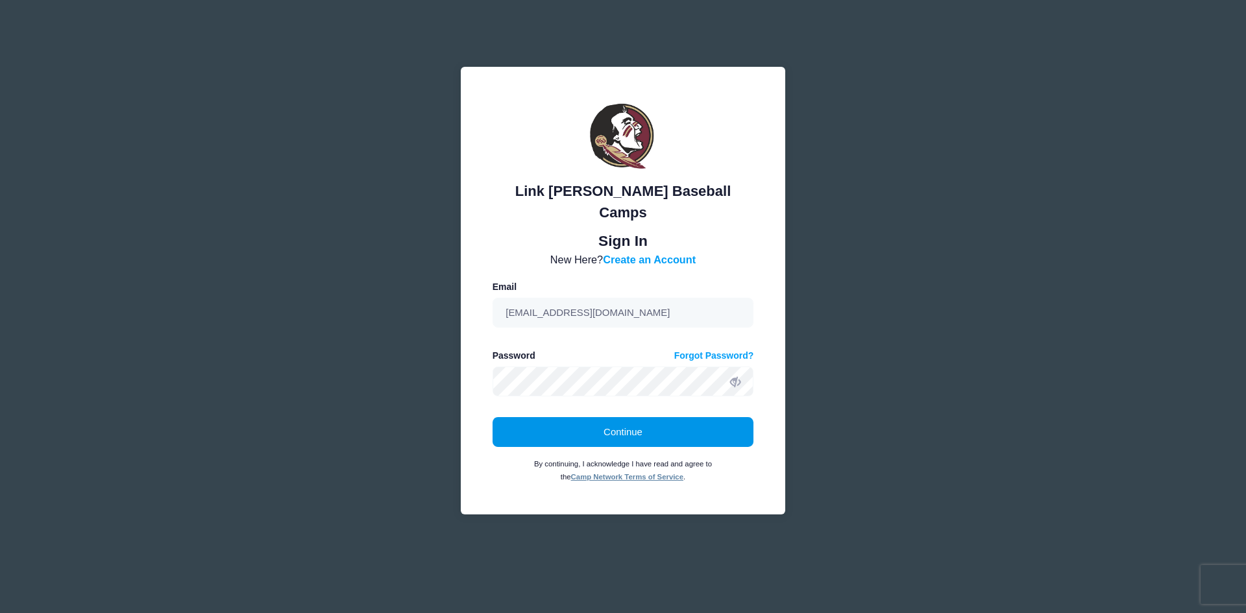
click at [679, 424] on button "Continue" at bounding box center [624, 432] width 262 height 30
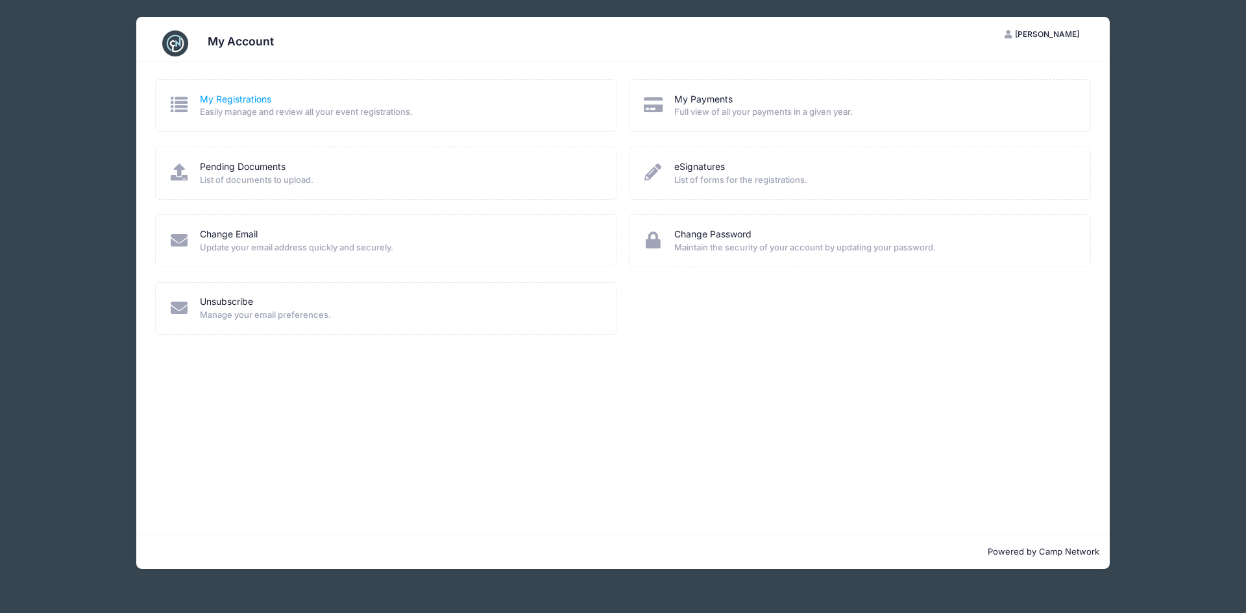
click at [212, 97] on link "My Registrations" at bounding box center [235, 100] width 71 height 14
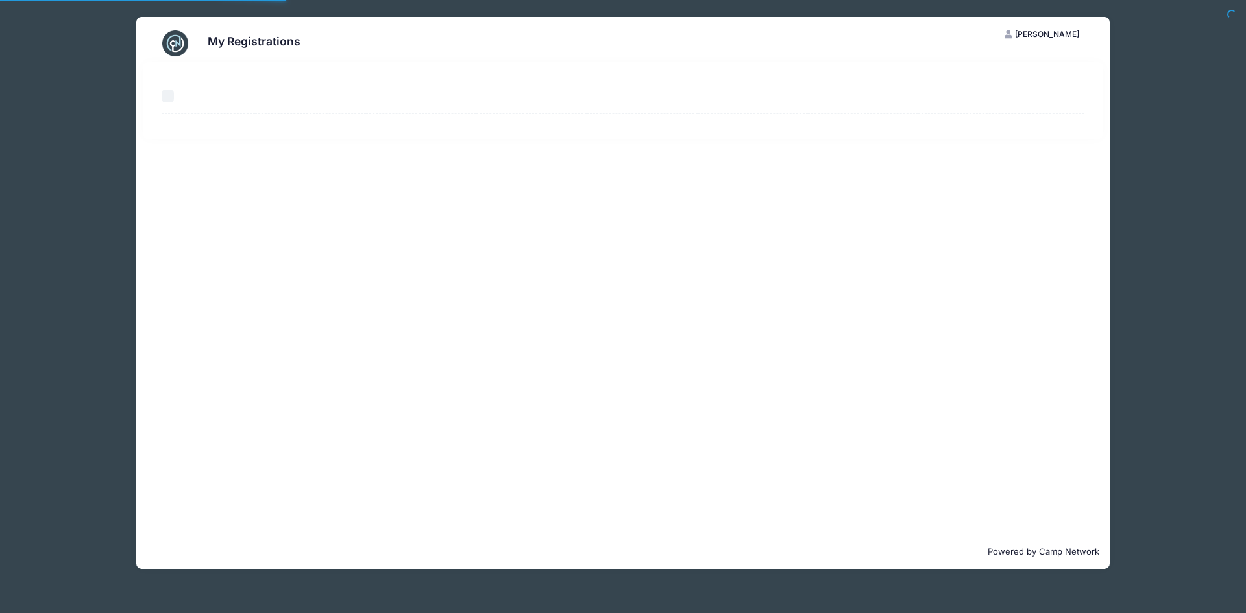
select select "50"
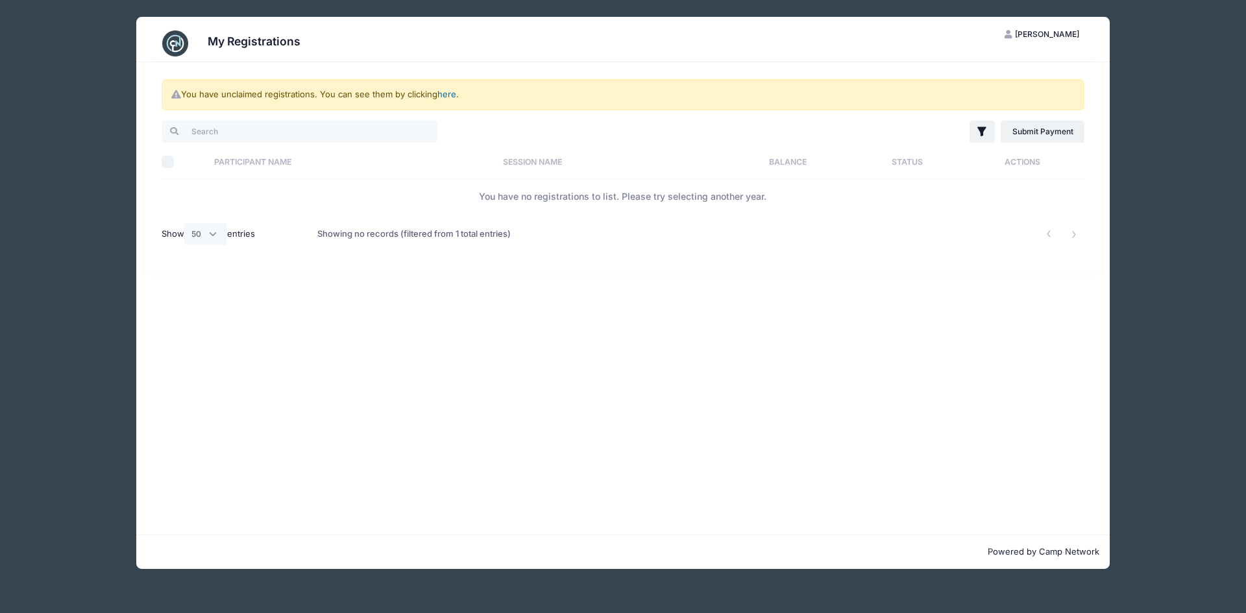
click at [446, 93] on link "here" at bounding box center [446, 94] width 19 height 10
click at [447, 93] on link "here" at bounding box center [446, 94] width 19 height 10
click at [256, 44] on h3 "My Registrations" at bounding box center [254, 41] width 93 height 14
click at [447, 95] on link "here" at bounding box center [446, 94] width 19 height 10
click at [1039, 29] on span "Eva Melendrez" at bounding box center [1047, 34] width 64 height 10
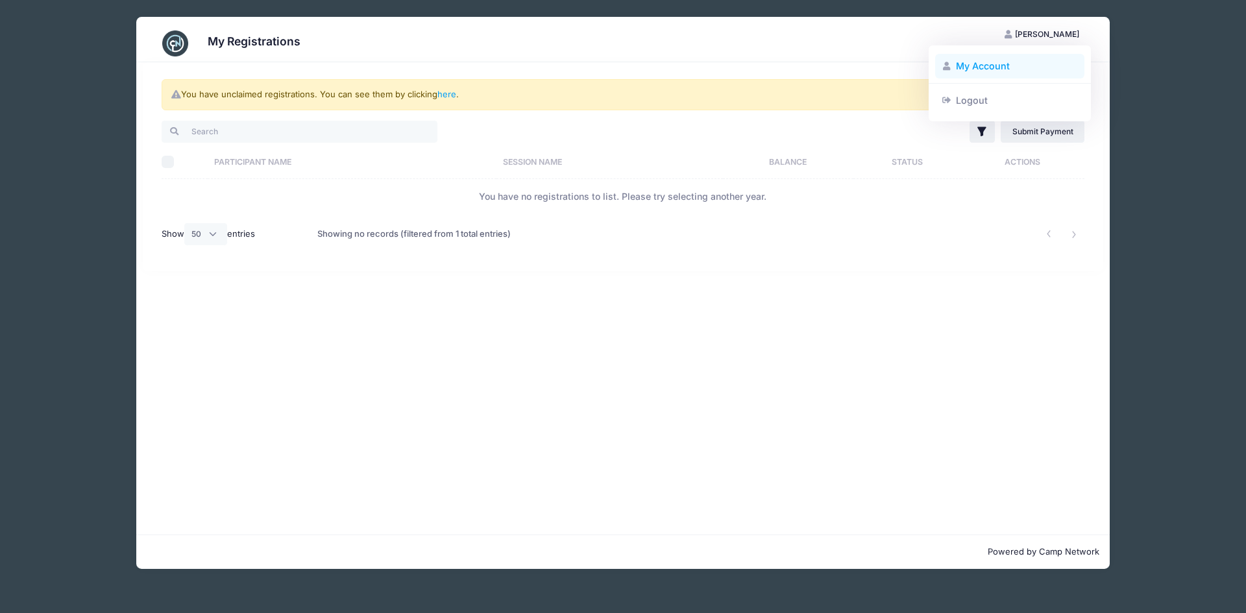
click at [963, 64] on link "My Account" at bounding box center [1010, 66] width 150 height 25
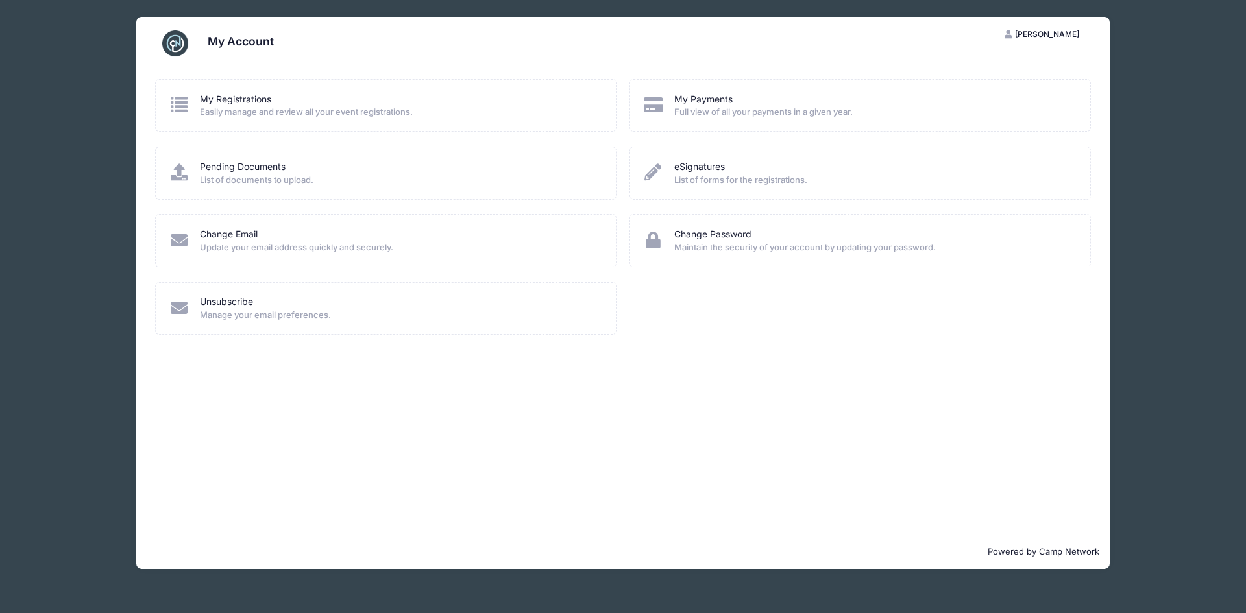
click at [278, 105] on div "My Registrations" at bounding box center [399, 100] width 399 height 14
click at [188, 106] on icon at bounding box center [179, 104] width 21 height 17
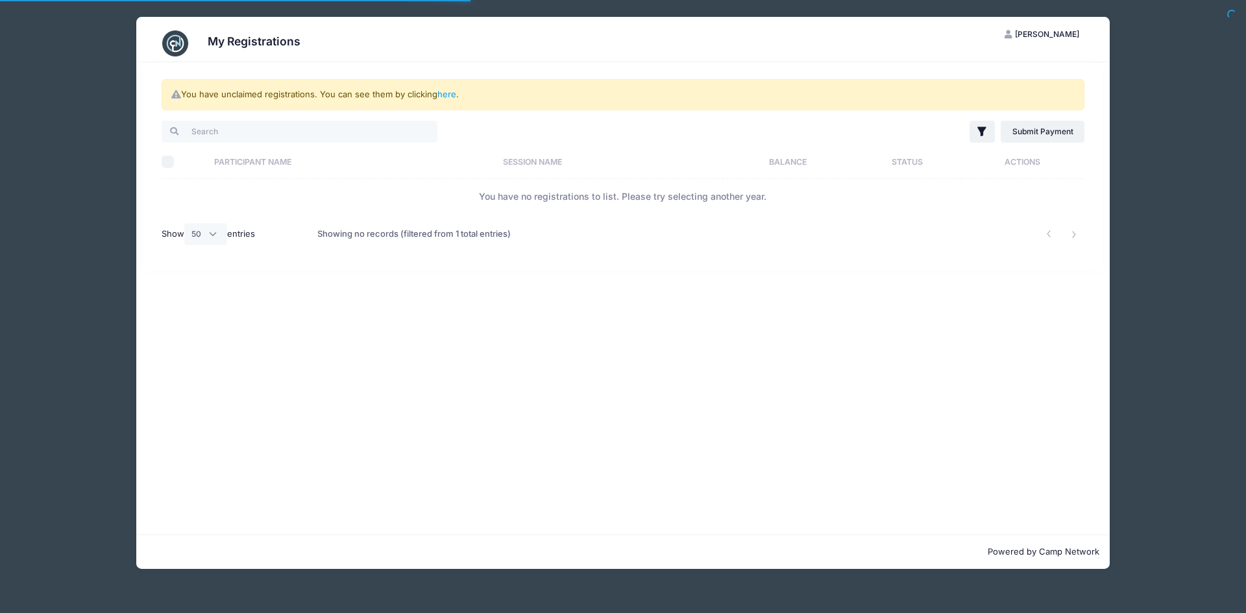
select select "50"
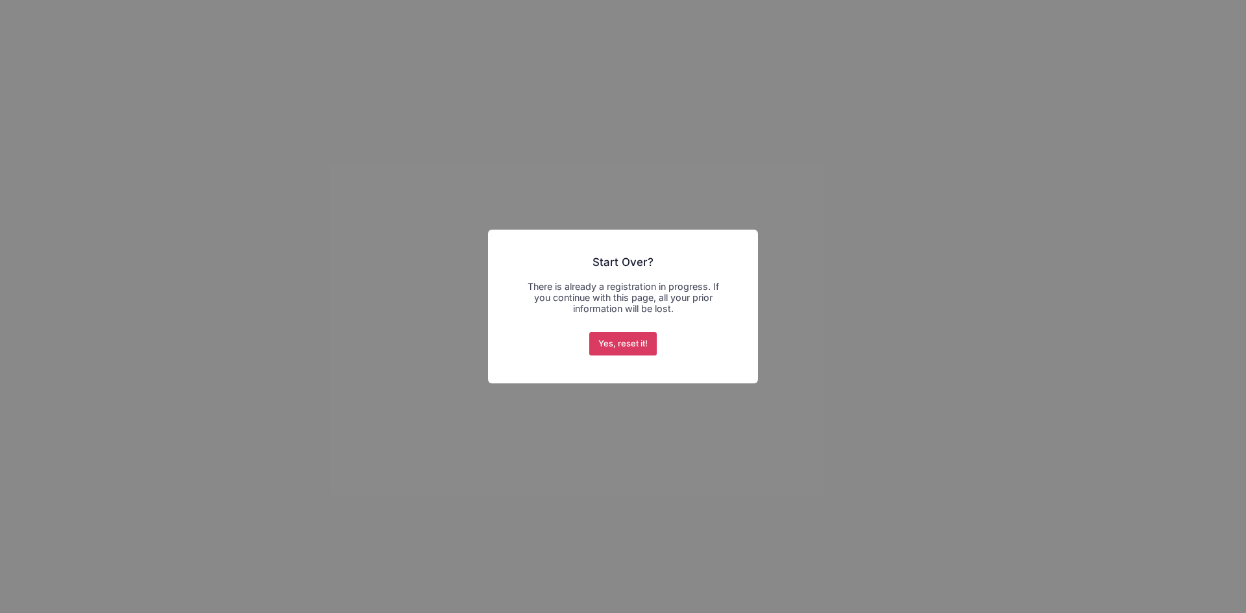
click at [640, 345] on button "Yes, reset it!" at bounding box center [623, 343] width 68 height 23
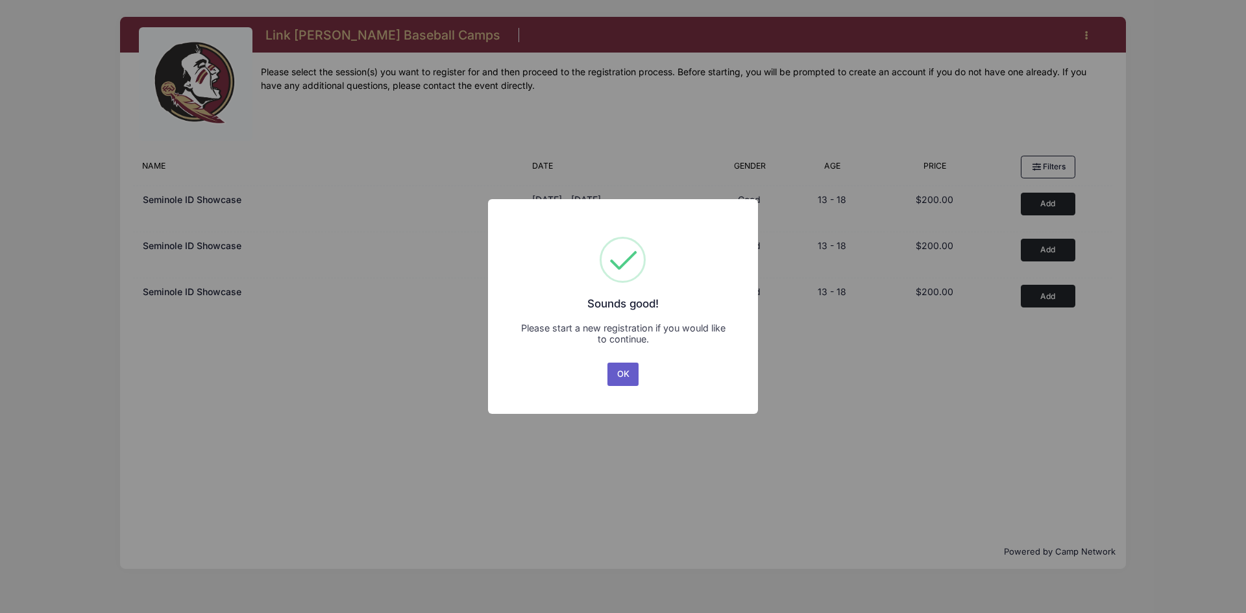
click at [619, 376] on button "OK" at bounding box center [623, 374] width 31 height 23
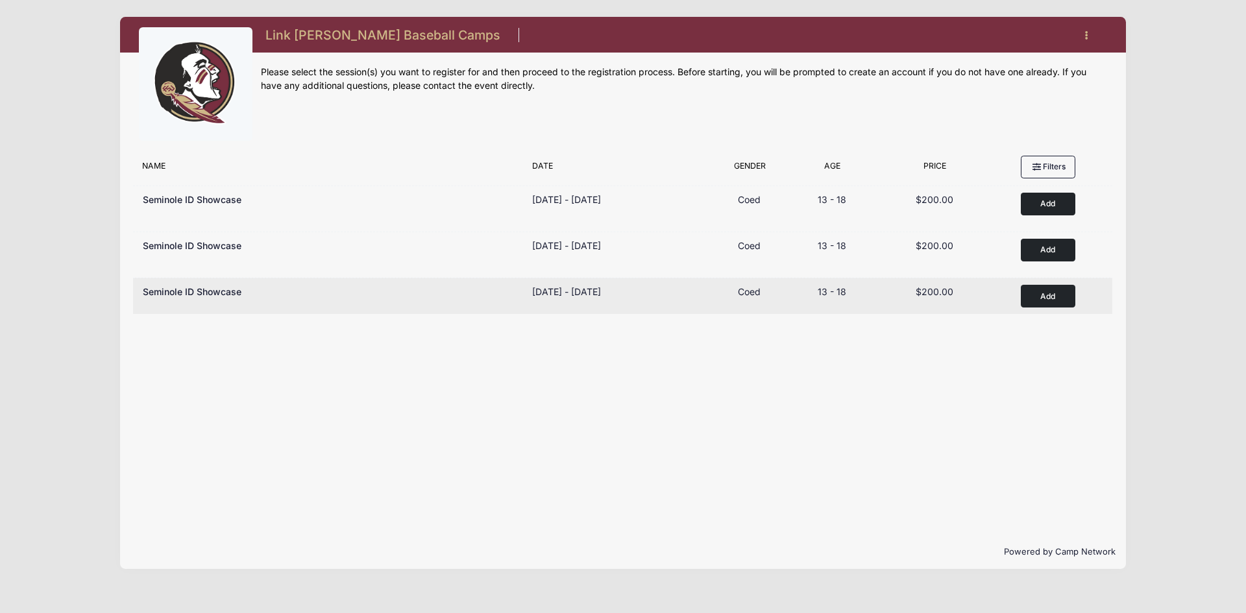
click at [1037, 301] on button "Add to Cart" at bounding box center [1048, 296] width 55 height 23
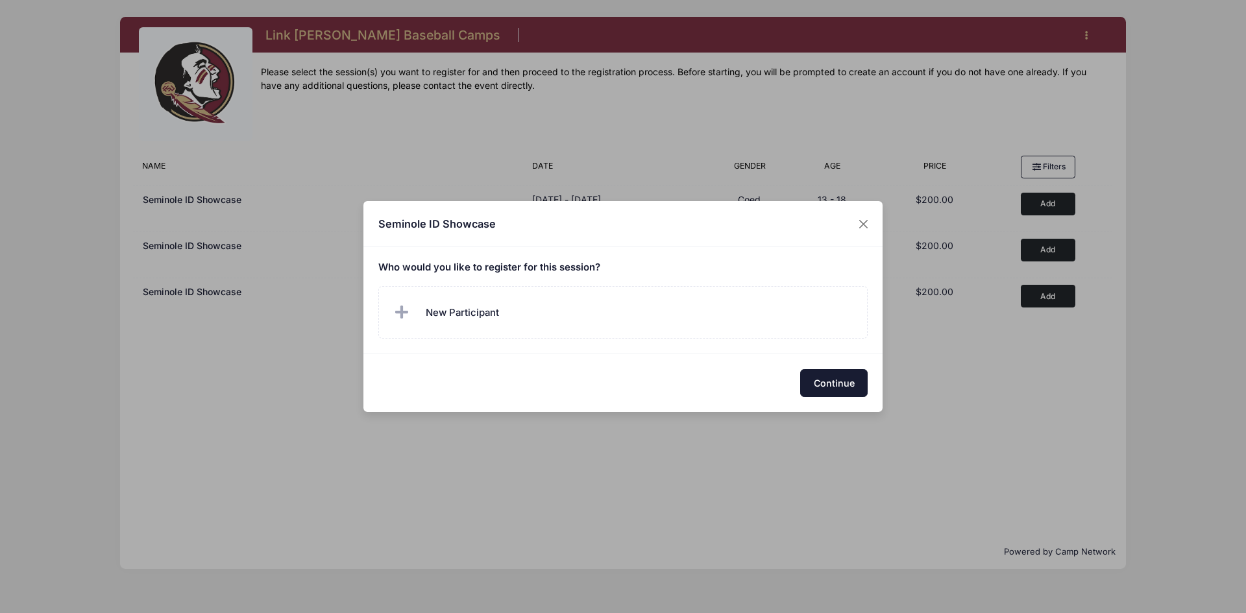
click at [828, 380] on button "Continue" at bounding box center [834, 383] width 68 height 28
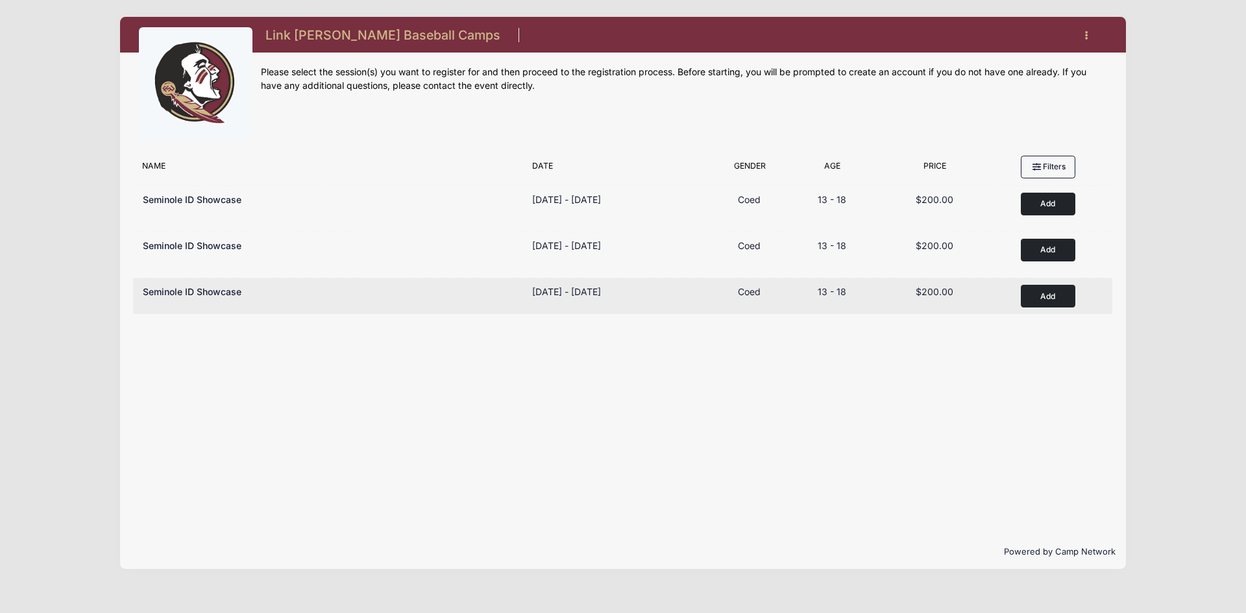
click at [1035, 300] on button "Add to Cart" at bounding box center [1048, 296] width 55 height 23
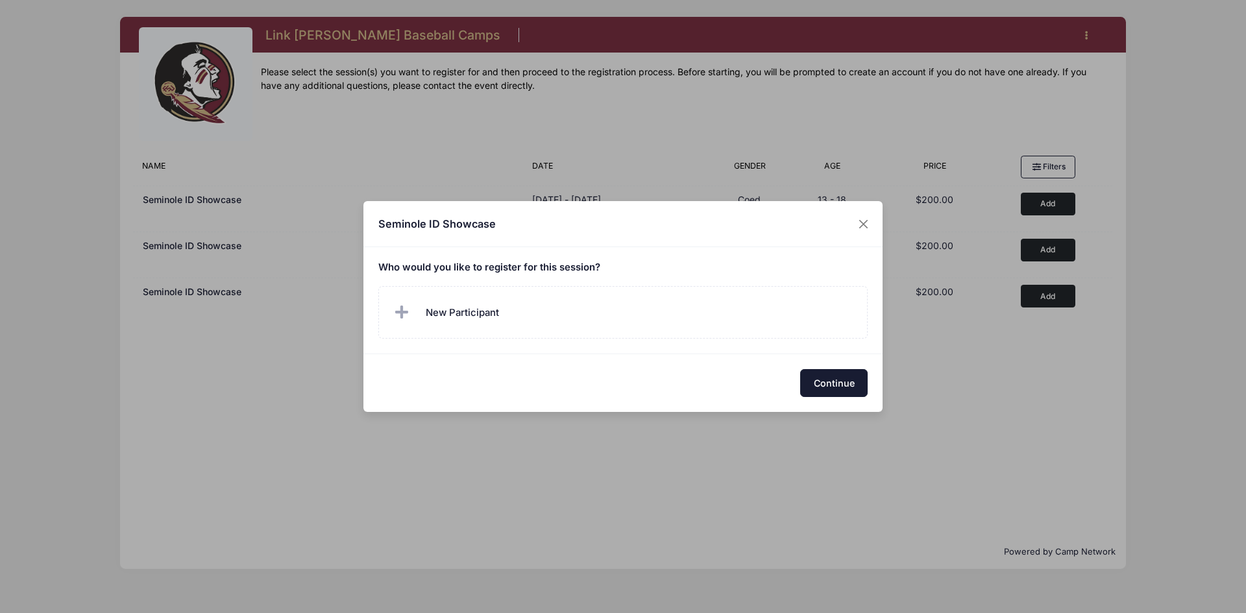
click at [849, 383] on button "Continue" at bounding box center [834, 383] width 68 height 28
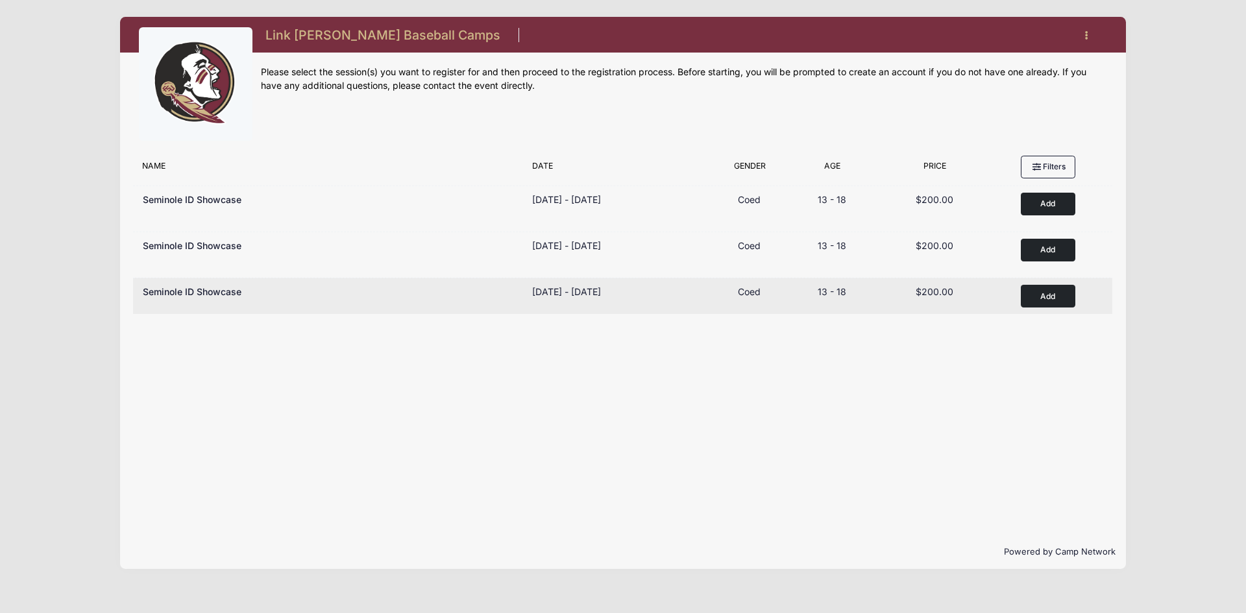
click at [1038, 297] on button "Add to Cart" at bounding box center [1048, 296] width 55 height 23
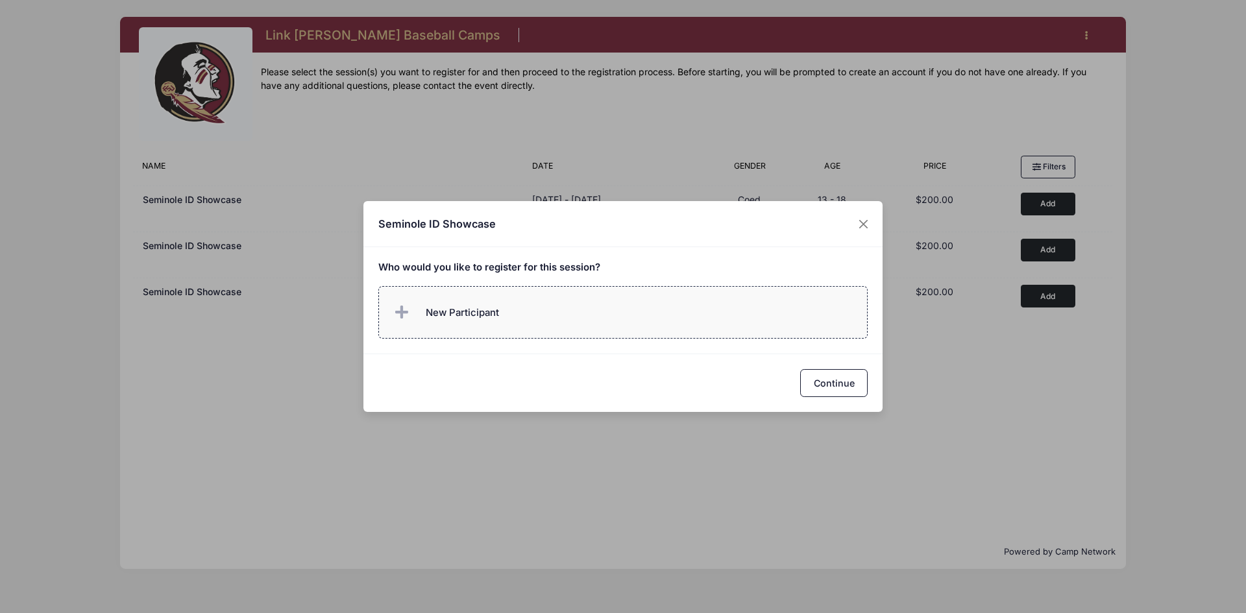
click at [594, 328] on label "New Participant" at bounding box center [623, 312] width 490 height 53
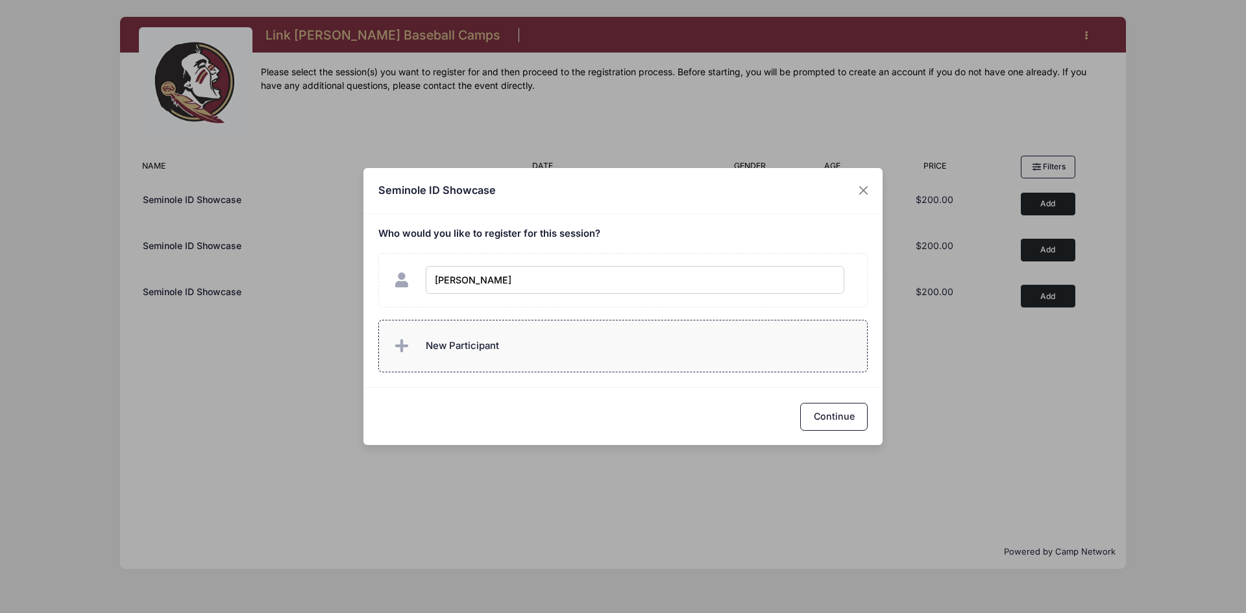
type input "Adan Melendrez"
checkbox input "true"
click at [814, 414] on button "Continue" at bounding box center [834, 417] width 68 height 28
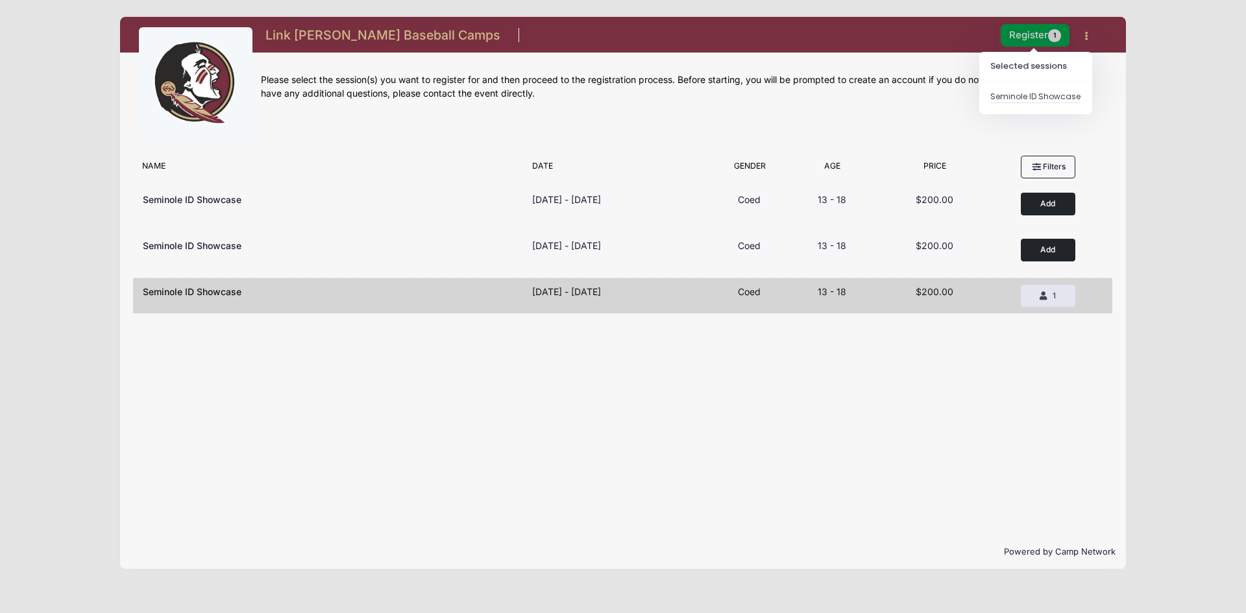
click at [1032, 26] on button "Register 1" at bounding box center [1035, 35] width 69 height 23
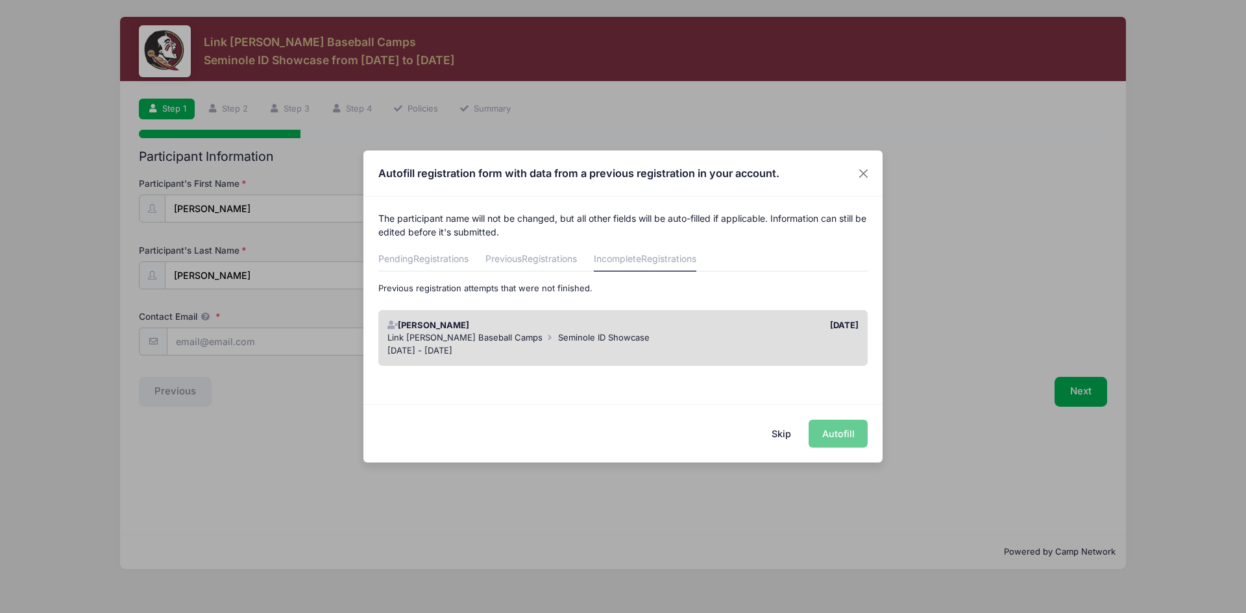
click at [462, 346] on div "Jan 17 - Jan 17, 2026" at bounding box center [623, 351] width 472 height 13
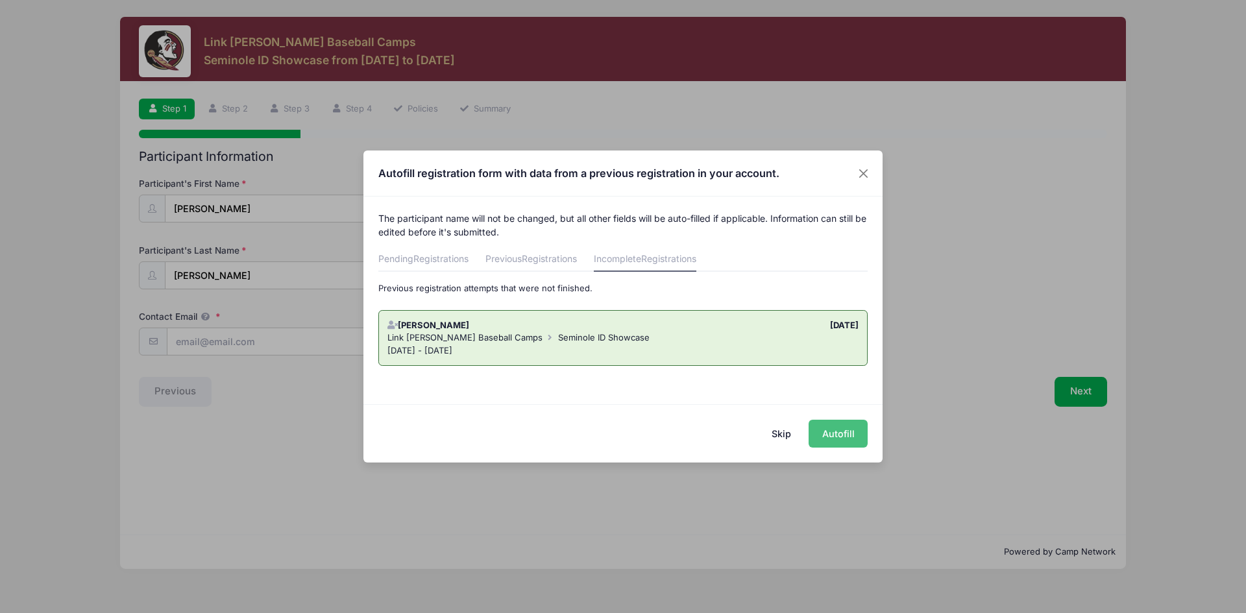
click at [829, 434] on button "Autofill" at bounding box center [838, 434] width 59 height 28
type input "[PERSON_NAME][EMAIL_ADDRESS][DOMAIN_NAME]"
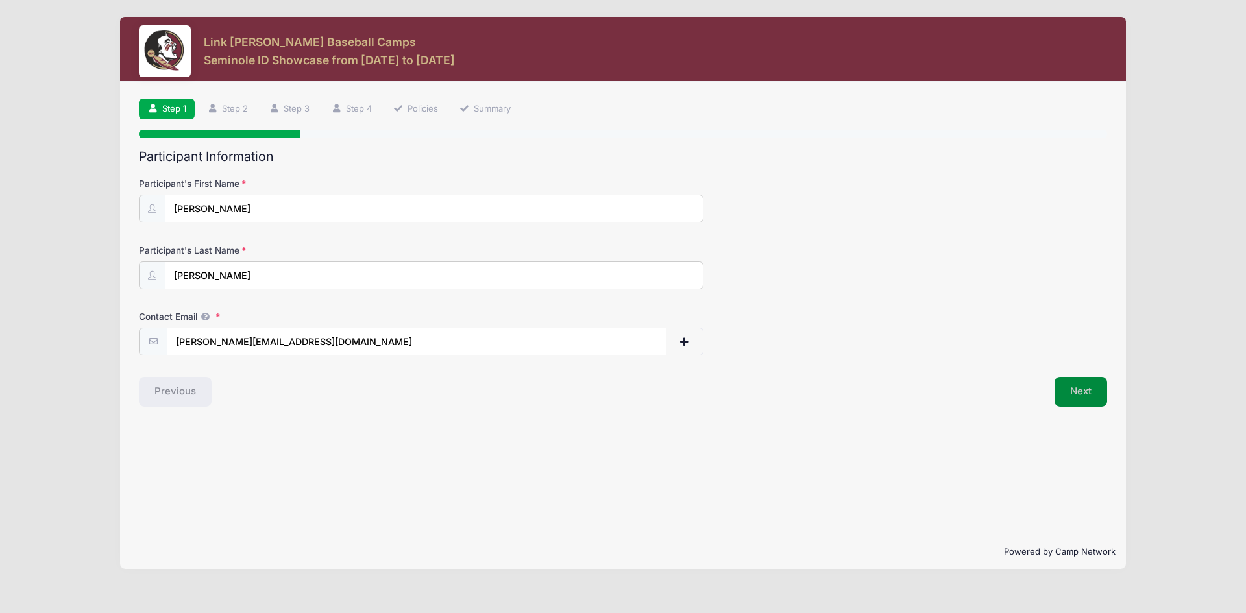
click at [1066, 393] on button "Next" at bounding box center [1081, 392] width 53 height 30
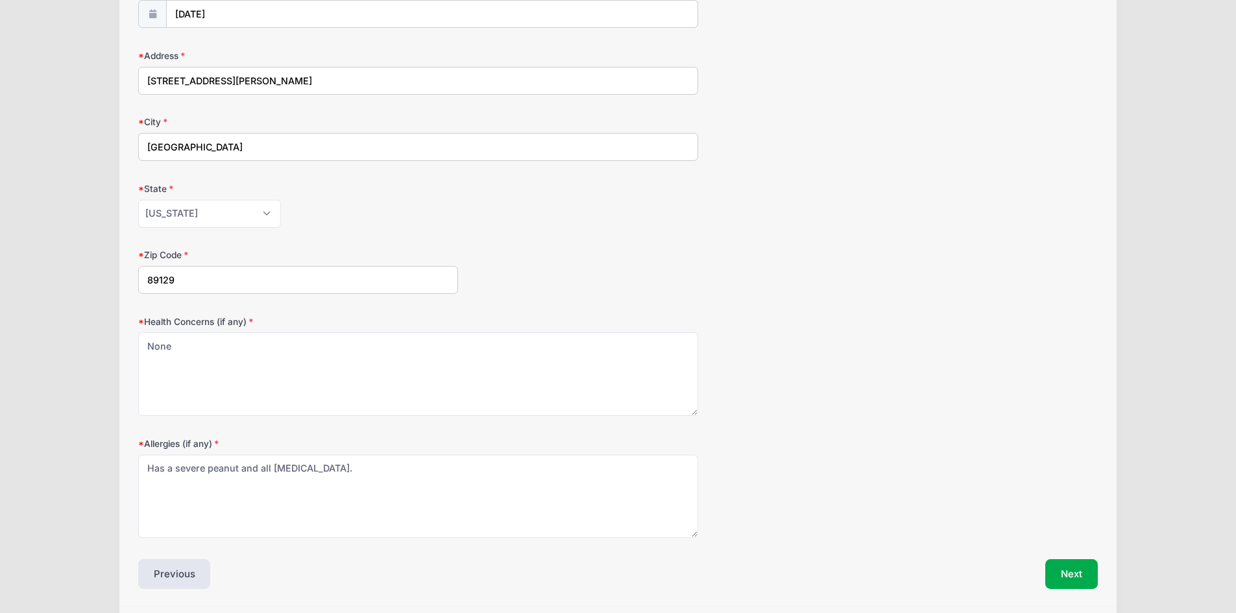
scroll to position [239, 0]
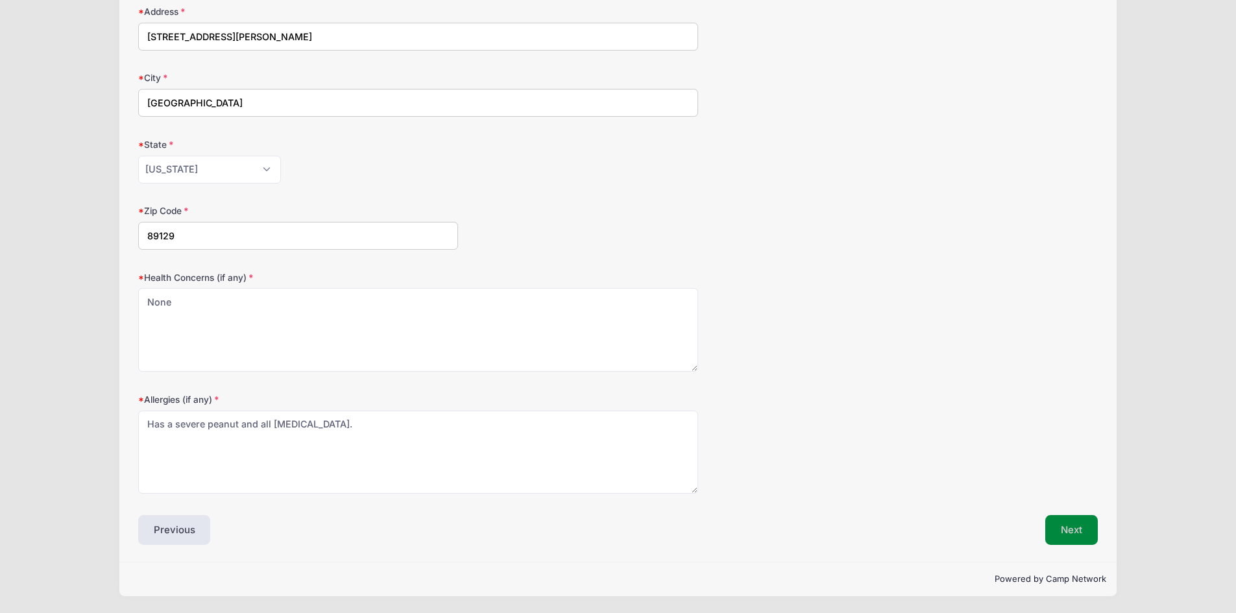
click at [1070, 530] on button "Next" at bounding box center [1072, 530] width 53 height 30
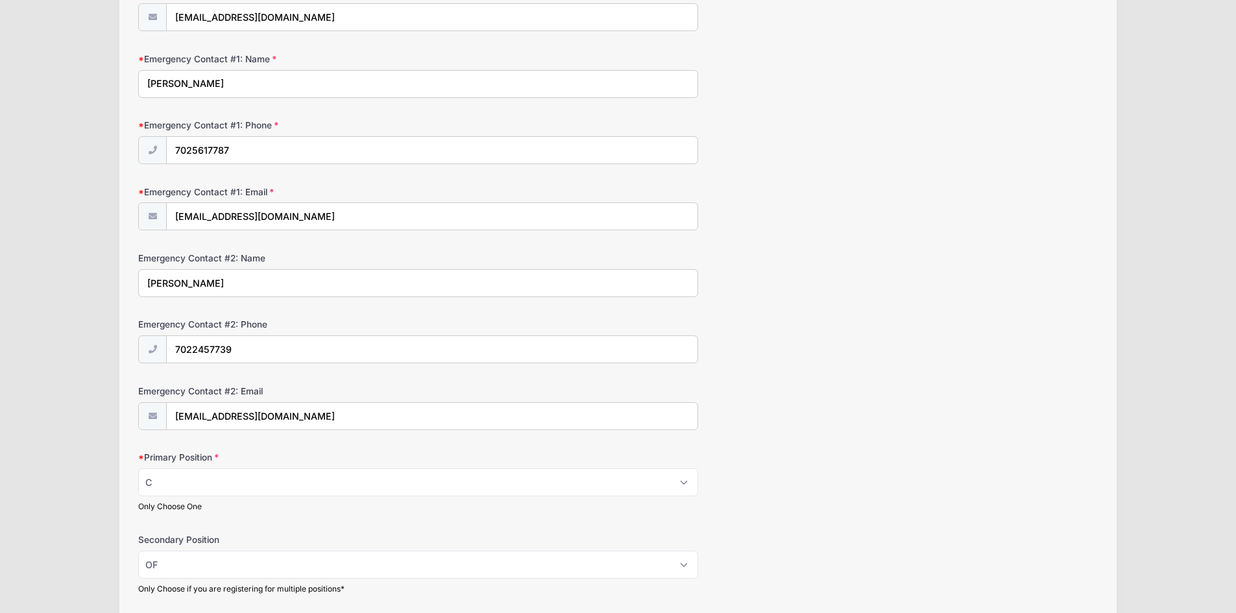
scroll to position [389, 0]
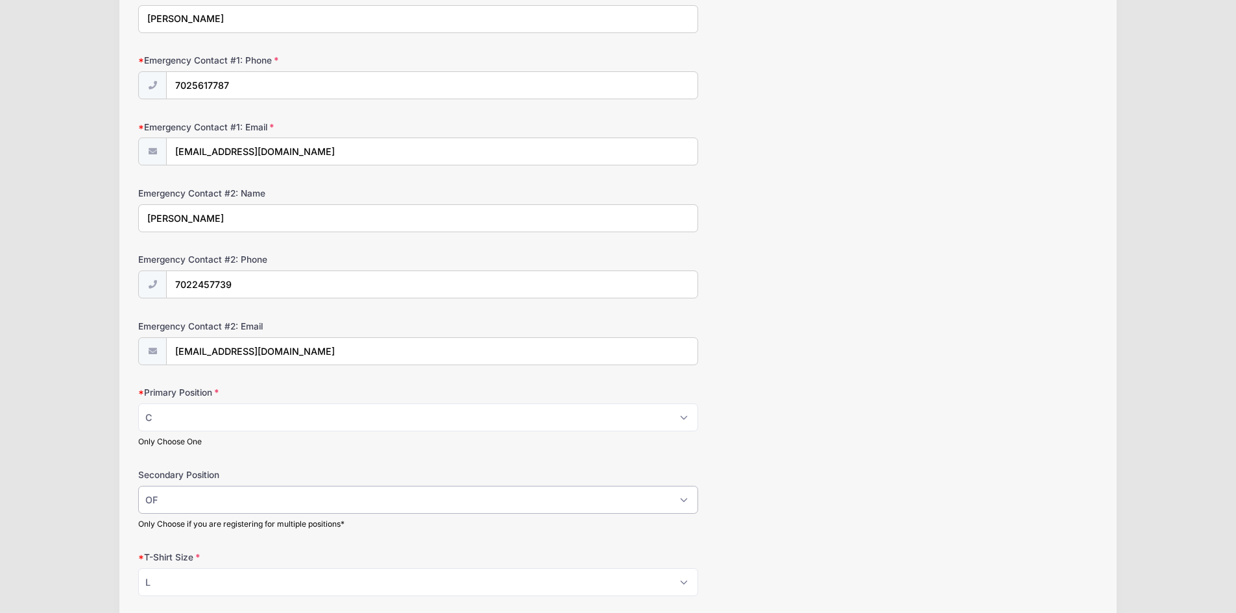
click at [687, 499] on select "Please Select RHP LHP C 1B 2B 3B SS OF" at bounding box center [418, 500] width 560 height 28
select select
click at [138, 486] on select "Please Select RHP LHP C 1B 2B 3B SS OF" at bounding box center [418, 500] width 560 height 28
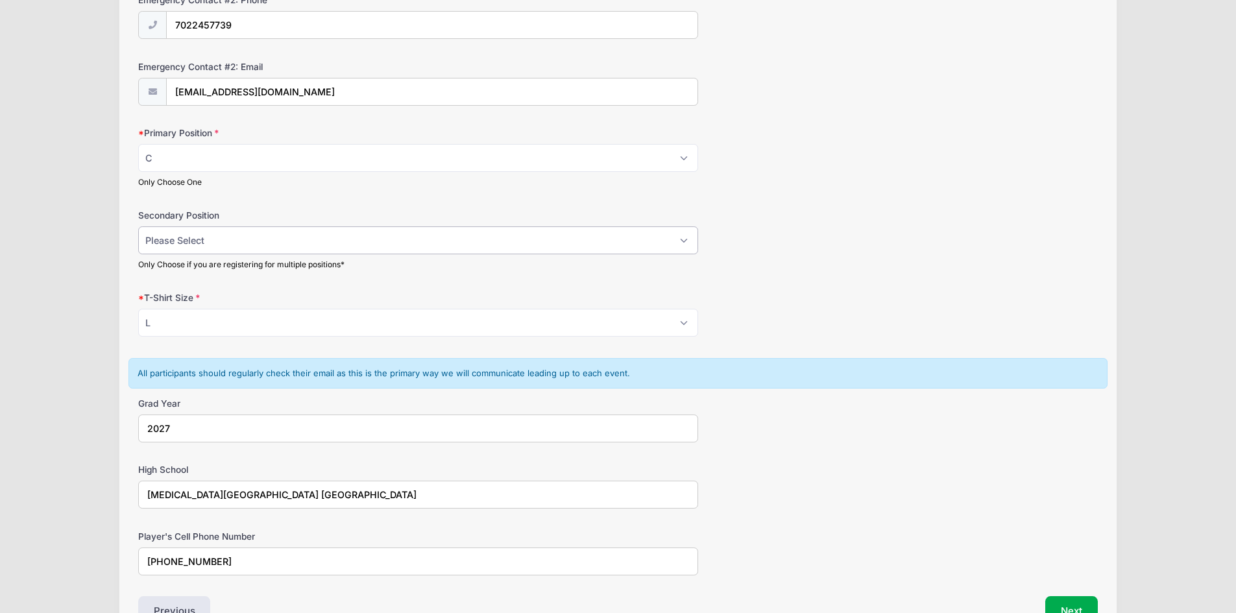
scroll to position [714, 0]
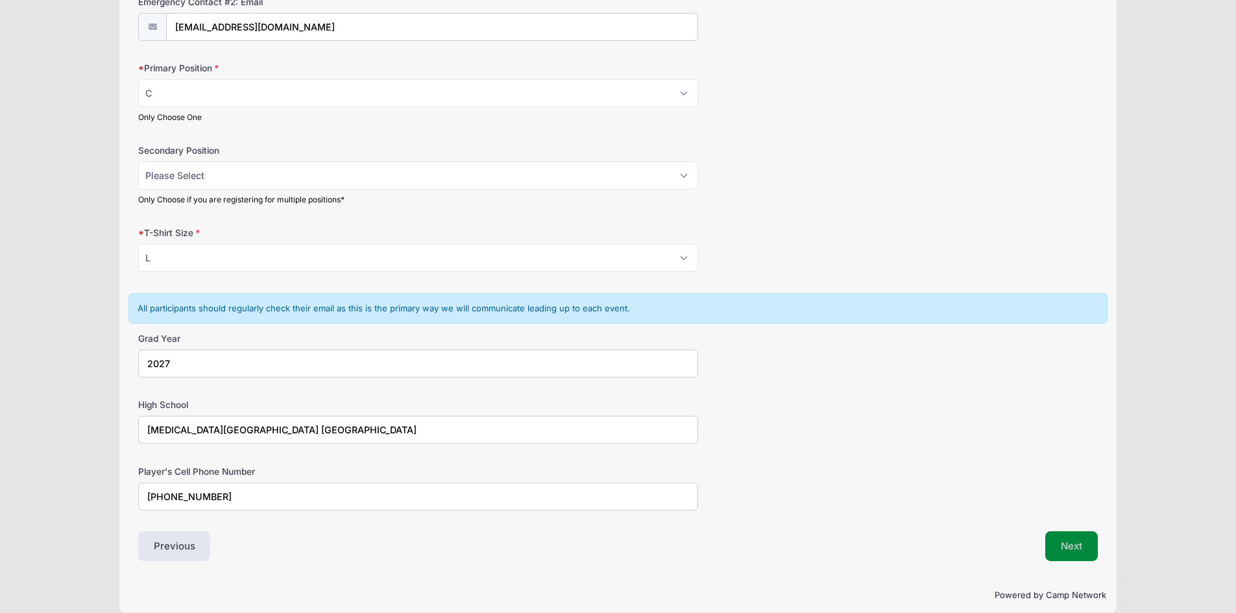
click at [1076, 546] on button "Next" at bounding box center [1072, 547] width 53 height 30
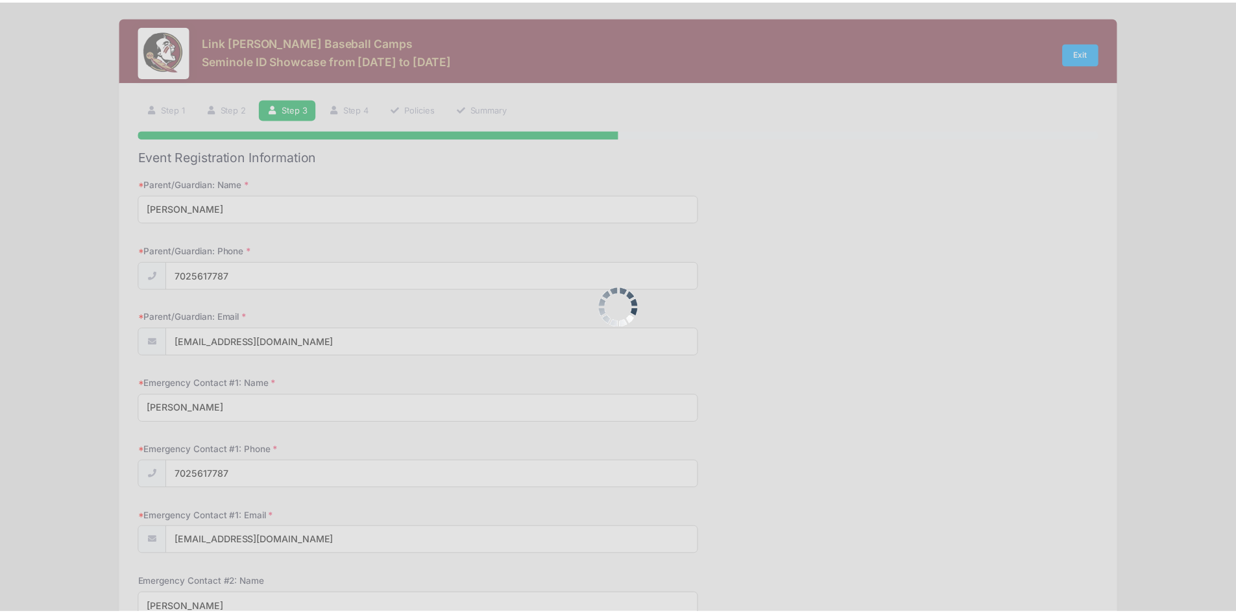
scroll to position [0, 0]
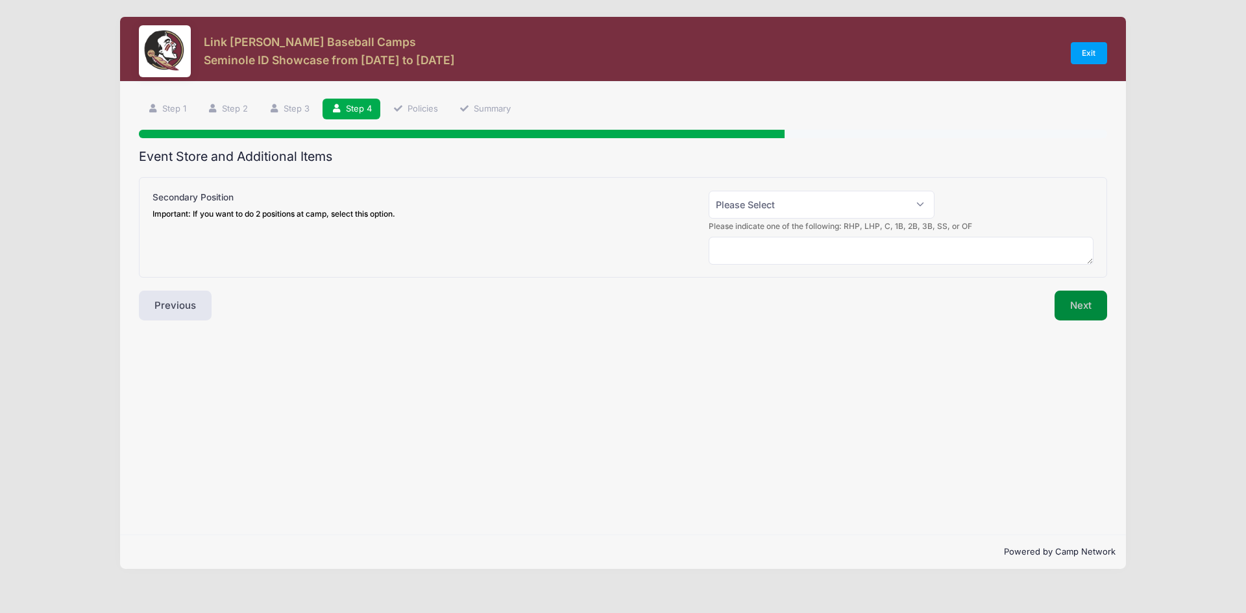
click at [1084, 299] on button "Next" at bounding box center [1081, 306] width 53 height 30
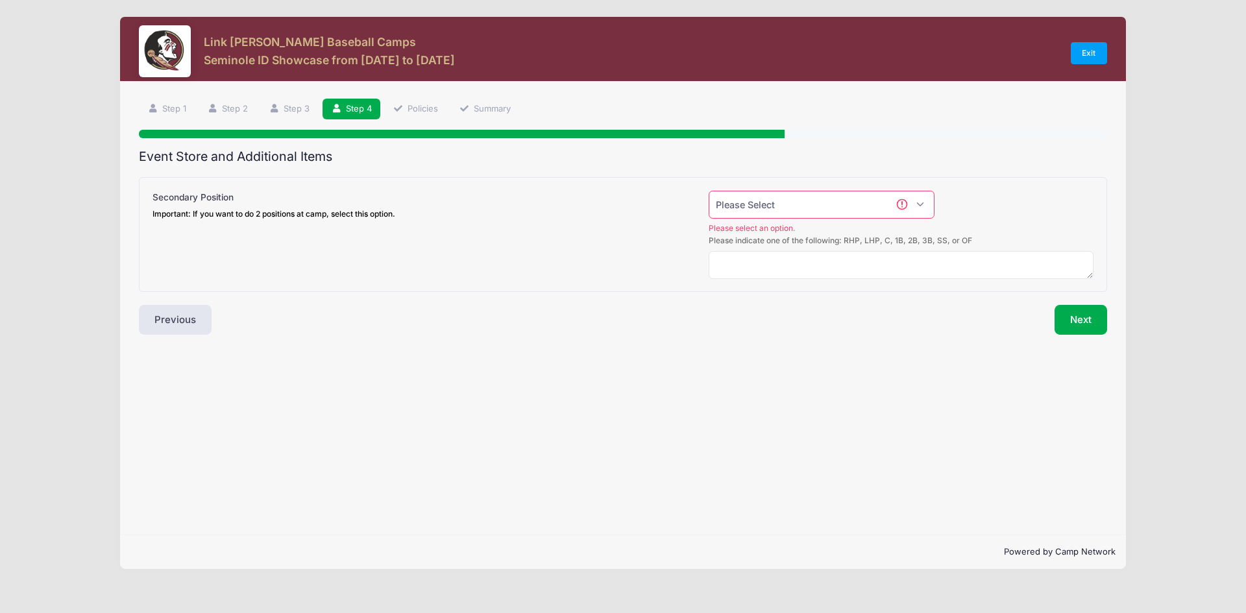
click at [917, 206] on select "Please Select Yes (+$50.00) No" at bounding box center [822, 205] width 226 height 28
select select "0"
click at [709, 191] on select "Please Select Yes (+$50.00) No" at bounding box center [822, 205] width 226 height 28
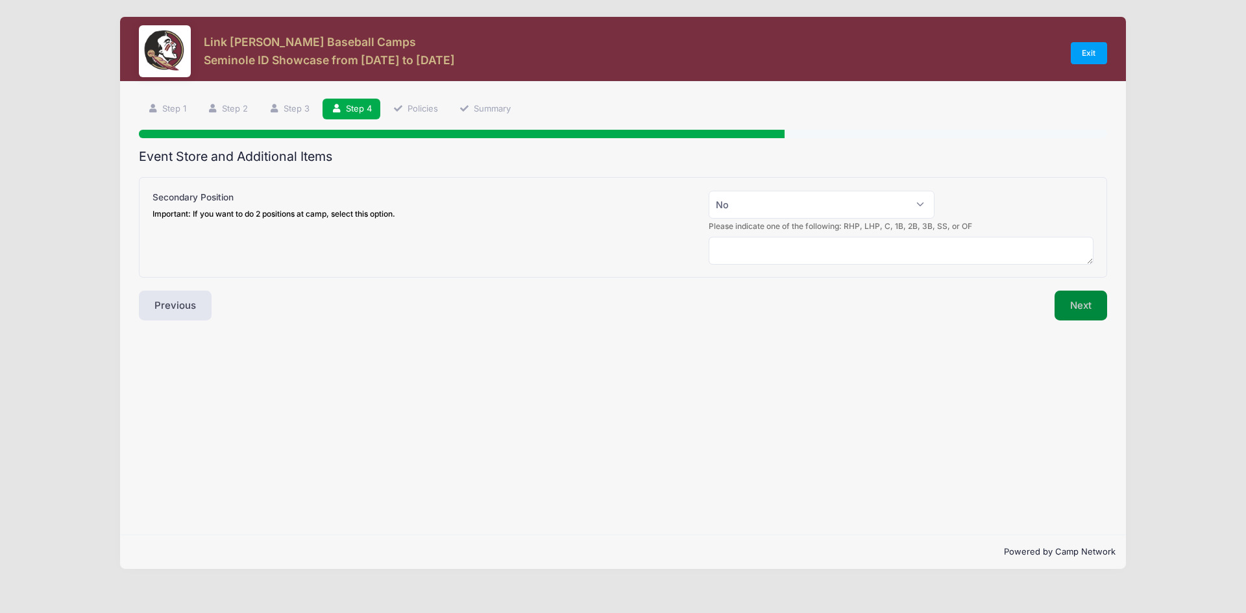
click at [1074, 300] on button "Next" at bounding box center [1081, 306] width 53 height 30
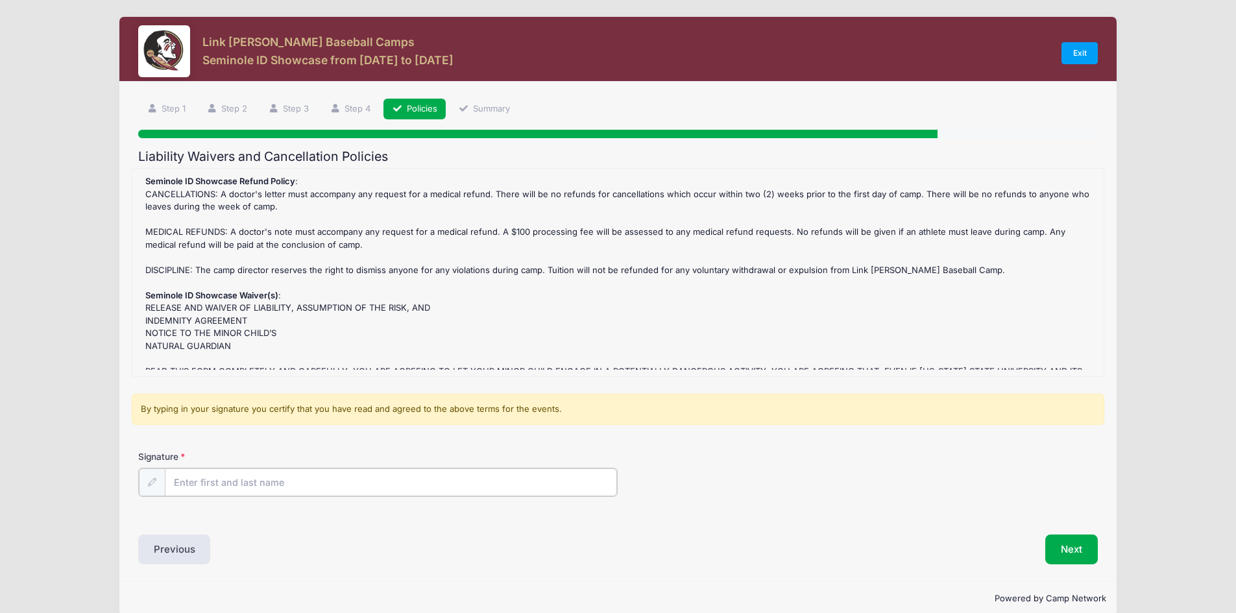
click at [278, 485] on input "Signature" at bounding box center [391, 483] width 453 height 28
type input "Eva Melendrez"
click at [358, 545] on div "Previous" at bounding box center [375, 549] width 486 height 30
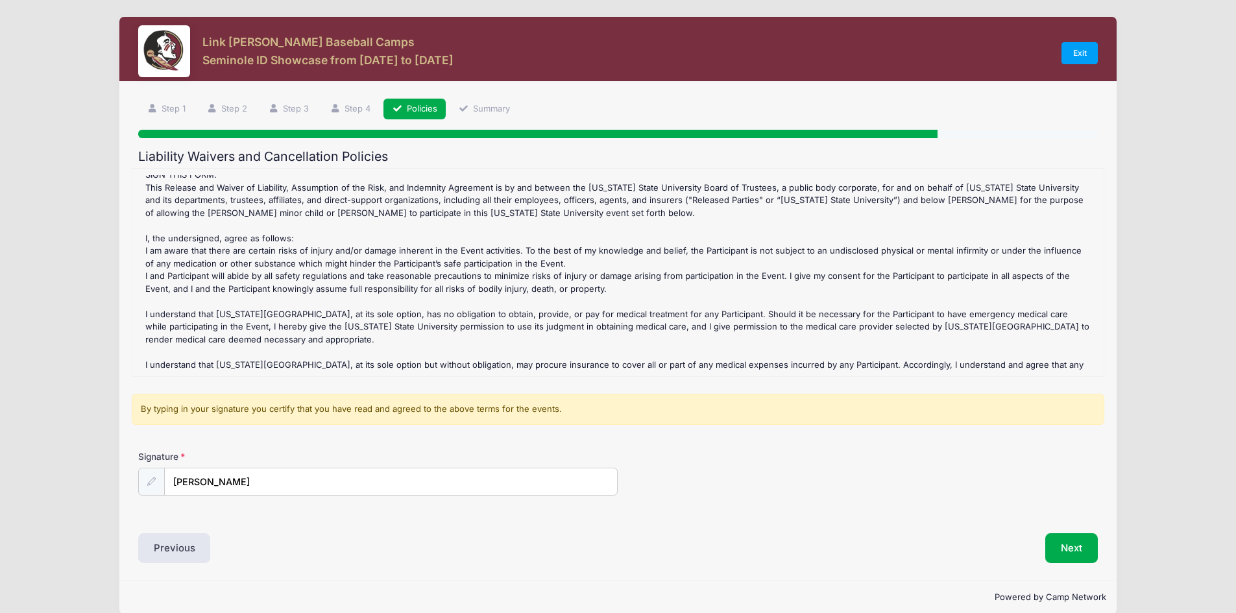
scroll to position [387, 0]
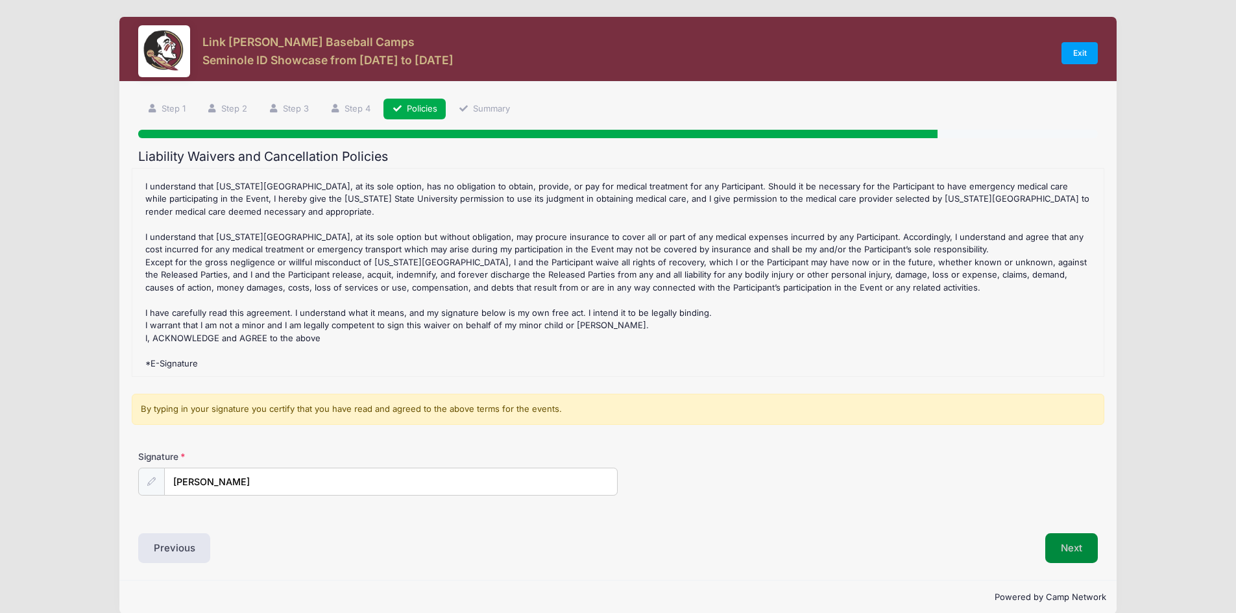
click at [1059, 542] on button "Next" at bounding box center [1072, 549] width 53 height 30
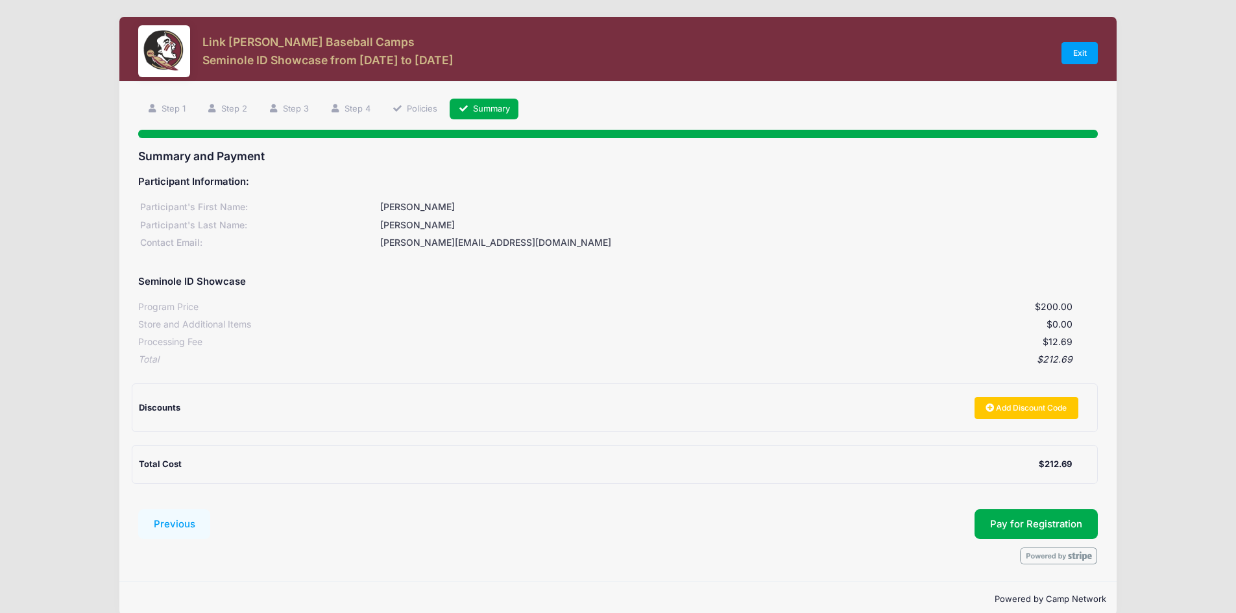
scroll to position [19, 0]
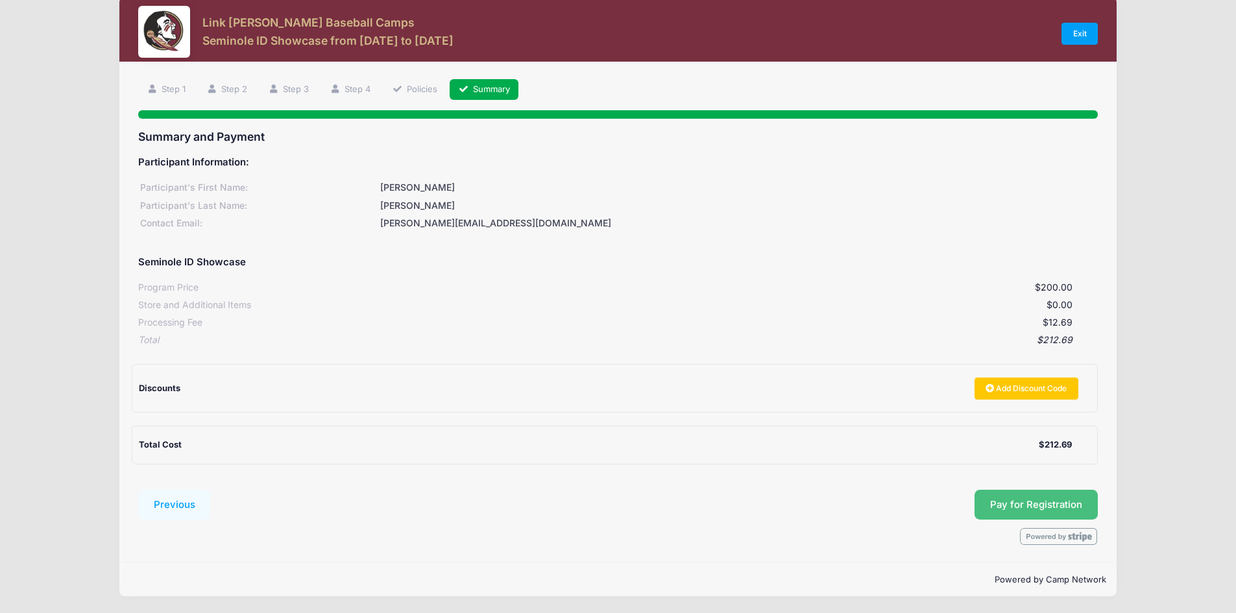
click at [1000, 501] on button "Pay for Registration" at bounding box center [1036, 505] width 123 height 30
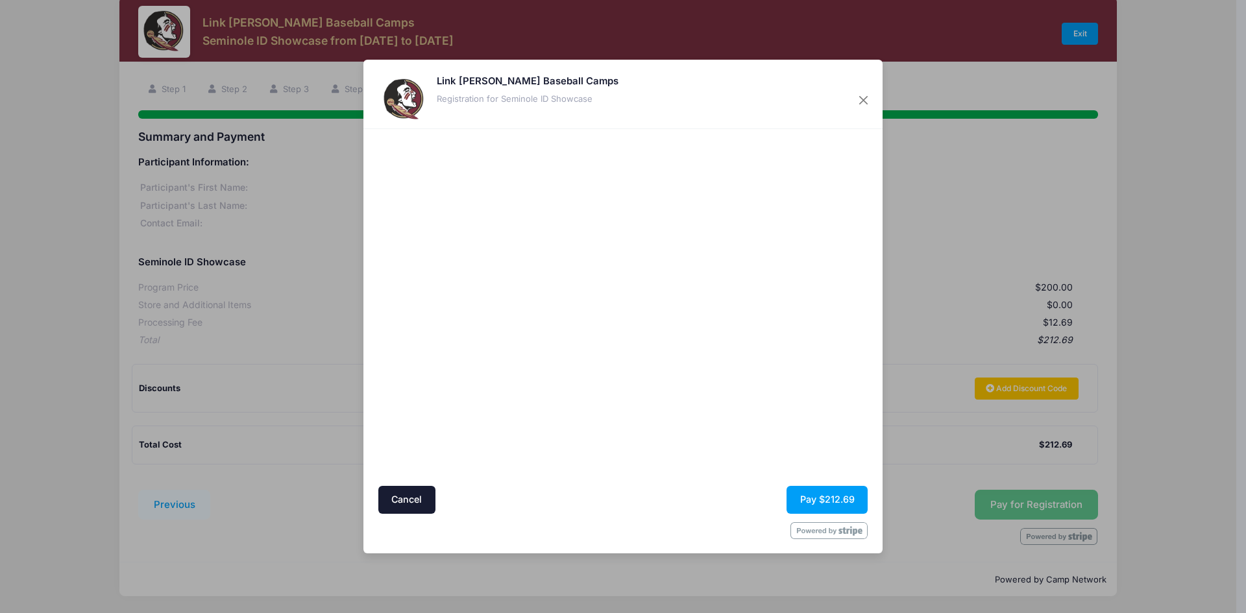
click at [473, 509] on div "Cancel Pay $212.69" at bounding box center [623, 500] width 490 height 28
click at [808, 497] on button "Pay $212.69" at bounding box center [827, 500] width 81 height 28
